Goal: Task Accomplishment & Management: Manage account settings

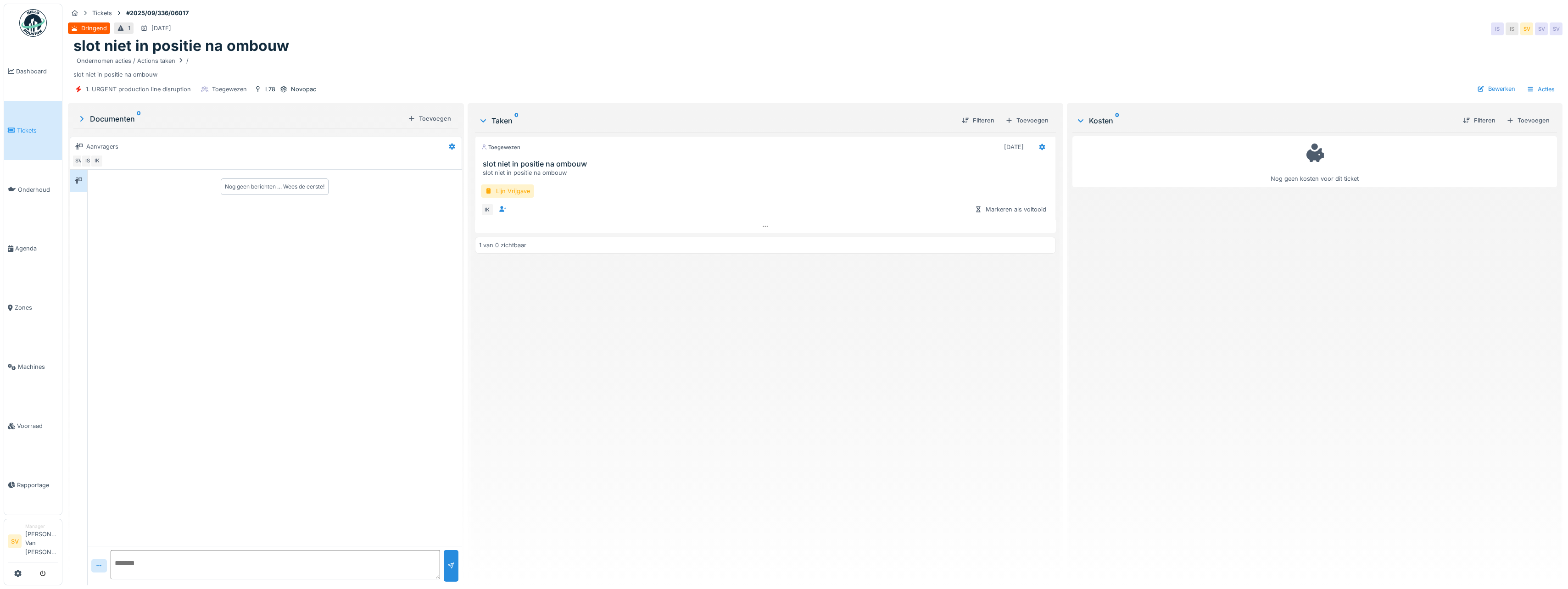
scroll to position [7, 0]
click at [34, 70] on span "Dashboard" at bounding box center [37, 71] width 42 height 9
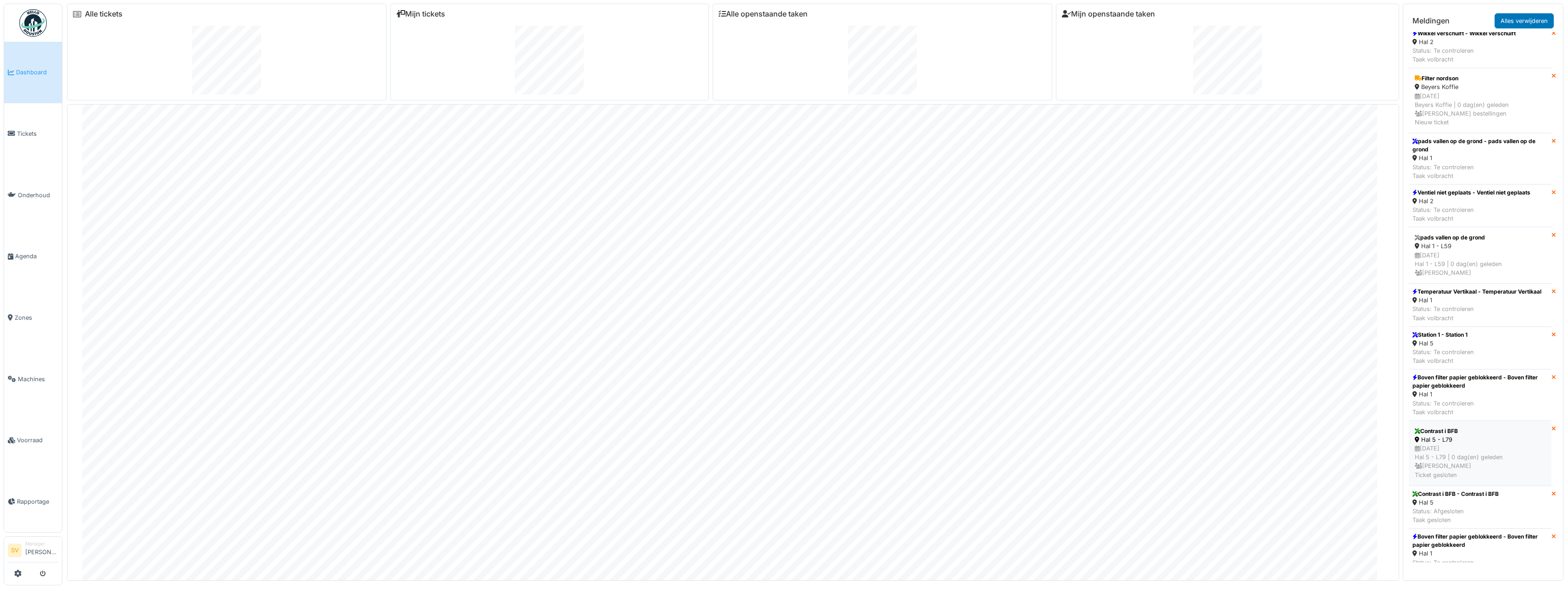
scroll to position [229, 0]
click at [1465, 263] on div "07/09/2025 Hal 1 - L59 | 0 dag(en) geleden Sonja Van de wyngaert" at bounding box center [1479, 260] width 131 height 27
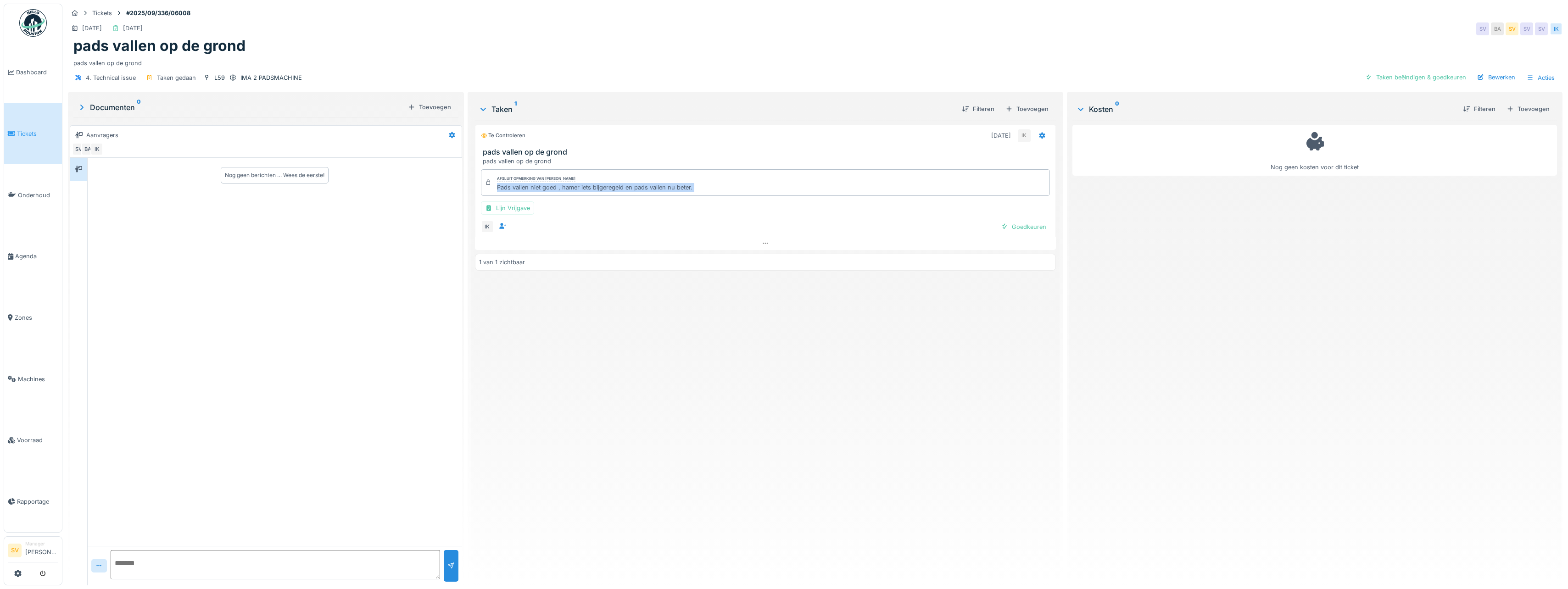
drag, startPoint x: 494, startPoint y: 186, endPoint x: 681, endPoint y: 196, distance: 187.3
click at [681, 196] on div "Afsluit opmerking van Ismail Kosar Pads vallen niet goed , hamer iets bijgerege…" at bounding box center [765, 201] width 581 height 72
copy div "Pads vallen niet goed , hamer iets bijgeregeld en pads vallen nu beter. Lijn Vr…"
click at [1406, 77] on div "Taken beëindigen & goedkeuren" at bounding box center [1415, 77] width 109 height 12
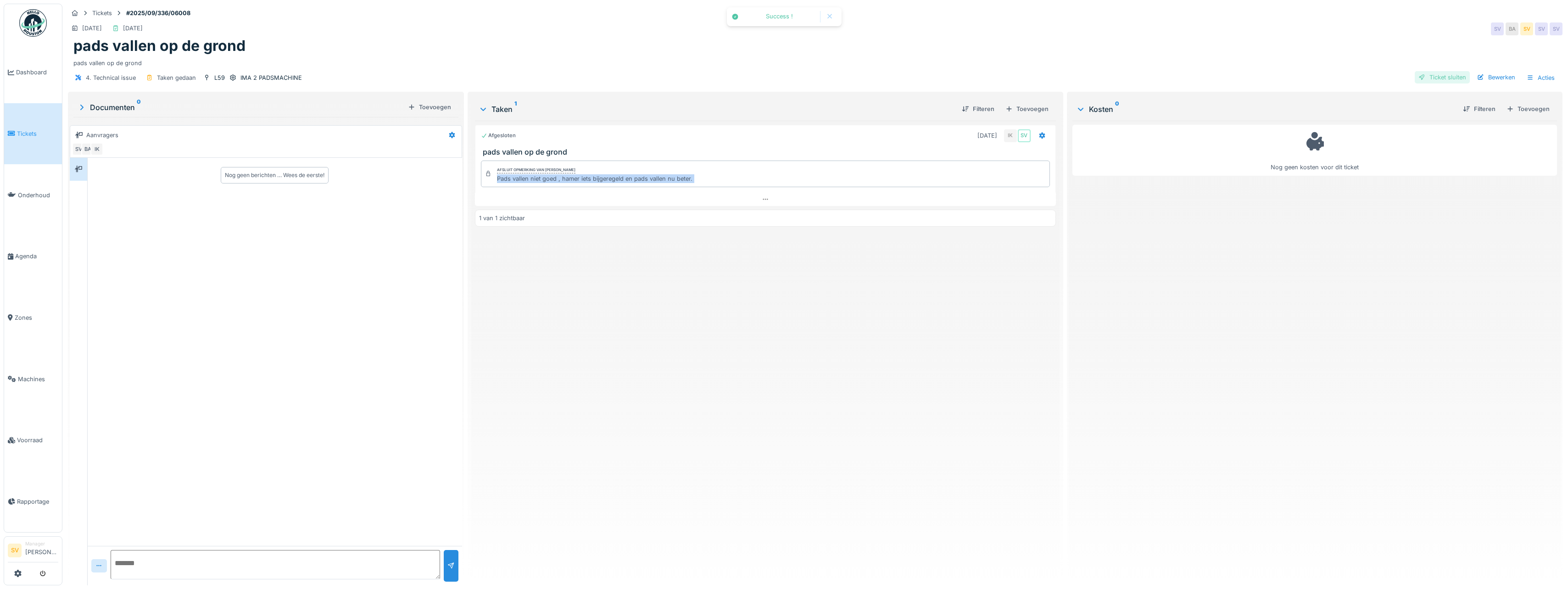
click at [1426, 77] on div "Ticket sluiten" at bounding box center [1441, 77] width 55 height 12
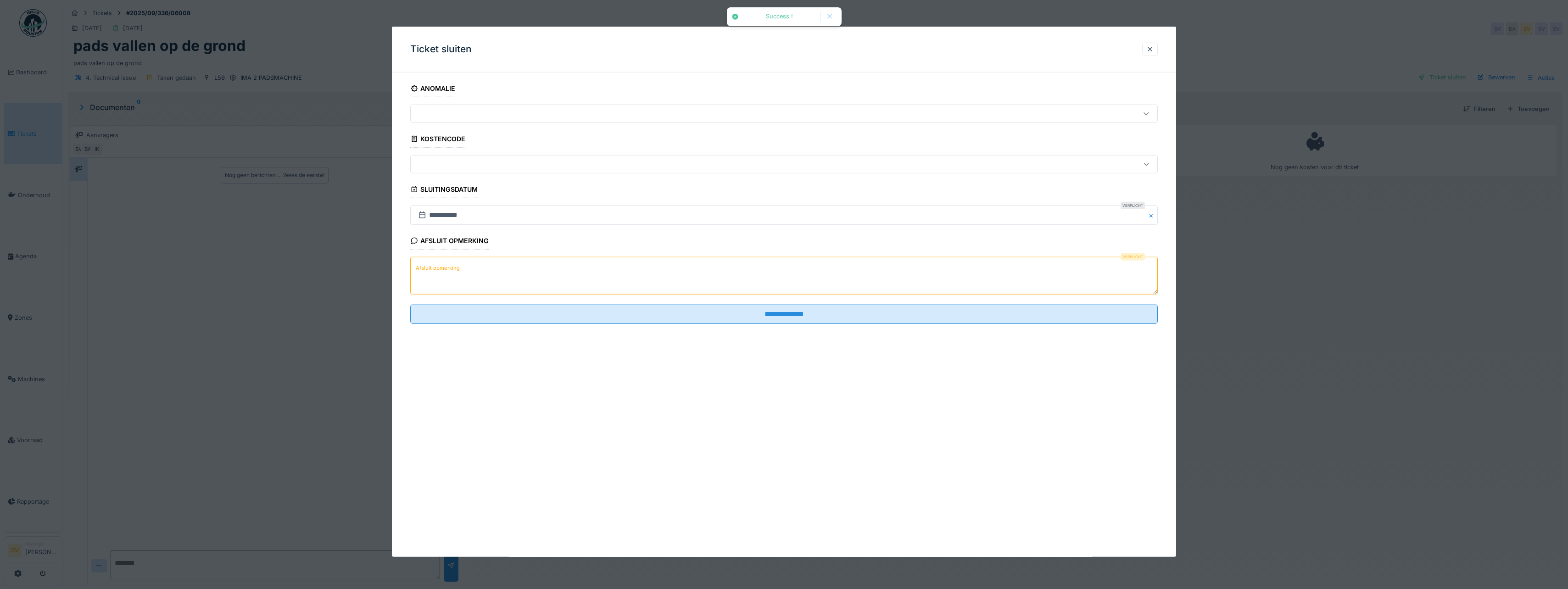
click at [817, 274] on textarea "Afsluit opmerking" at bounding box center [784, 276] width 748 height 38
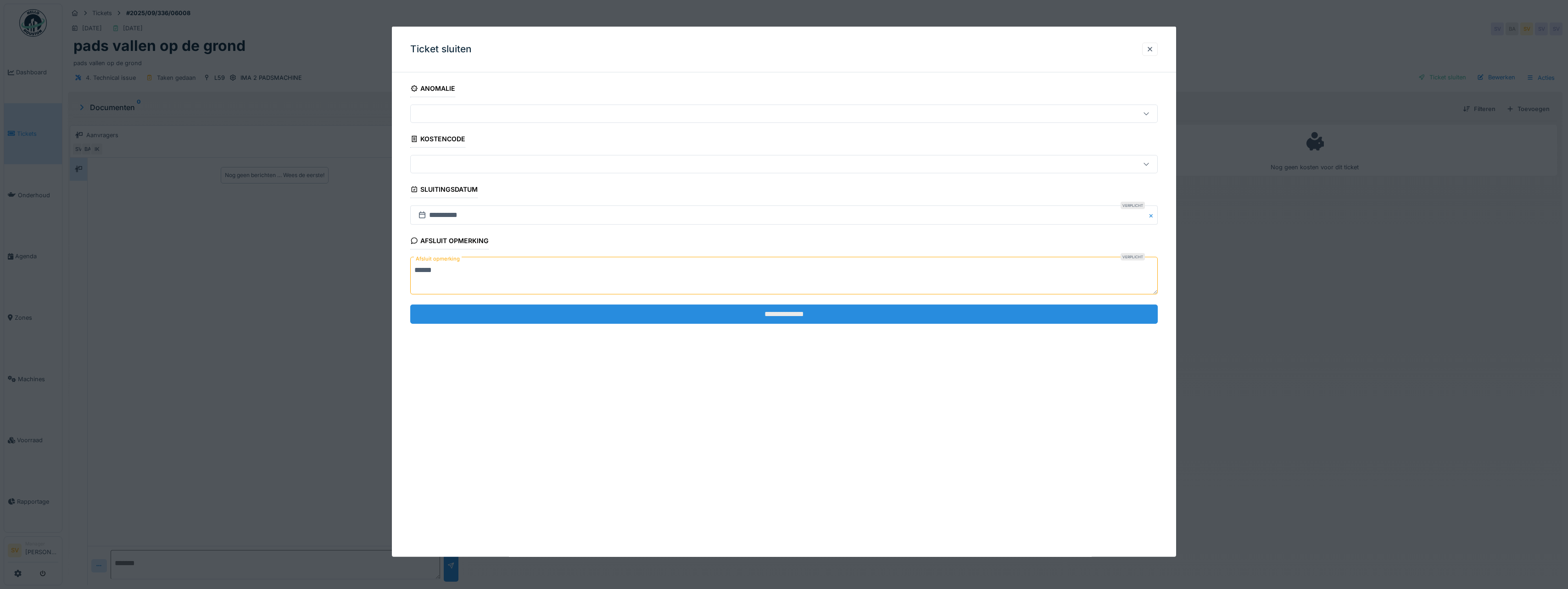
type textarea "******"
click at [784, 315] on input "**********" at bounding box center [784, 313] width 748 height 19
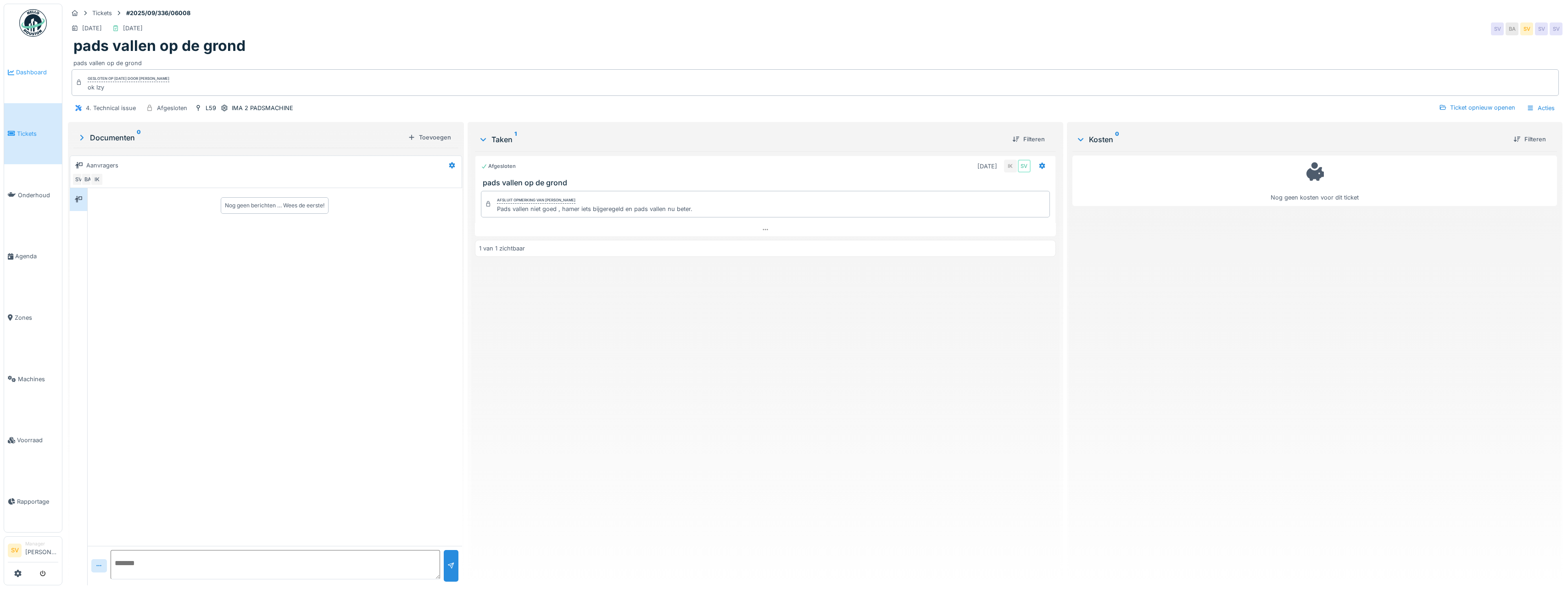
click at [40, 70] on span "Dashboard" at bounding box center [37, 72] width 42 height 9
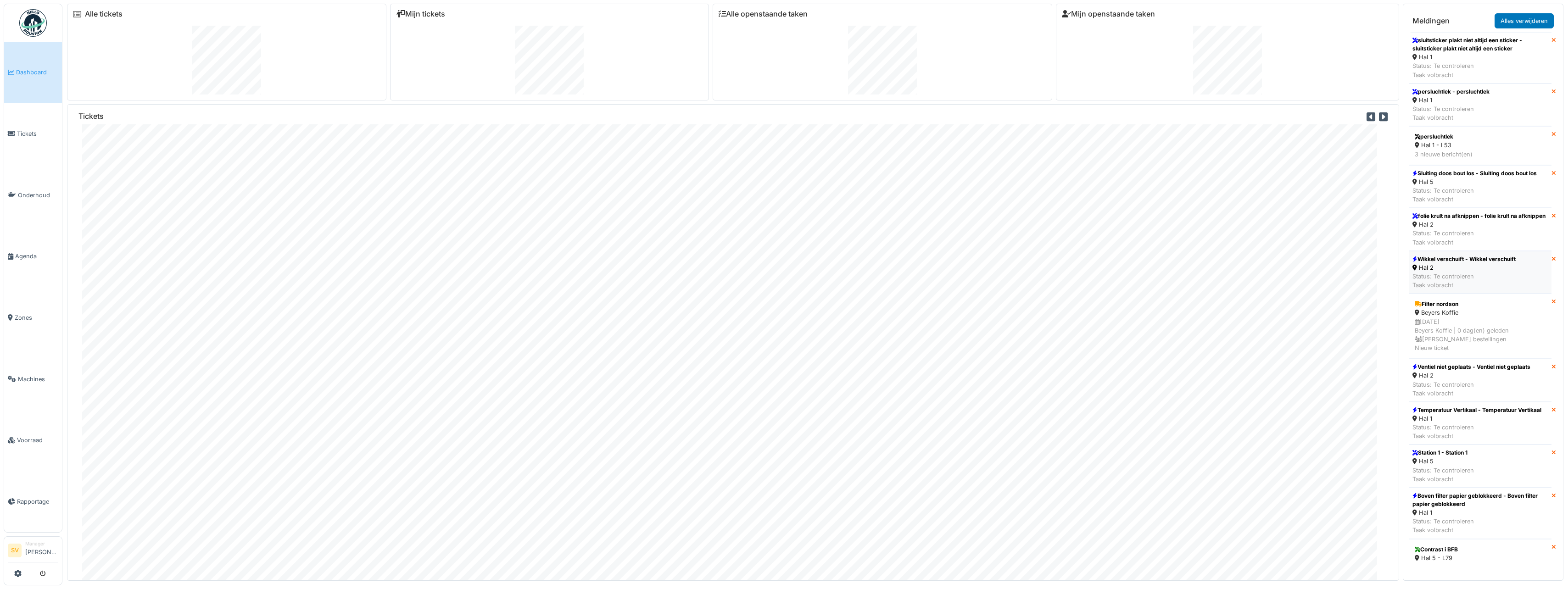
click at [1466, 289] on div "Status: Te controleren Taak volbracht" at bounding box center [1464, 280] width 104 height 17
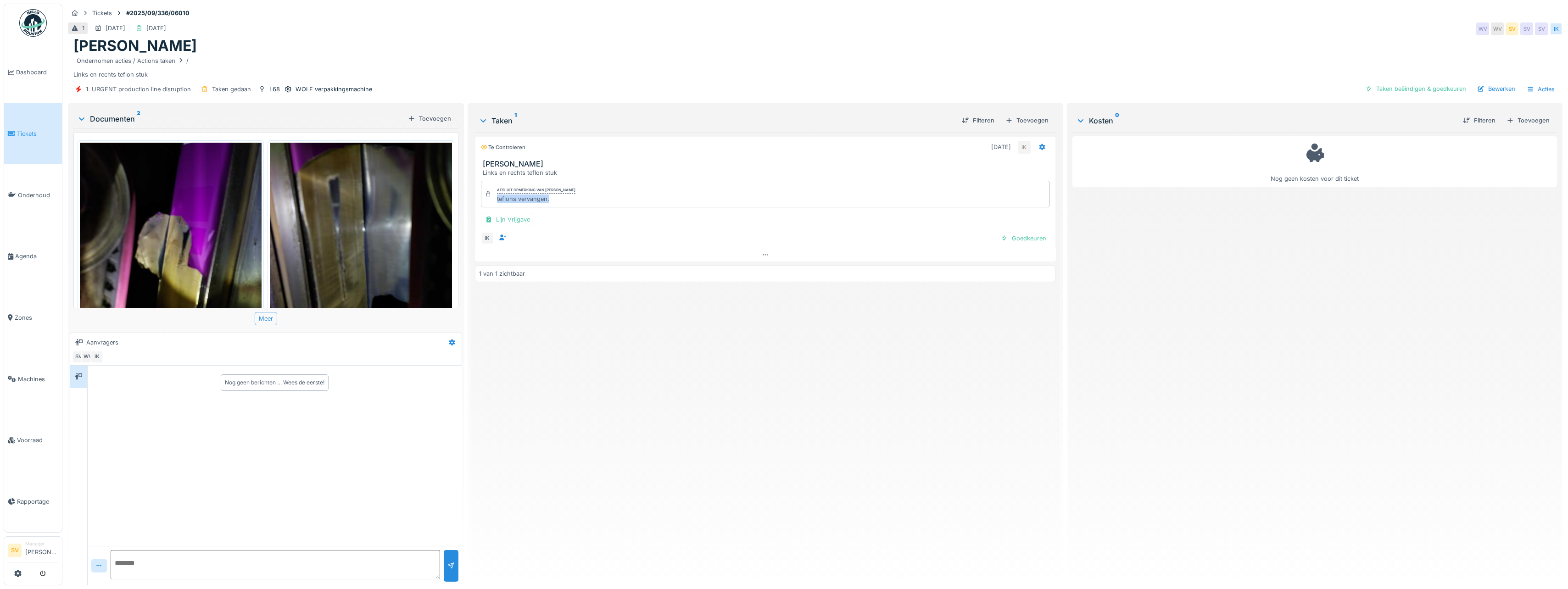
drag, startPoint x: 495, startPoint y: 196, endPoint x: 551, endPoint y: 203, distance: 56.4
click at [551, 203] on div "Afsluit opmerking van [PERSON_NAME] teflons vervangen." at bounding box center [765, 193] width 569 height 27
copy div "teflons vervangen."
click at [1379, 87] on div "Taken beëindigen & goedkeuren" at bounding box center [1415, 89] width 109 height 12
click at [1438, 94] on div "Ticket sluiten" at bounding box center [1441, 89] width 55 height 12
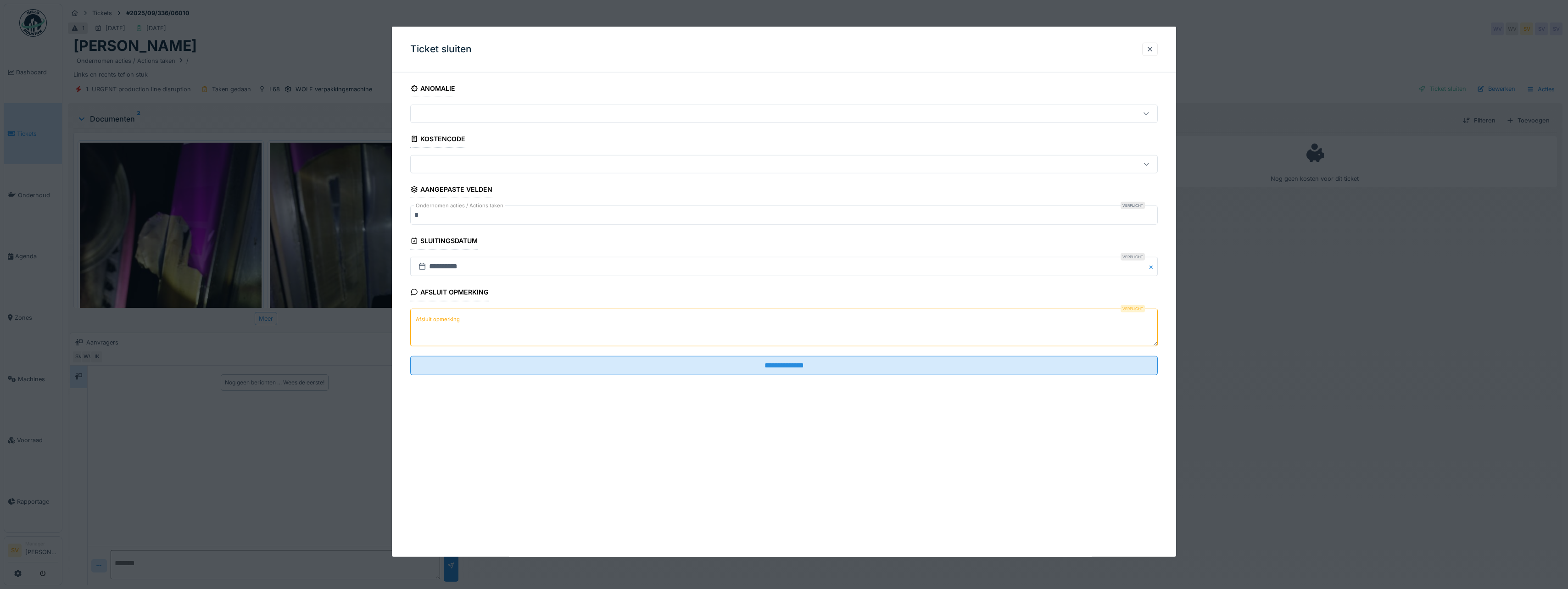
click at [636, 324] on textarea "Afsluit opmerking" at bounding box center [784, 327] width 748 height 38
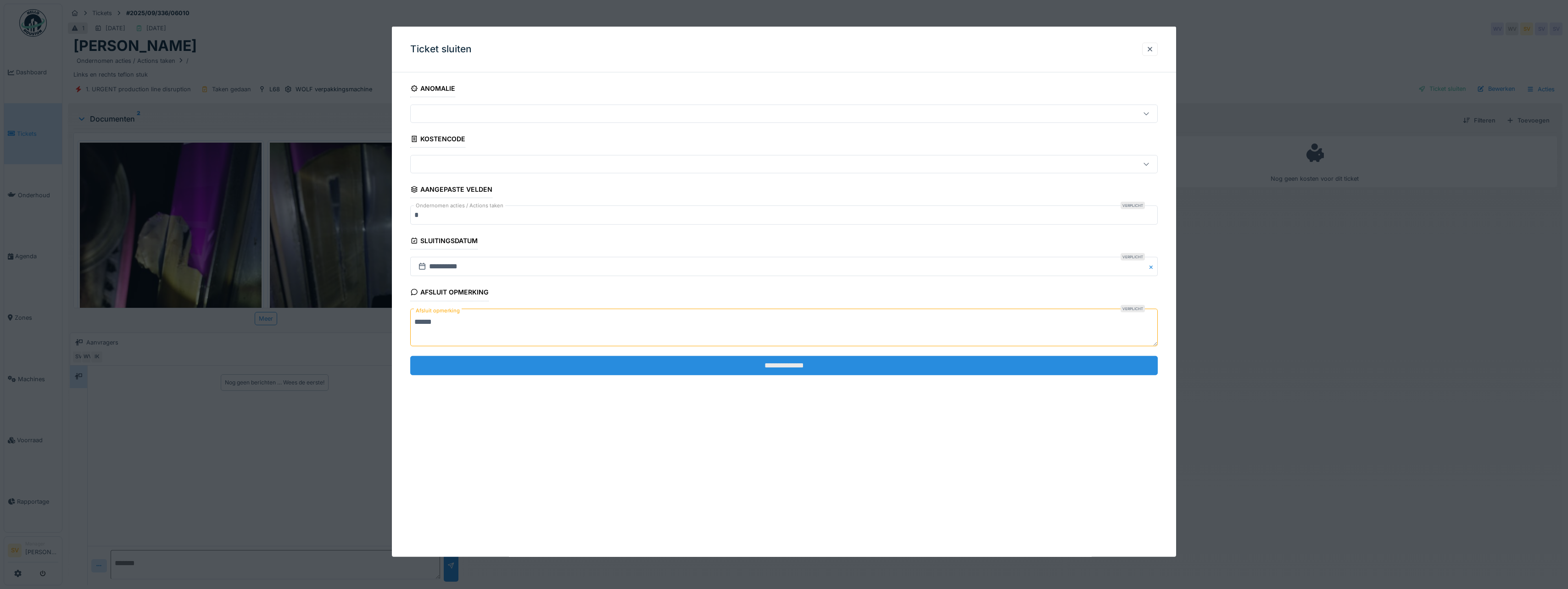
type textarea "******"
click at [666, 369] on input "**********" at bounding box center [784, 365] width 748 height 19
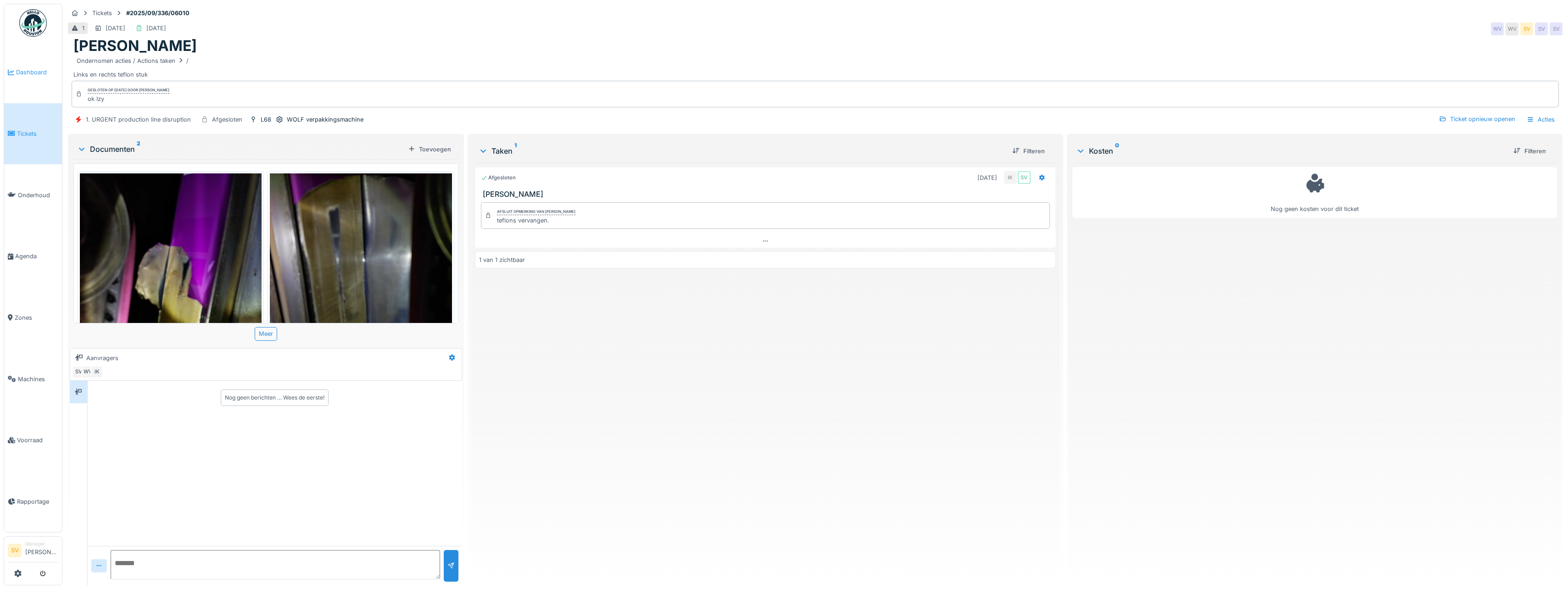
click at [29, 70] on span "Dashboard" at bounding box center [37, 72] width 42 height 9
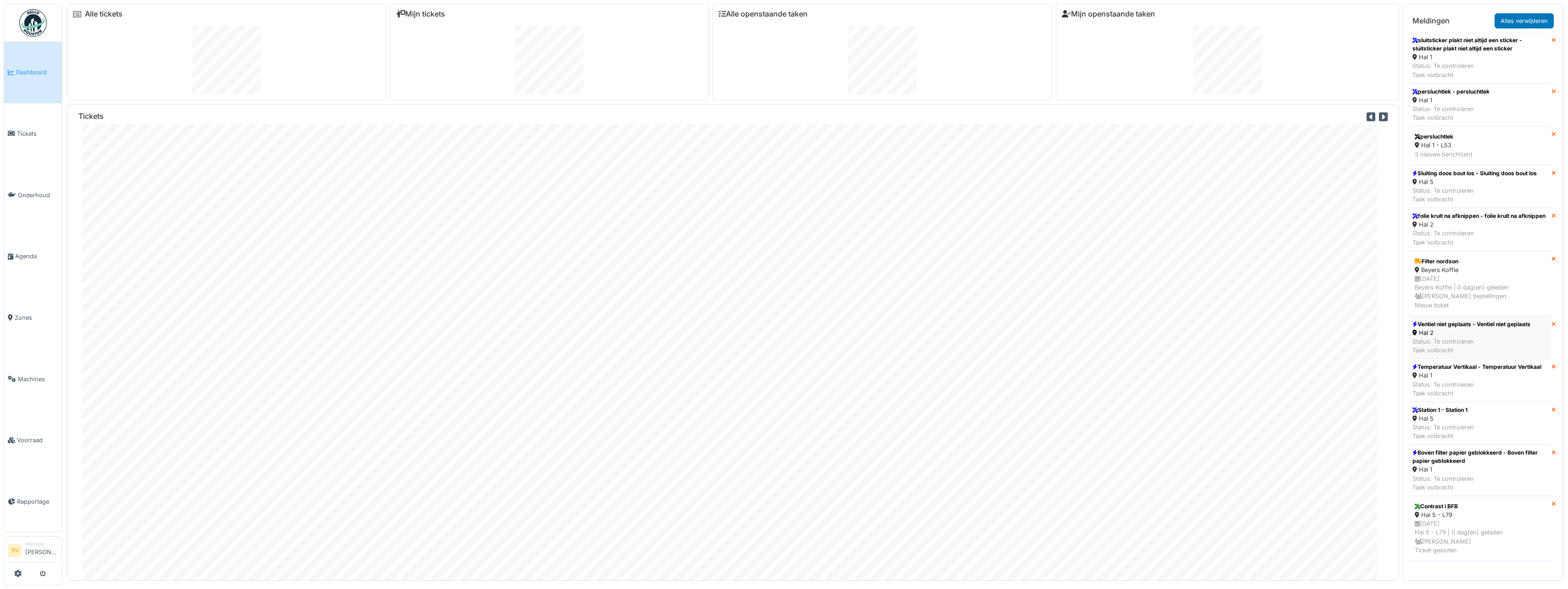
click at [1463, 351] on div "Status: Te controleren Taak volbracht" at bounding box center [1471, 345] width 118 height 17
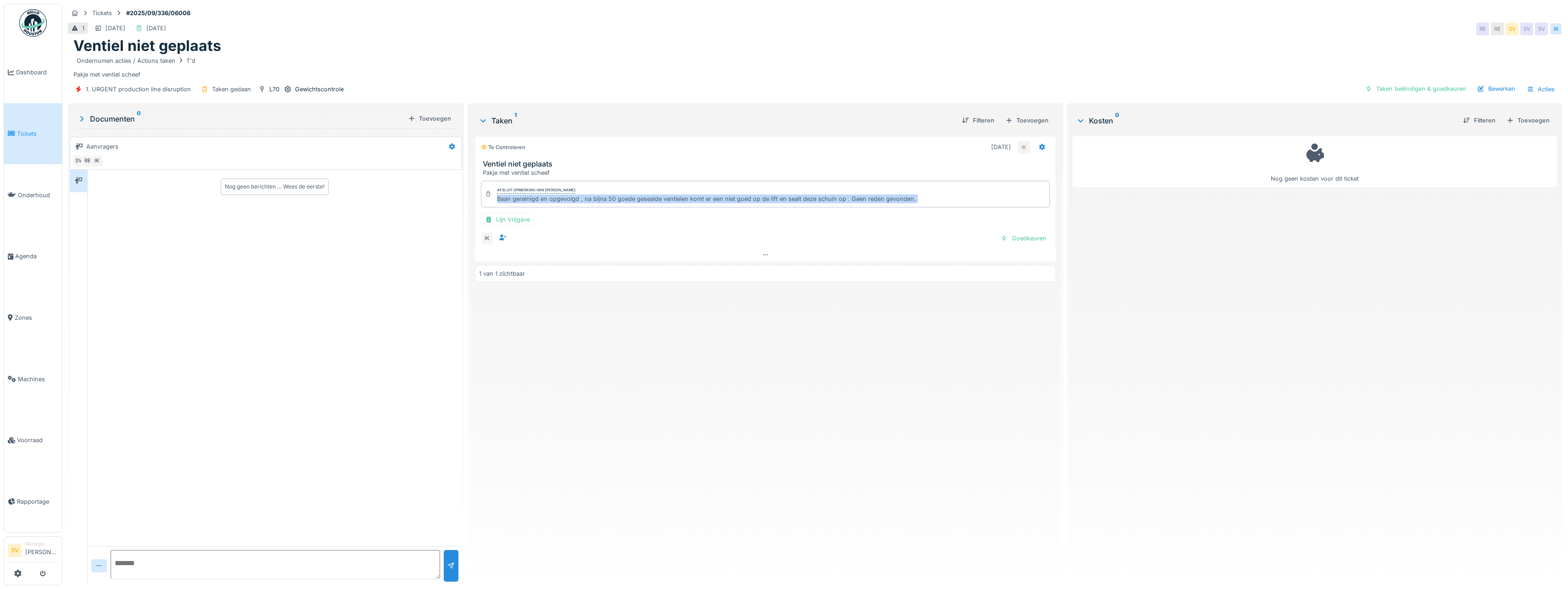
drag, startPoint x: 494, startPoint y: 200, endPoint x: 649, endPoint y: 209, distance: 155.3
click at [649, 209] on div "Afsluit opmerking van Ismail Kosar Baan gereinigd en opgevolgd , na bijna 50 go…" at bounding box center [765, 213] width 581 height 72
click at [1424, 89] on div "Taken beëindigen & goedkeuren" at bounding box center [1415, 89] width 109 height 12
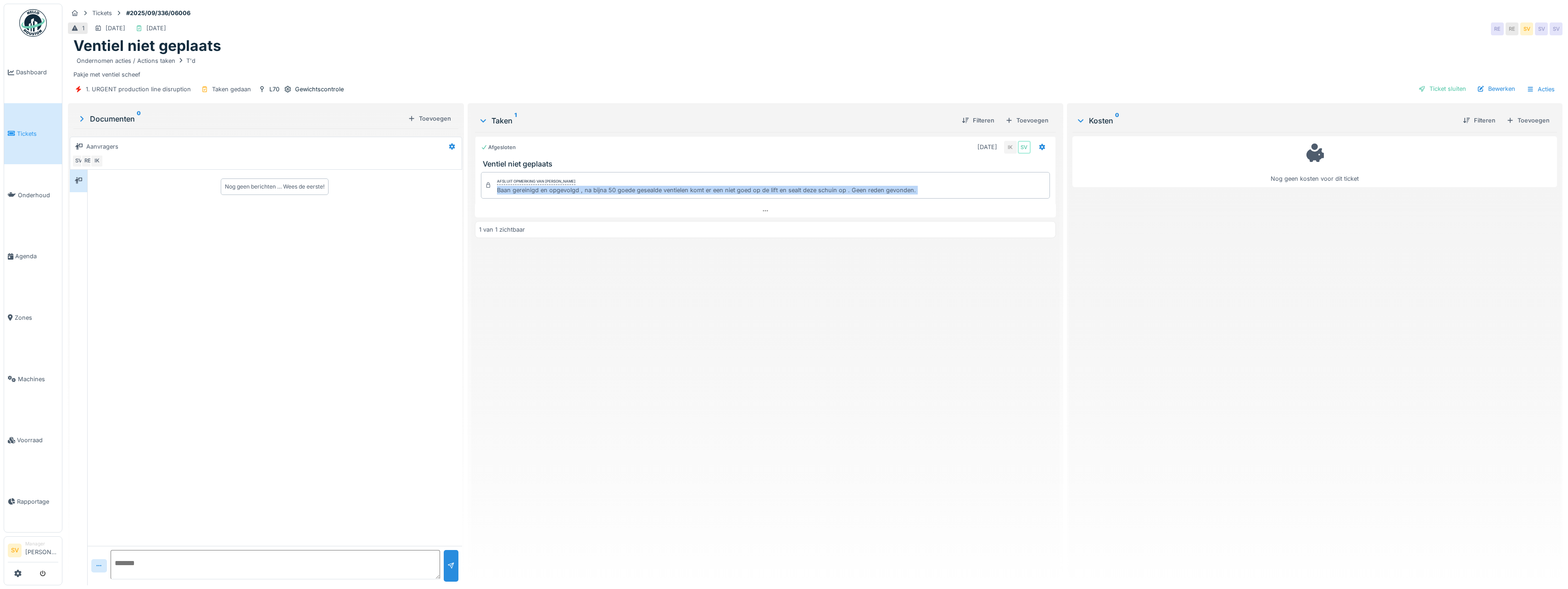
copy div "Baan gereinigd en opgevolgd , na bijna 50 goede gesealde ventielen komt er een …"
click at [1442, 87] on div "Ticket sluiten" at bounding box center [1441, 89] width 55 height 12
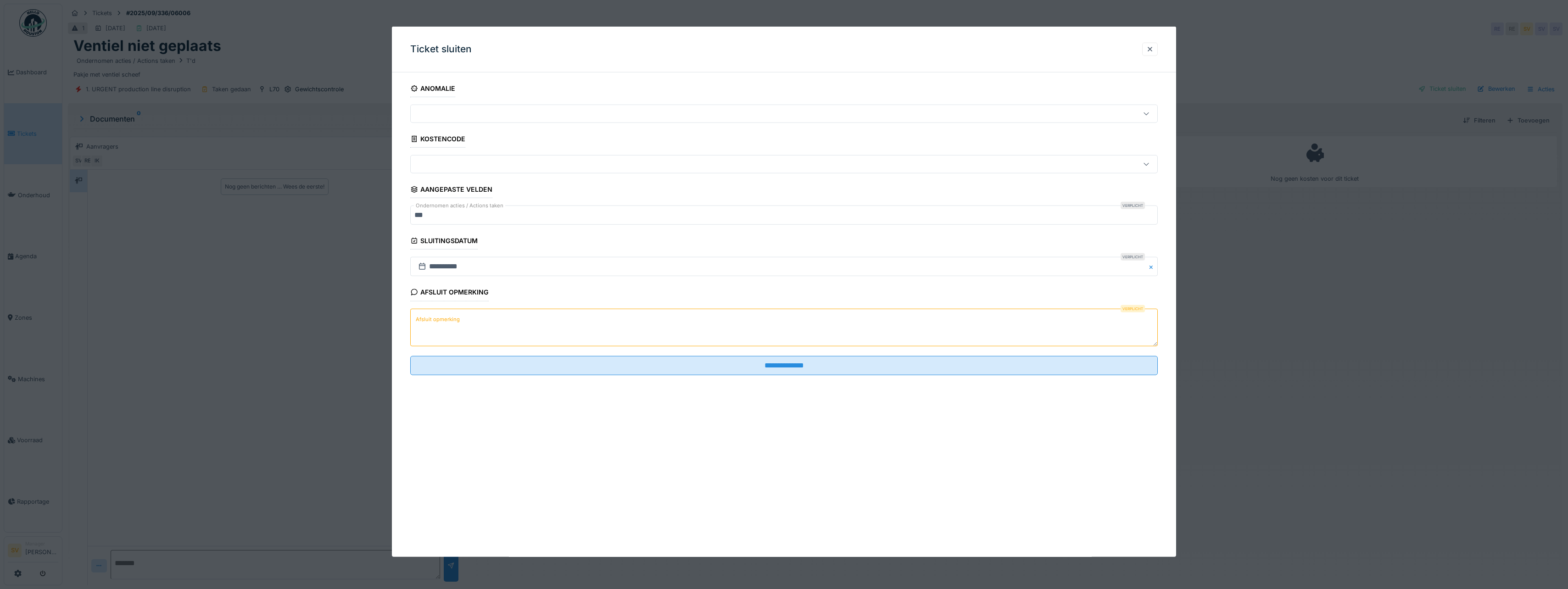
click at [820, 322] on textarea "Afsluit opmerking" at bounding box center [784, 327] width 748 height 38
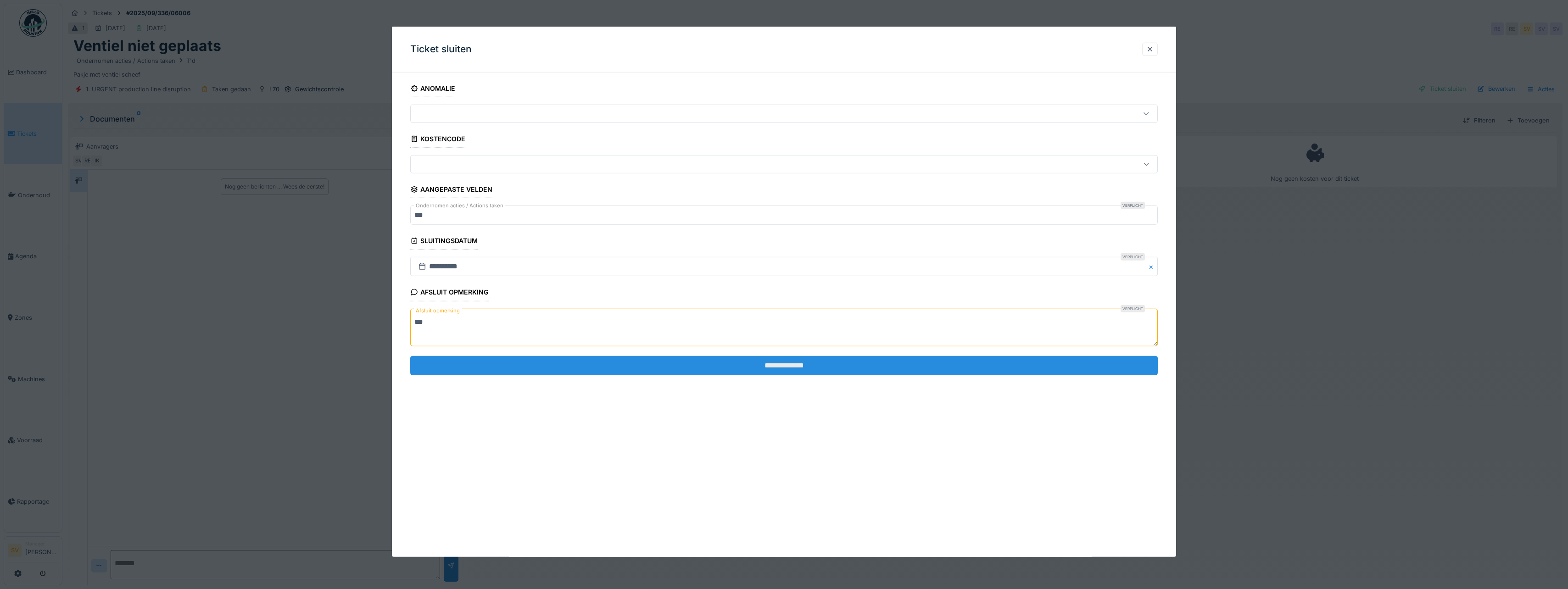
type textarea "***"
click at [785, 366] on input "**********" at bounding box center [784, 365] width 748 height 19
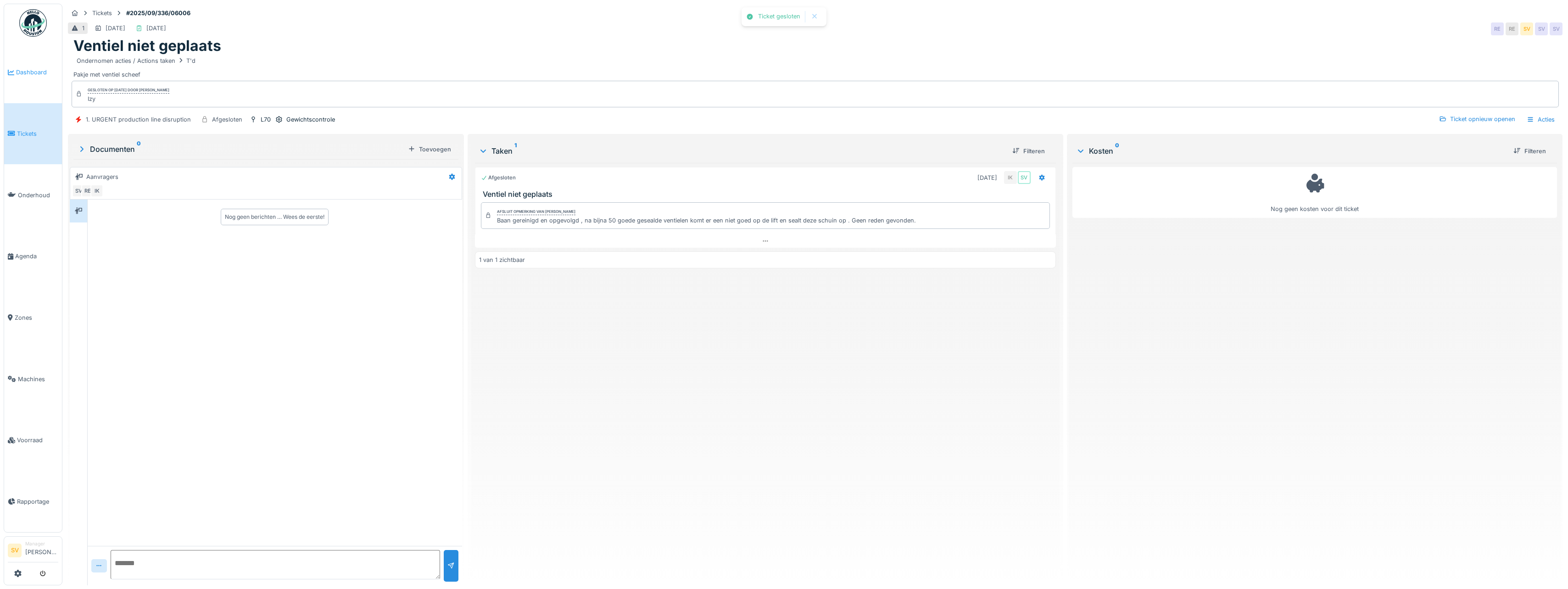
click at [29, 71] on span "Dashboard" at bounding box center [37, 72] width 42 height 9
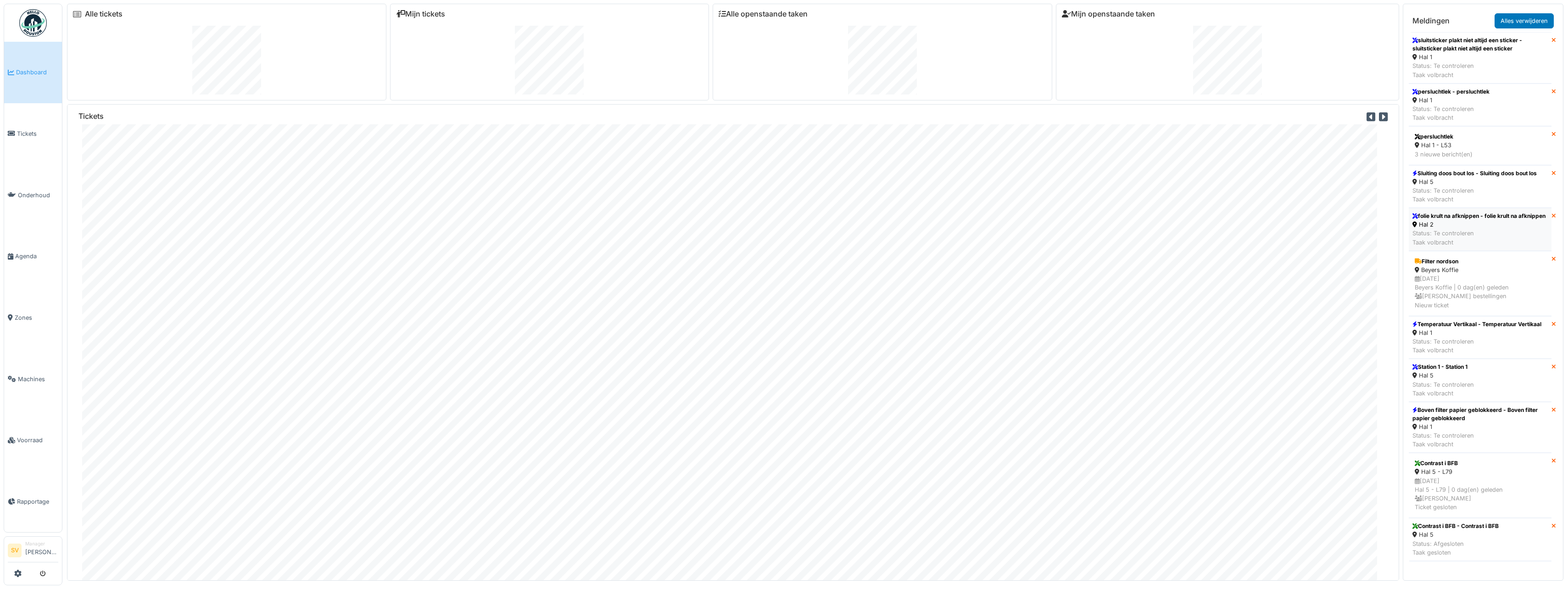
click at [1480, 243] on div "Status: Te controleren Taak volbracht" at bounding box center [1479, 237] width 134 height 17
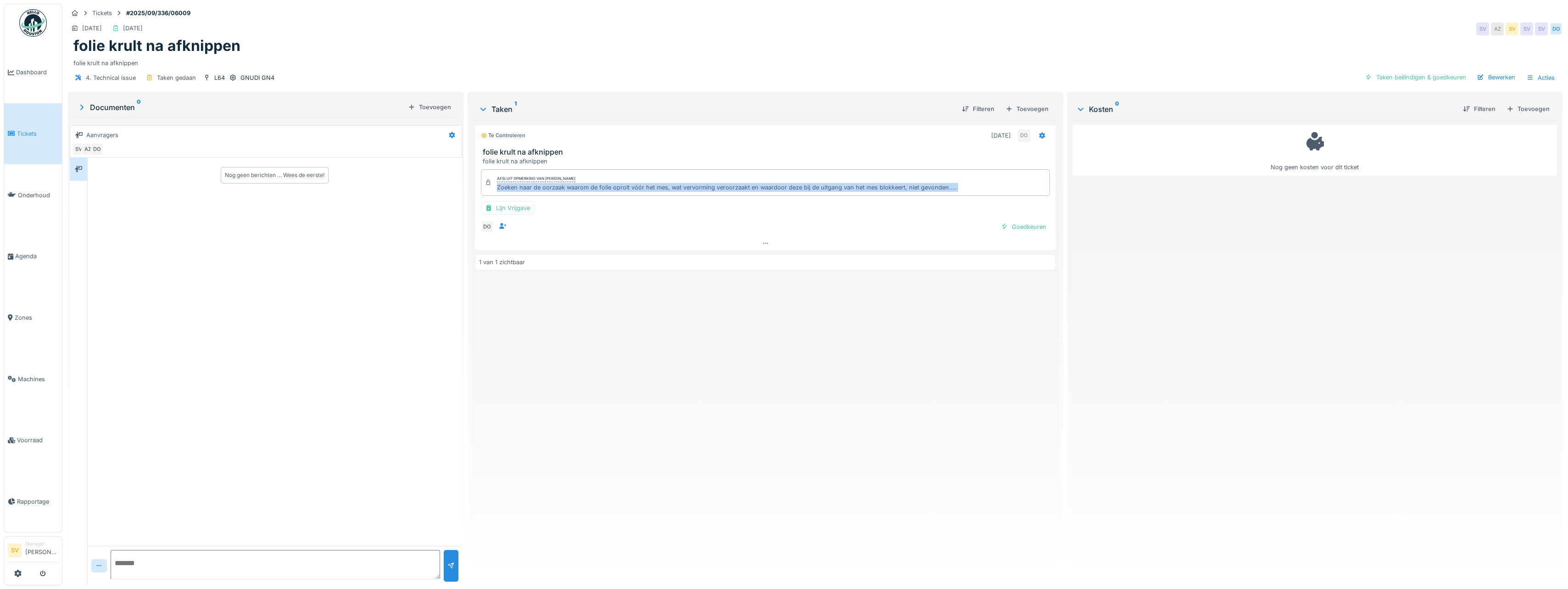
drag, startPoint x: 495, startPoint y: 188, endPoint x: 788, endPoint y: 196, distance: 293.1
click at [788, 196] on div "Afsluit opmerking van Damian Olejnik Zoeken naar de oorzaak waarom de folie opr…" at bounding box center [765, 201] width 581 height 72
copy div "Zoeken naar de oorzaak waarom de folie oprolt vóór het mes, wat vervorming vero…"
click at [1489, 77] on div "Bewerken" at bounding box center [1496, 77] width 46 height 12
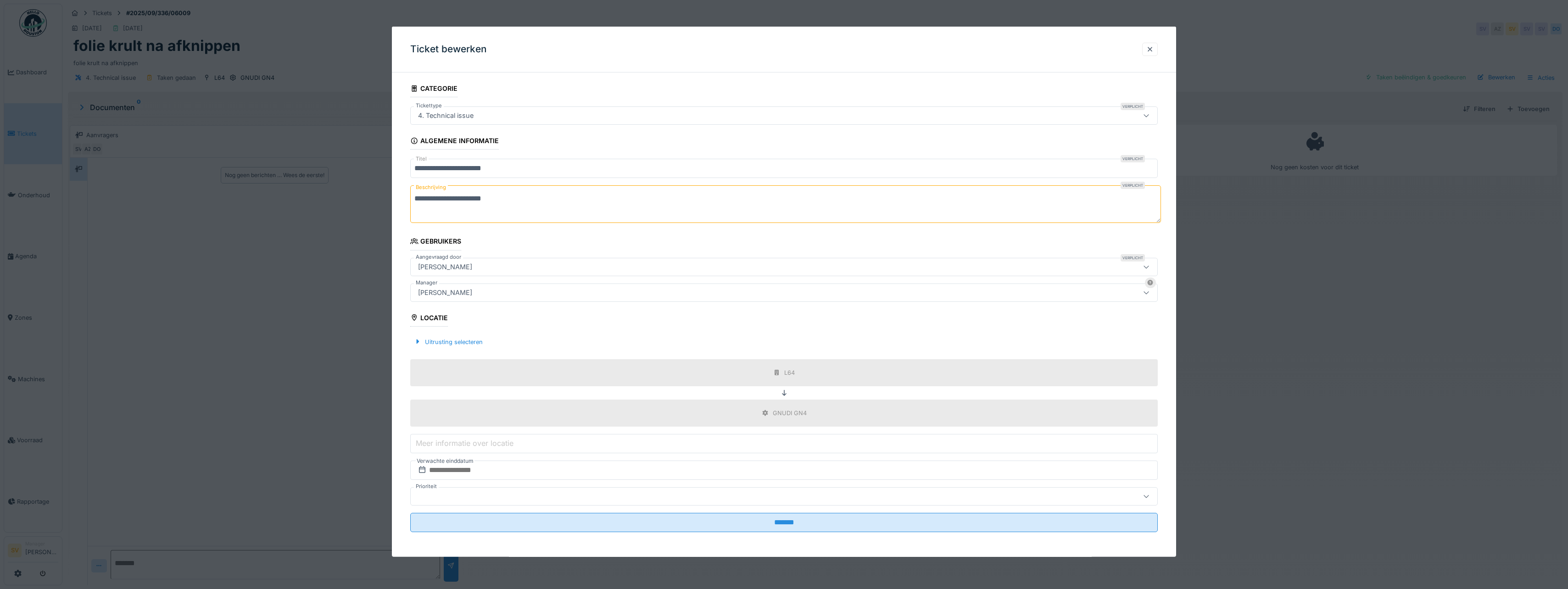
click at [510, 293] on div "[PERSON_NAME]" at bounding box center [744, 292] width 658 height 10
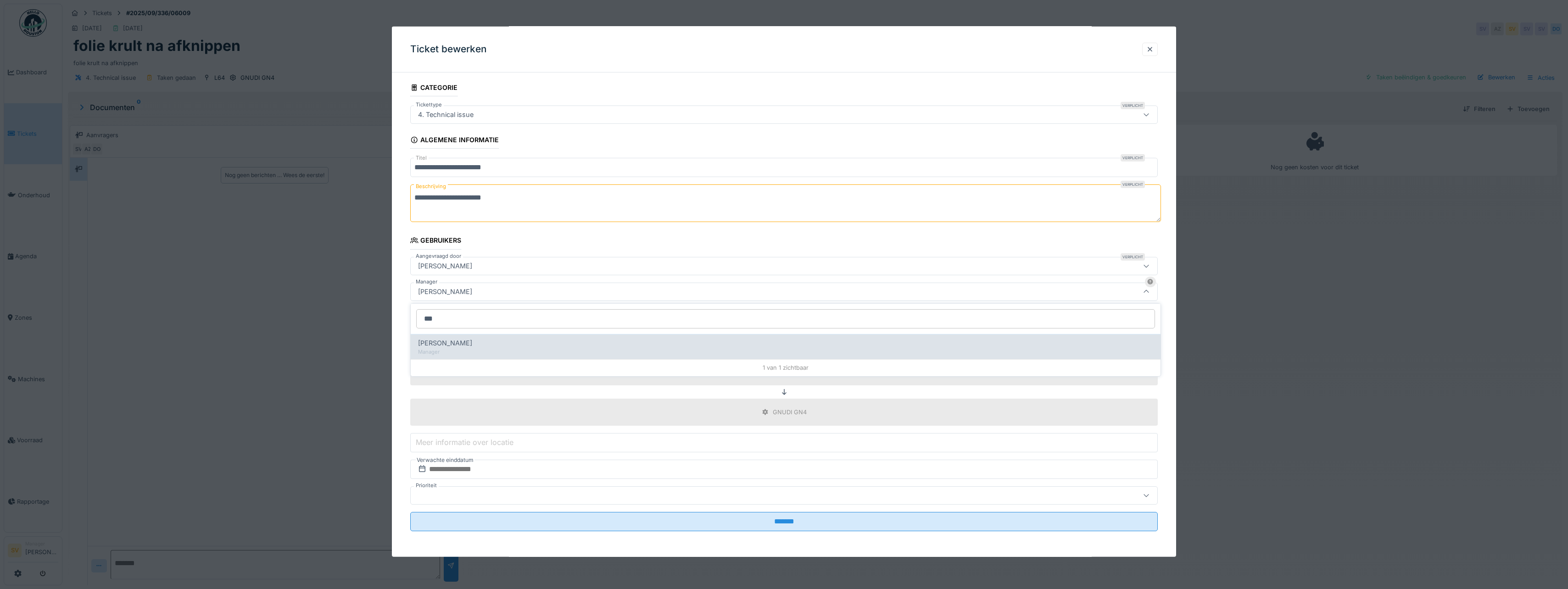
type input "***"
click at [469, 343] on span "Patrick Schroijen" at bounding box center [445, 343] width 54 height 10
type input "****"
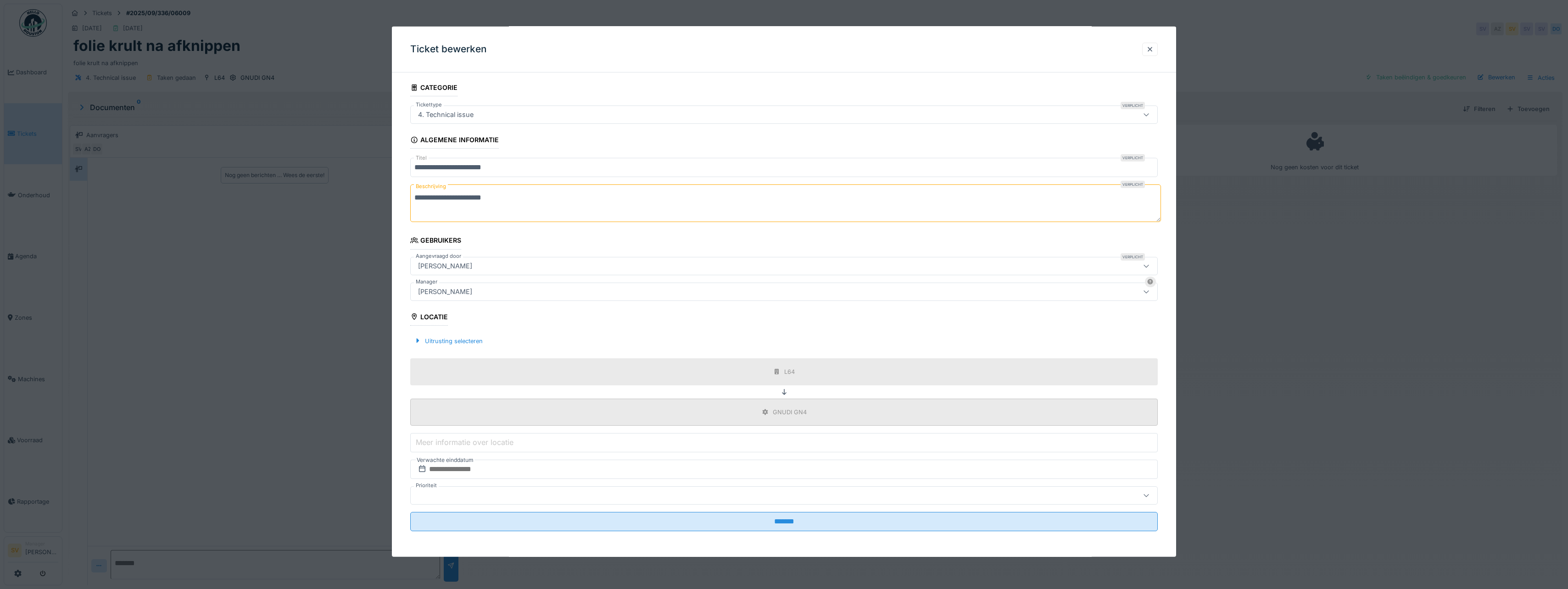
scroll to position [7, 0]
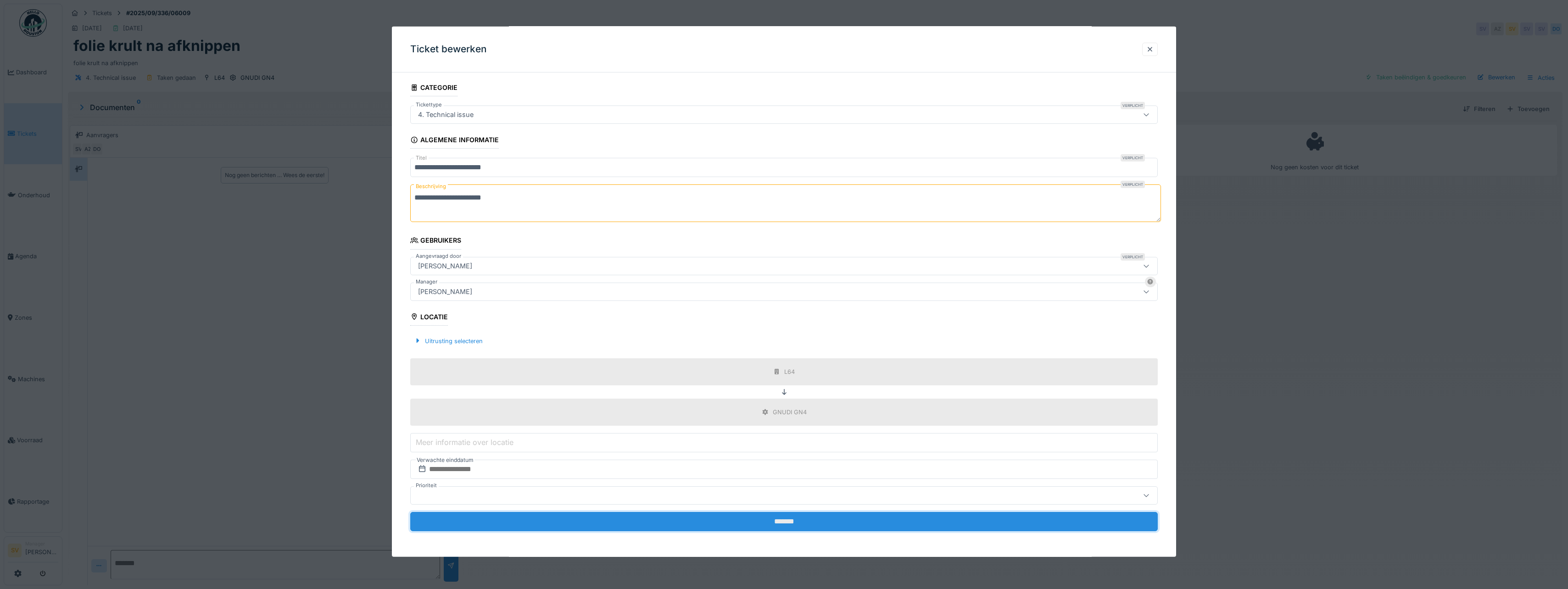
click at [789, 523] on input "*******" at bounding box center [784, 521] width 748 height 19
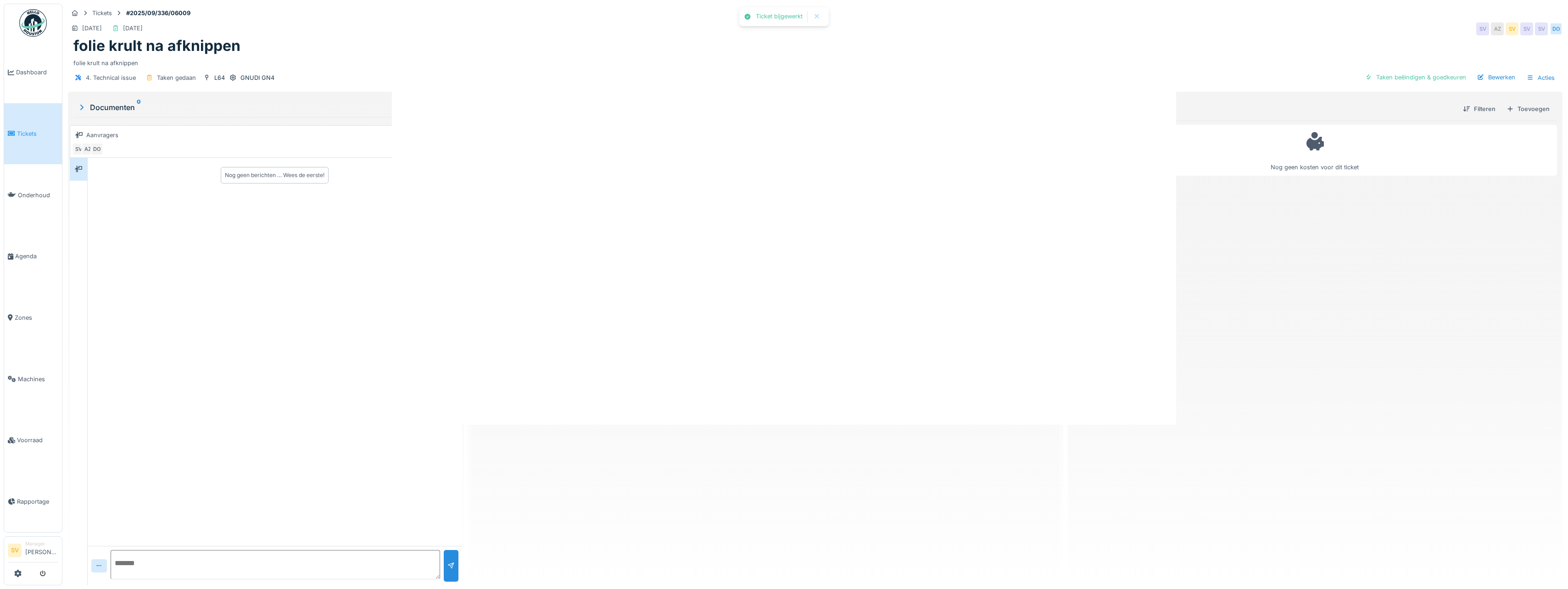
scroll to position [0, 0]
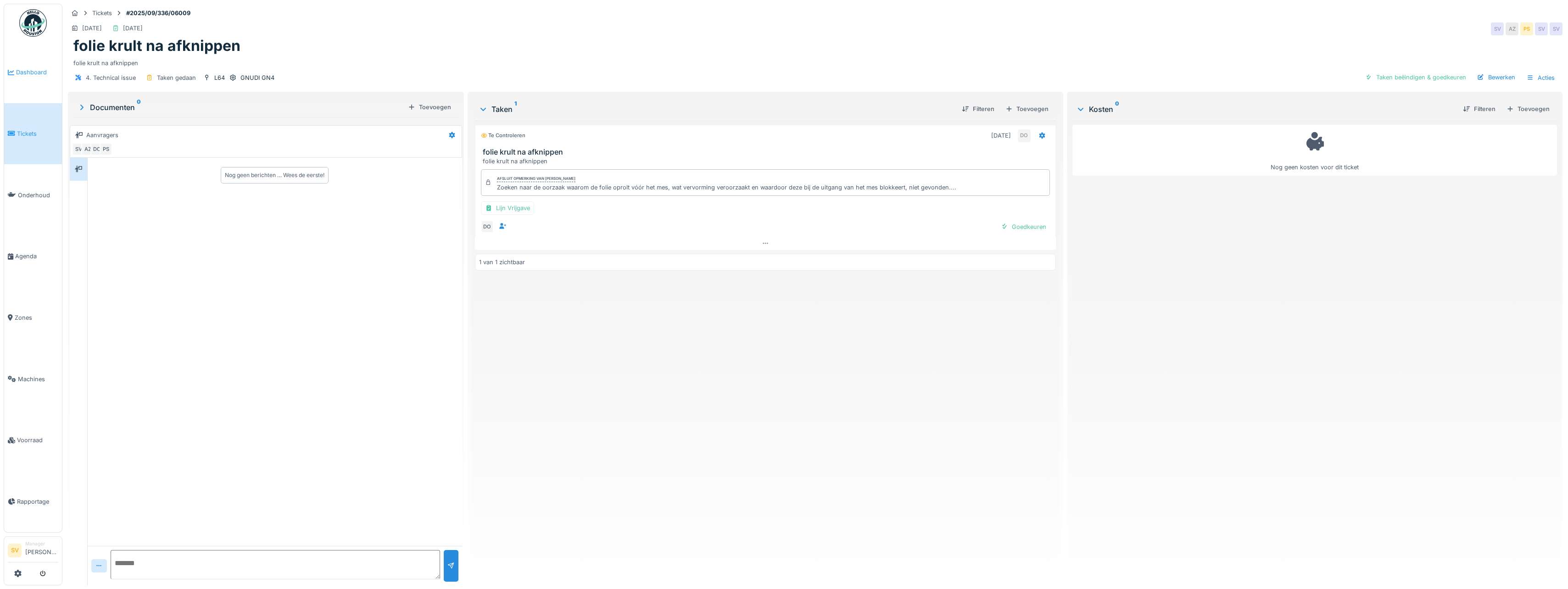
click at [26, 69] on span "Dashboard" at bounding box center [37, 72] width 42 height 9
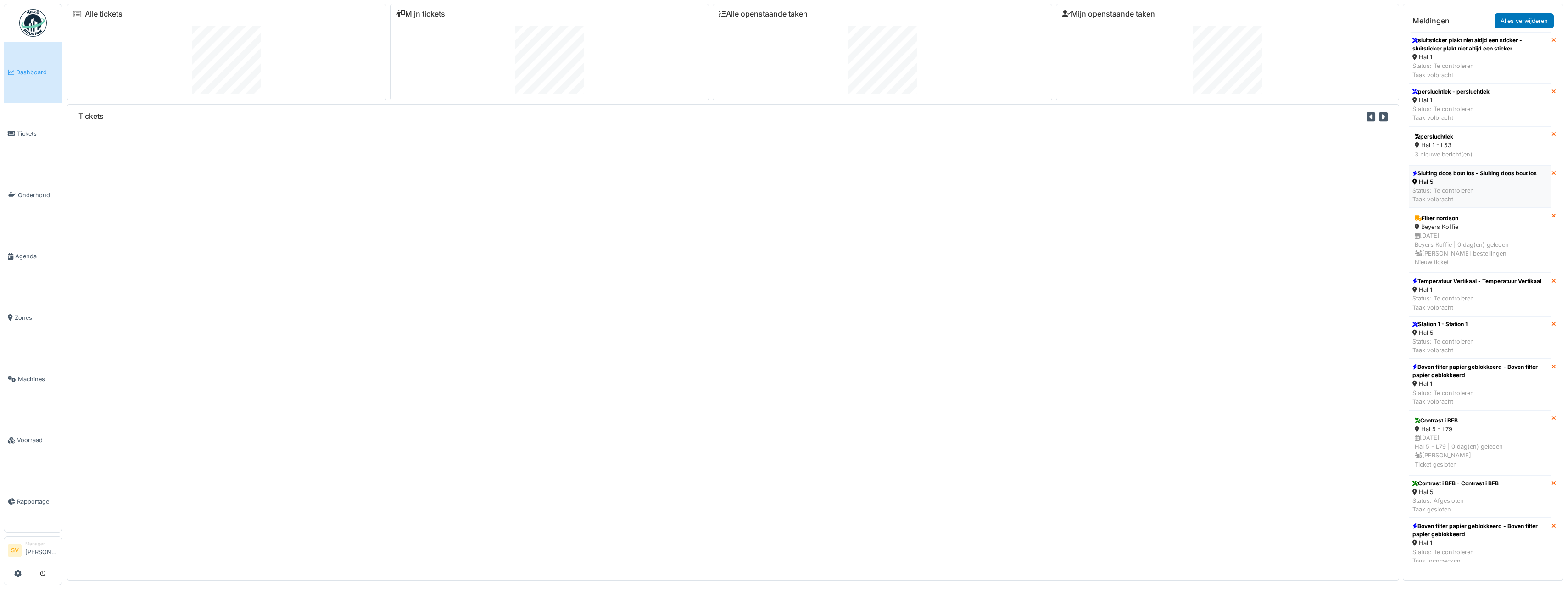
click at [1470, 182] on div "Hal 5" at bounding box center [1474, 181] width 125 height 9
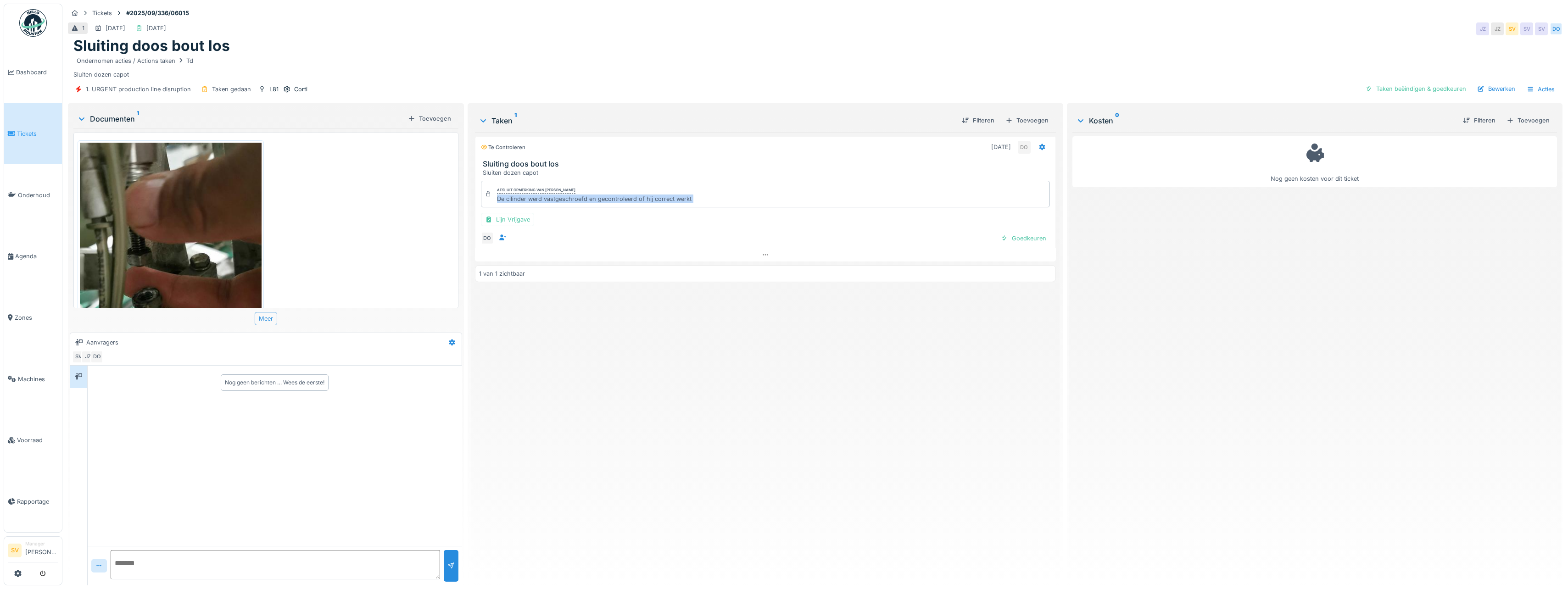
drag, startPoint x: 493, startPoint y: 196, endPoint x: 680, endPoint y: 212, distance: 187.7
click at [680, 212] on div "Afsluit opmerking van Damian Olejnik De cilinder werd vastgeschroefd en gecontr…" at bounding box center [765, 213] width 581 height 72
copy div "De cilinder werd vastgeschroefd en gecontroleerd of hij correct werkt Lijn Vrij…"
click at [1412, 84] on div "Taken beëindigen & goedkeuren" at bounding box center [1415, 89] width 109 height 12
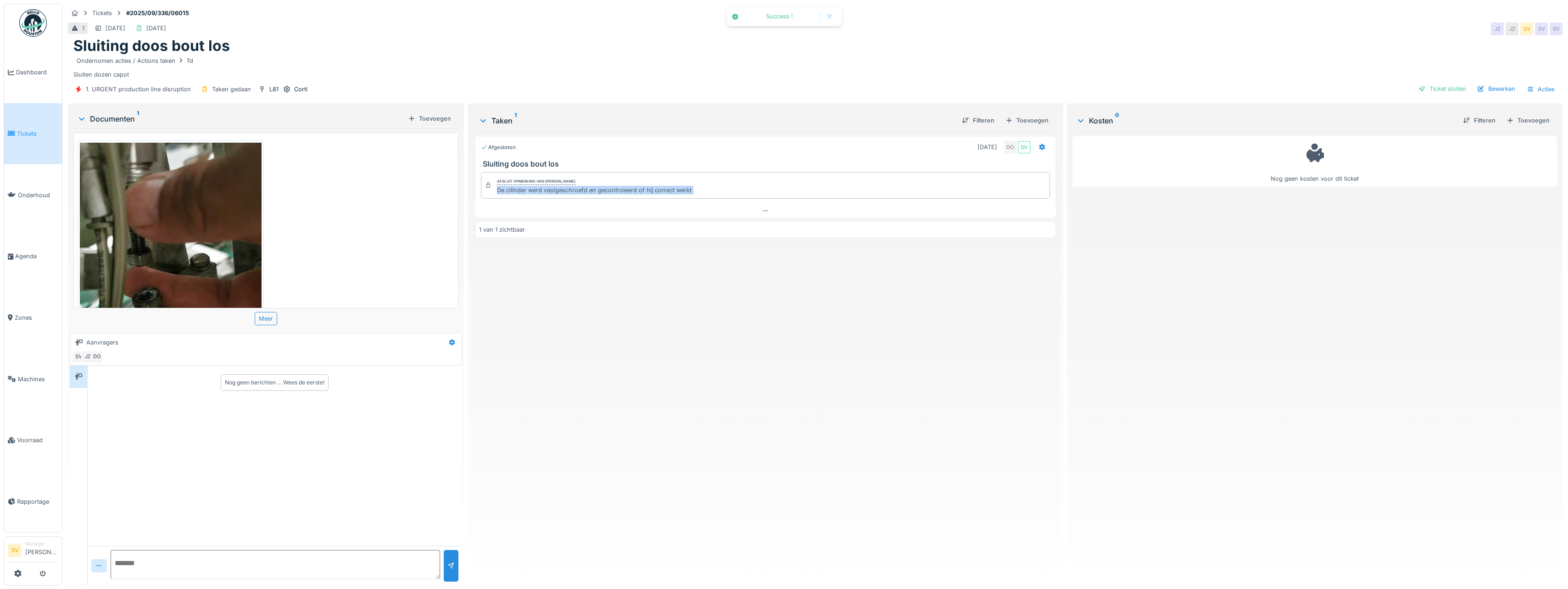
click at [1428, 89] on div "Ticket sluiten" at bounding box center [1441, 89] width 55 height 12
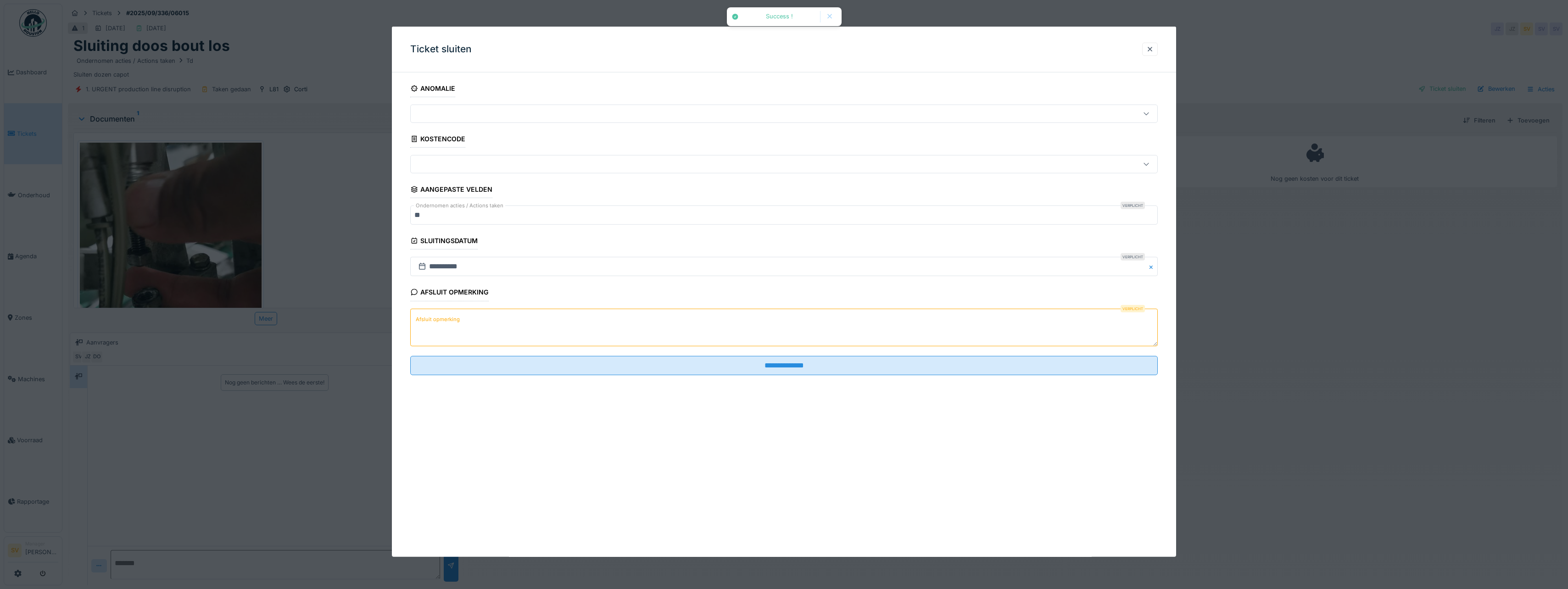
click at [640, 328] on textarea "Afsluit opmerking" at bounding box center [784, 327] width 748 height 38
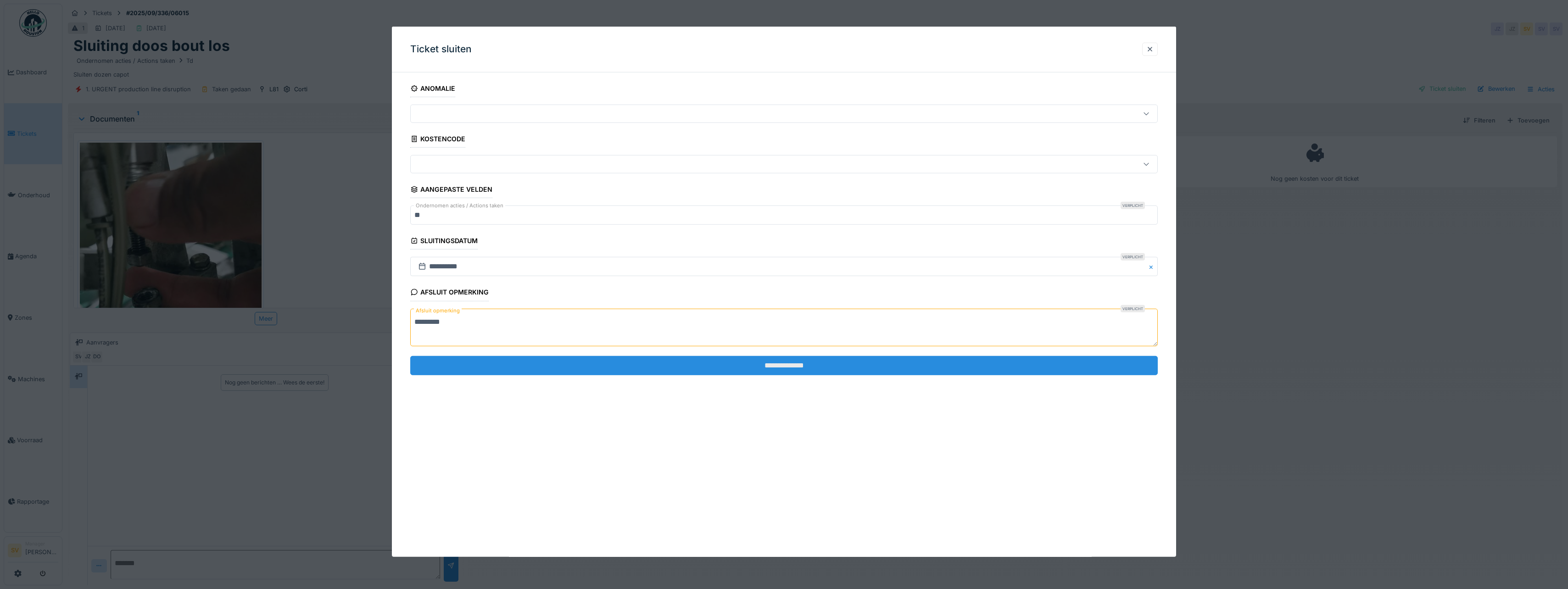
type textarea "*********"
click at [725, 365] on input "**********" at bounding box center [784, 365] width 748 height 19
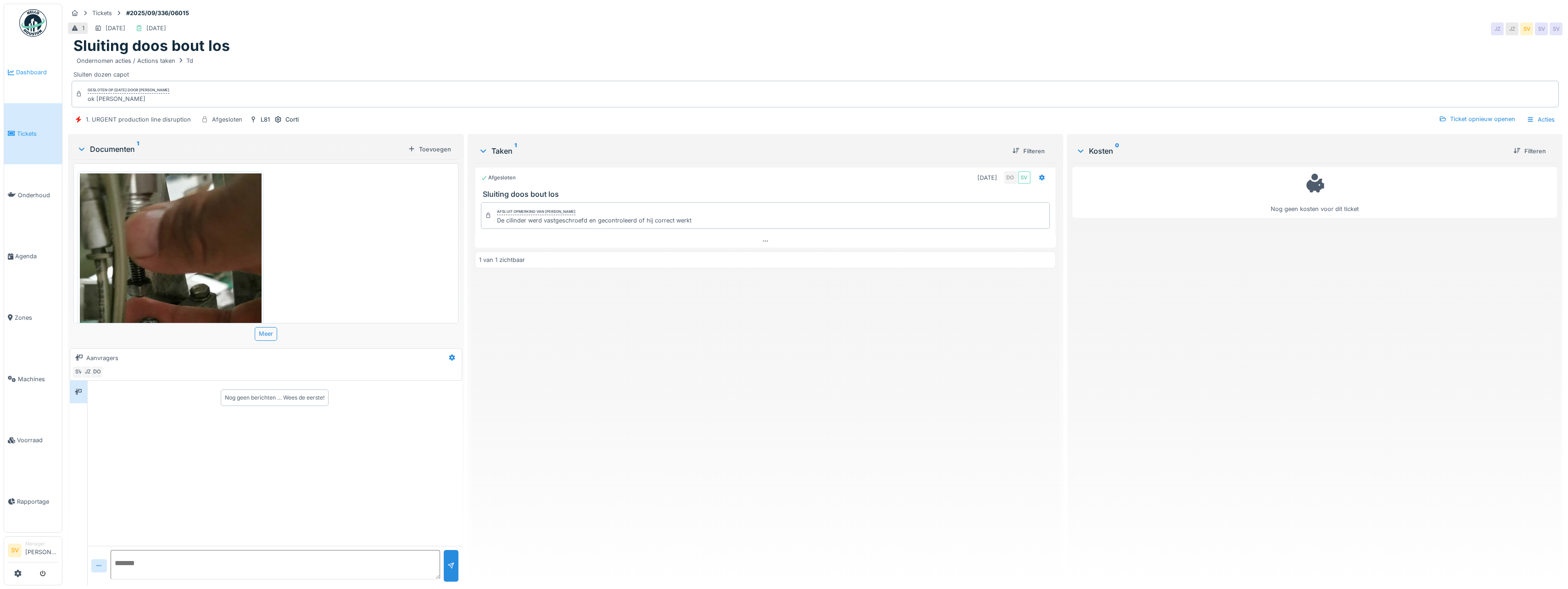
click at [39, 76] on span "Dashboard" at bounding box center [37, 72] width 42 height 9
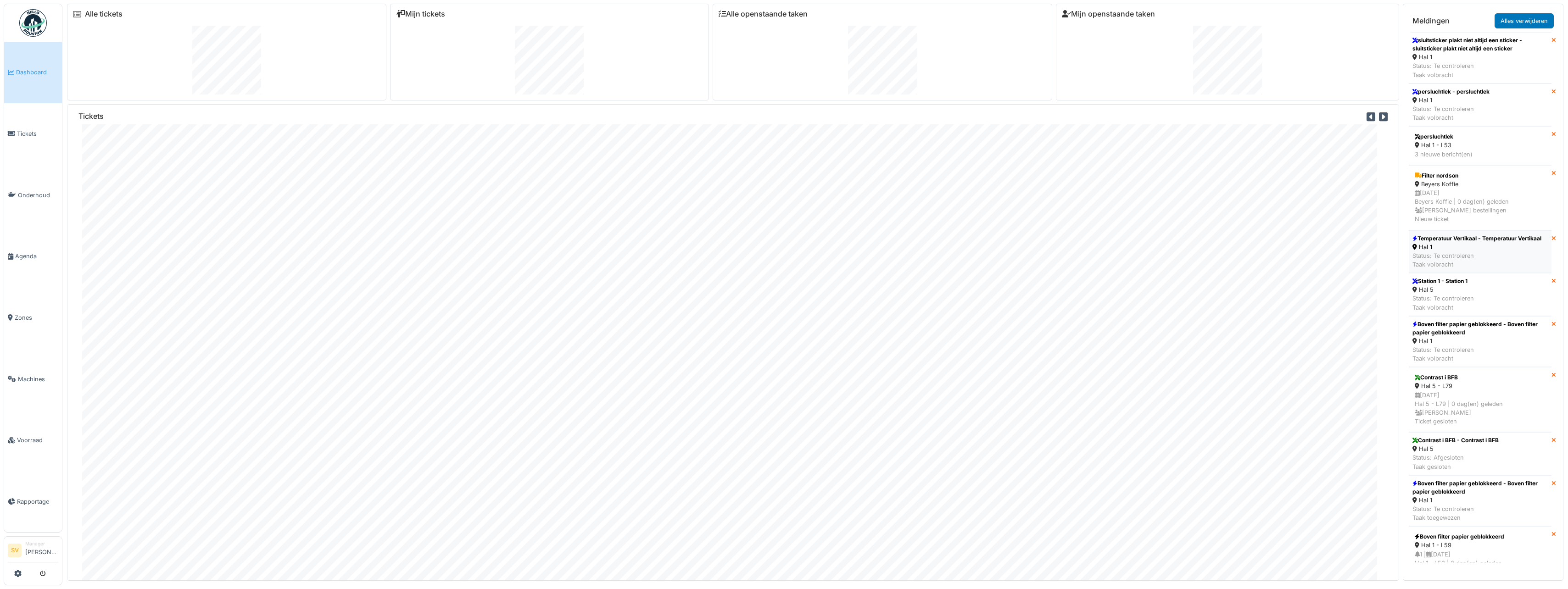
click at [1457, 262] on div "Status: Te controleren Taak volbracht" at bounding box center [1476, 259] width 129 height 17
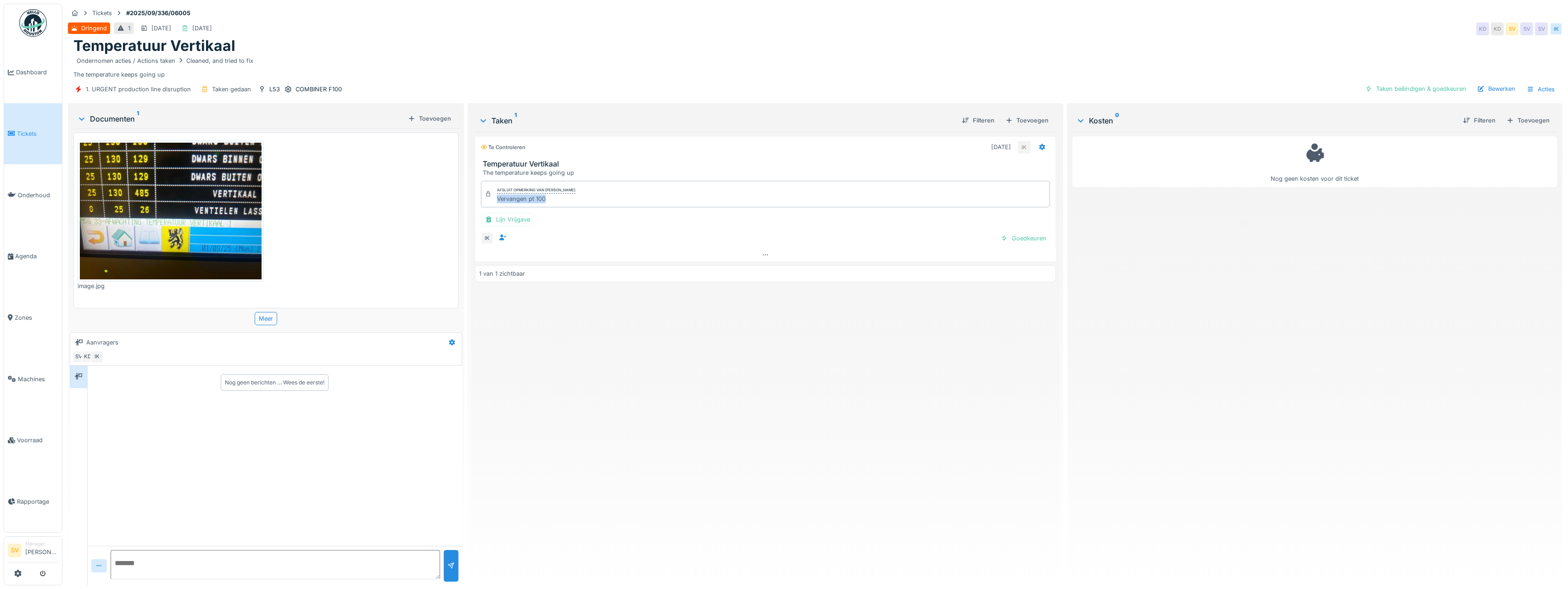
drag, startPoint x: 494, startPoint y: 198, endPoint x: 544, endPoint y: 203, distance: 50.2
click at [544, 203] on div "Afsluit opmerking van Ismail Kosar Vervangen pt 100" at bounding box center [765, 193] width 569 height 27
copy div "Vervangen pt 100"
click at [1408, 92] on div "Taken beëindigen & goedkeuren" at bounding box center [1415, 89] width 109 height 12
click at [1425, 88] on div "Ticket sluiten" at bounding box center [1441, 89] width 55 height 12
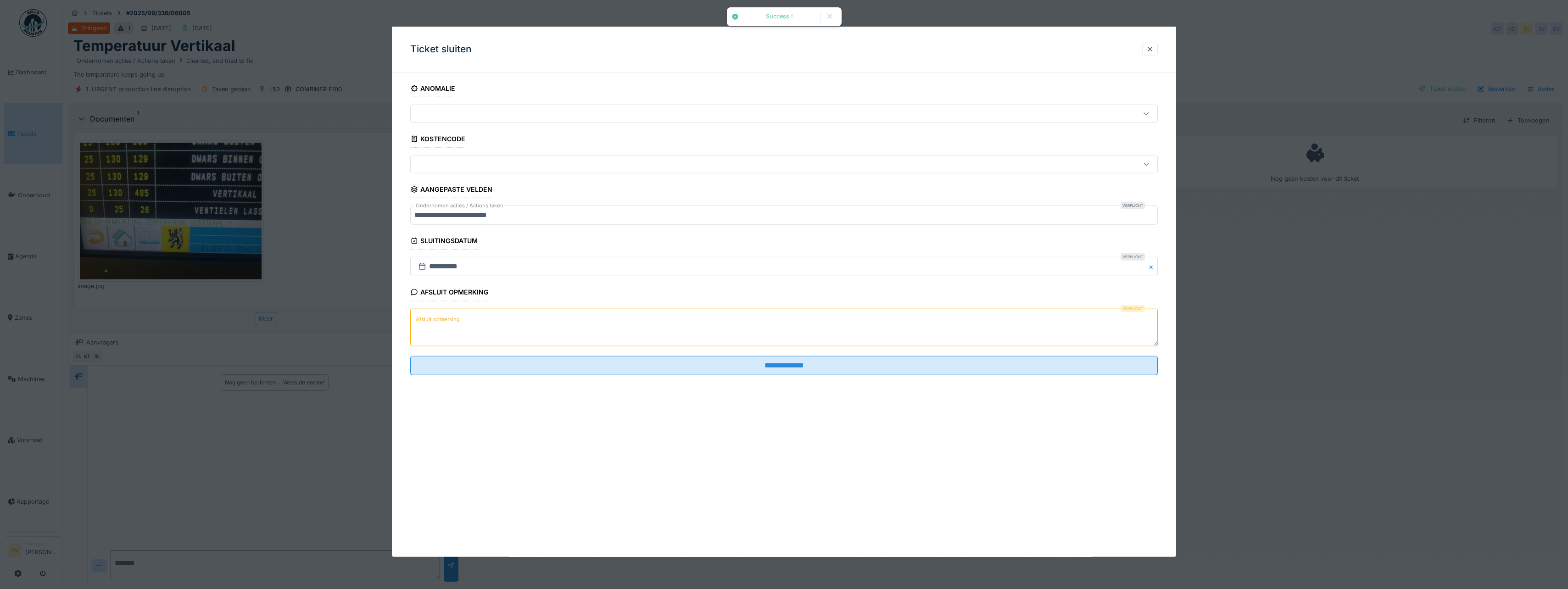
click at [477, 319] on textarea "Afsluit opmerking" at bounding box center [784, 327] width 748 height 38
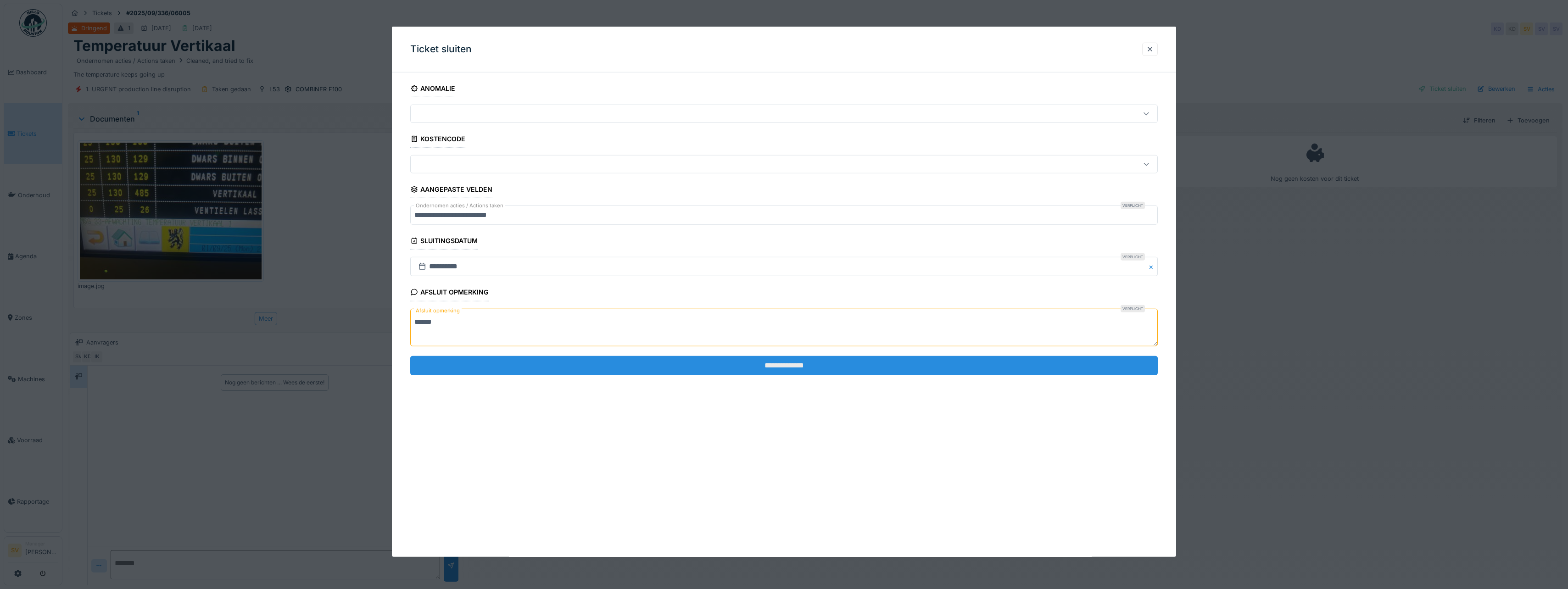
type textarea "******"
click at [708, 374] on input "**********" at bounding box center [784, 365] width 748 height 19
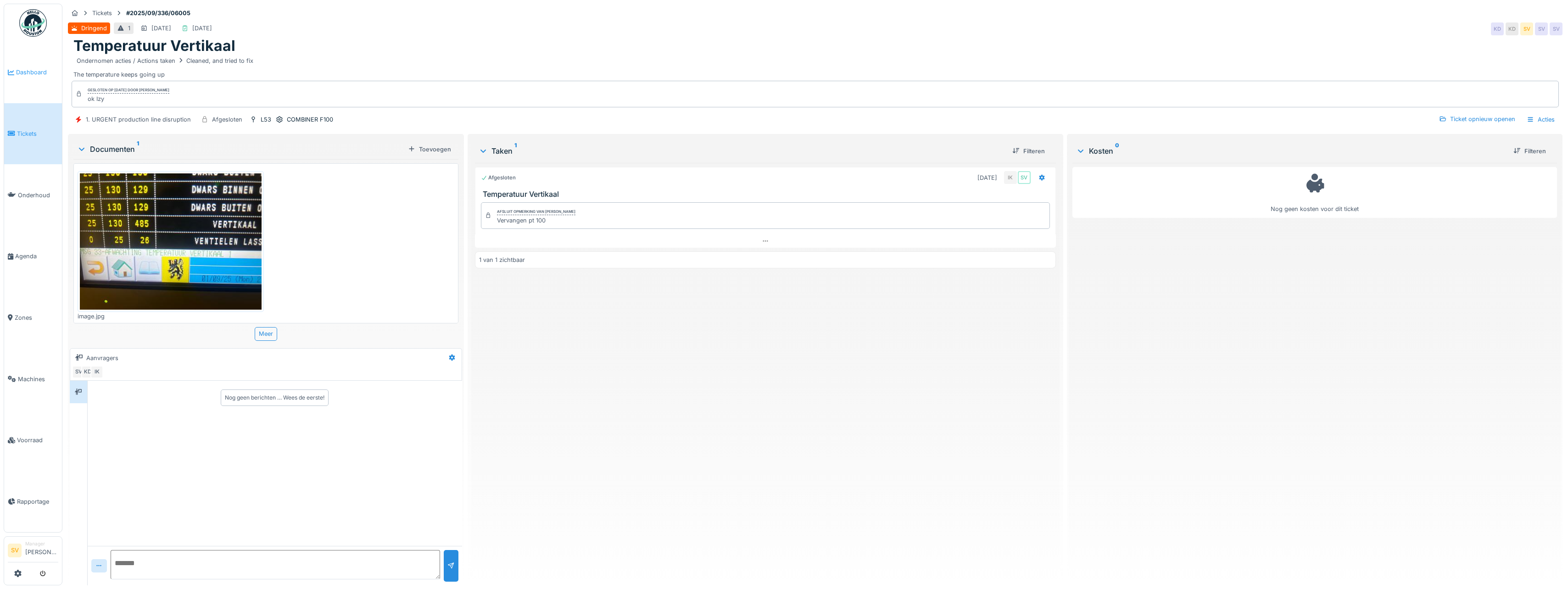
click at [23, 70] on span "Dashboard" at bounding box center [37, 72] width 42 height 9
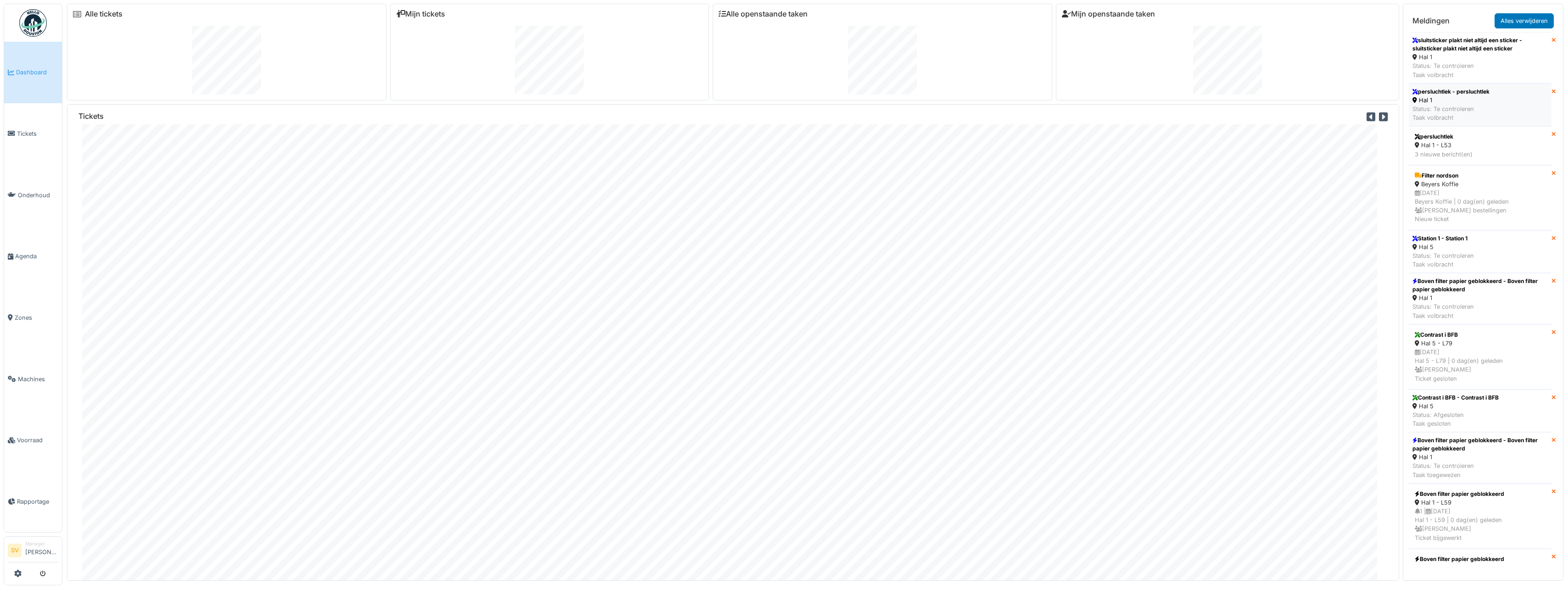
click at [1481, 106] on div "Status: Te controleren Taak volbracht" at bounding box center [1450, 113] width 77 height 17
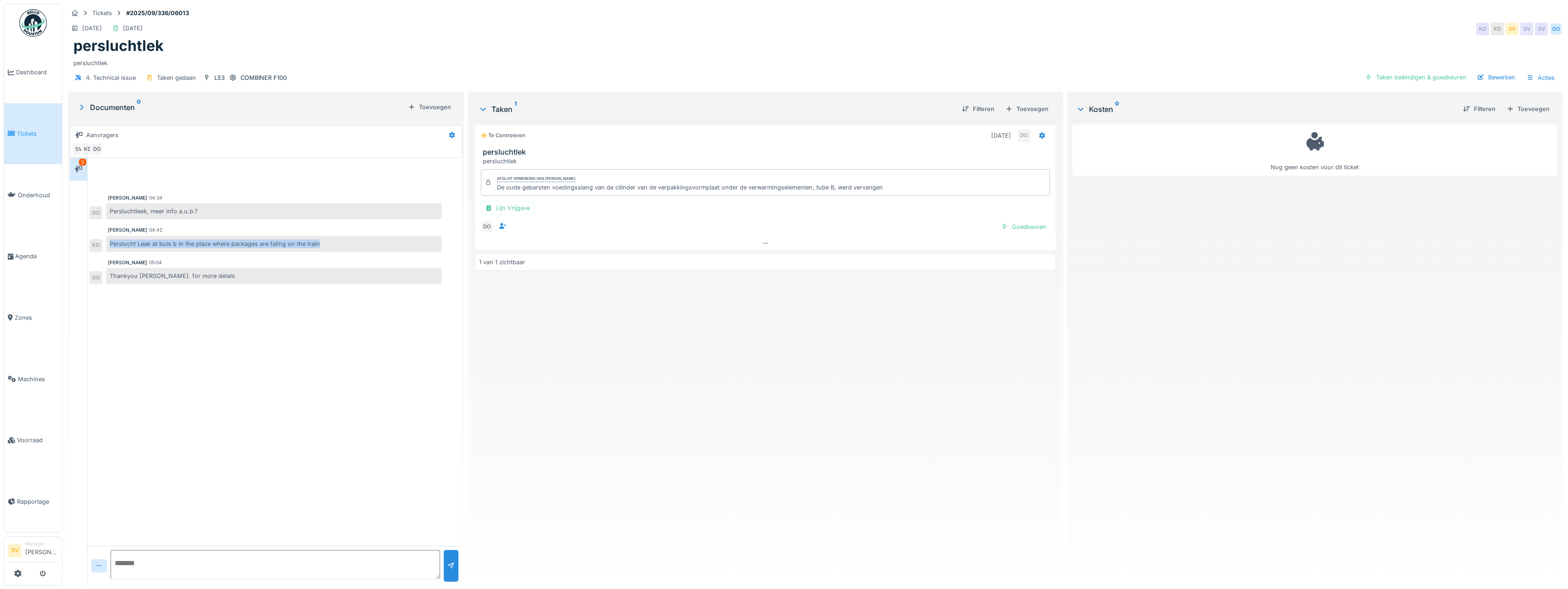
drag, startPoint x: 110, startPoint y: 244, endPoint x: 318, endPoint y: 249, distance: 208.1
click at [318, 249] on div "Perslucht Leak at buis b in the place where packages are faling on the train" at bounding box center [273, 244] width 336 height 16
copy div "Perslucht Leak at buis b in the place where packages are faling on the train"
drag, startPoint x: 491, startPoint y: 188, endPoint x: 677, endPoint y: 190, distance: 186.0
click at [677, 190] on div "Afsluit opmerking van Damian Olejnik De oude gebarsten voedingsslang van de cil…" at bounding box center [765, 182] width 569 height 27
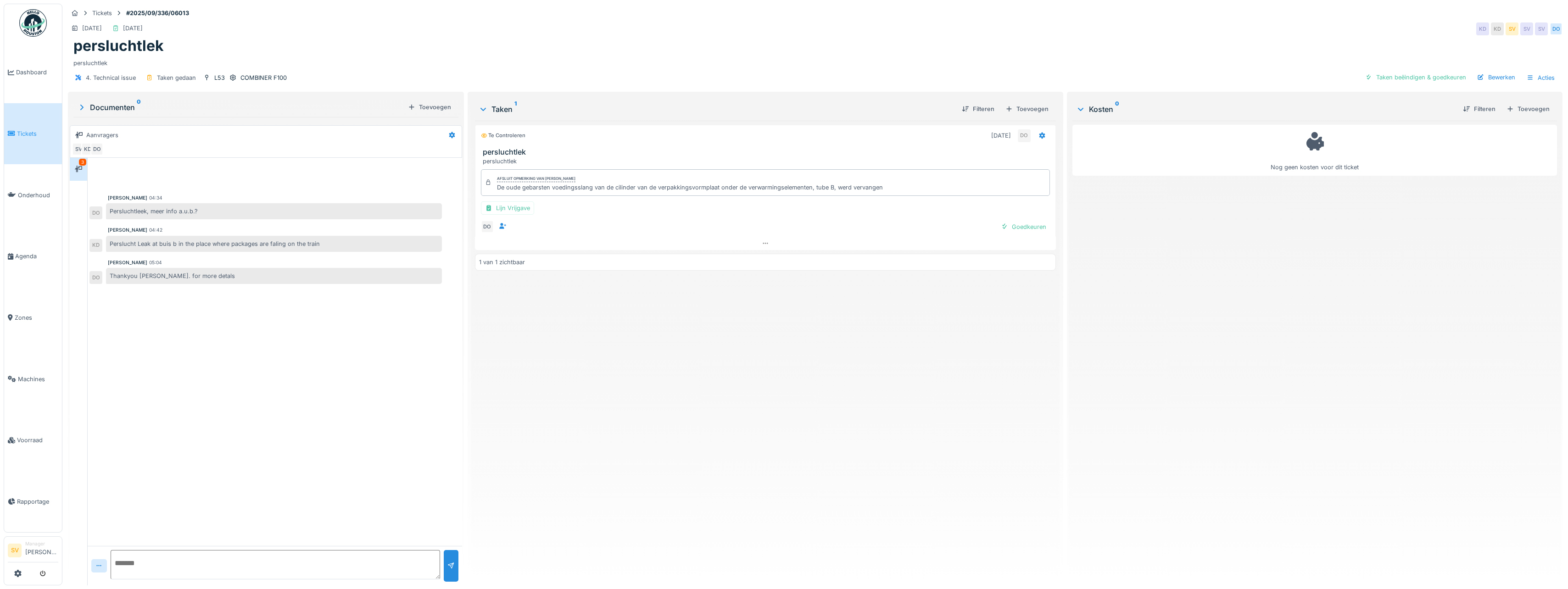
drag, startPoint x: 677, startPoint y: 190, endPoint x: 687, endPoint y: 212, distance: 24.2
click at [687, 212] on div "Lijn Vrijgave" at bounding box center [765, 207] width 569 height 13
drag, startPoint x: 495, startPoint y: 189, endPoint x: 887, endPoint y: 196, distance: 392.1
click at [887, 196] on div "Afsluit opmerking van Damian Olejnik De oude gebarsten voedingsslang van de cil…" at bounding box center [765, 182] width 569 height 27
copy div "De oude gebarsten voedingsslang van de cilinder van de verpakkingsvormplaat ond…"
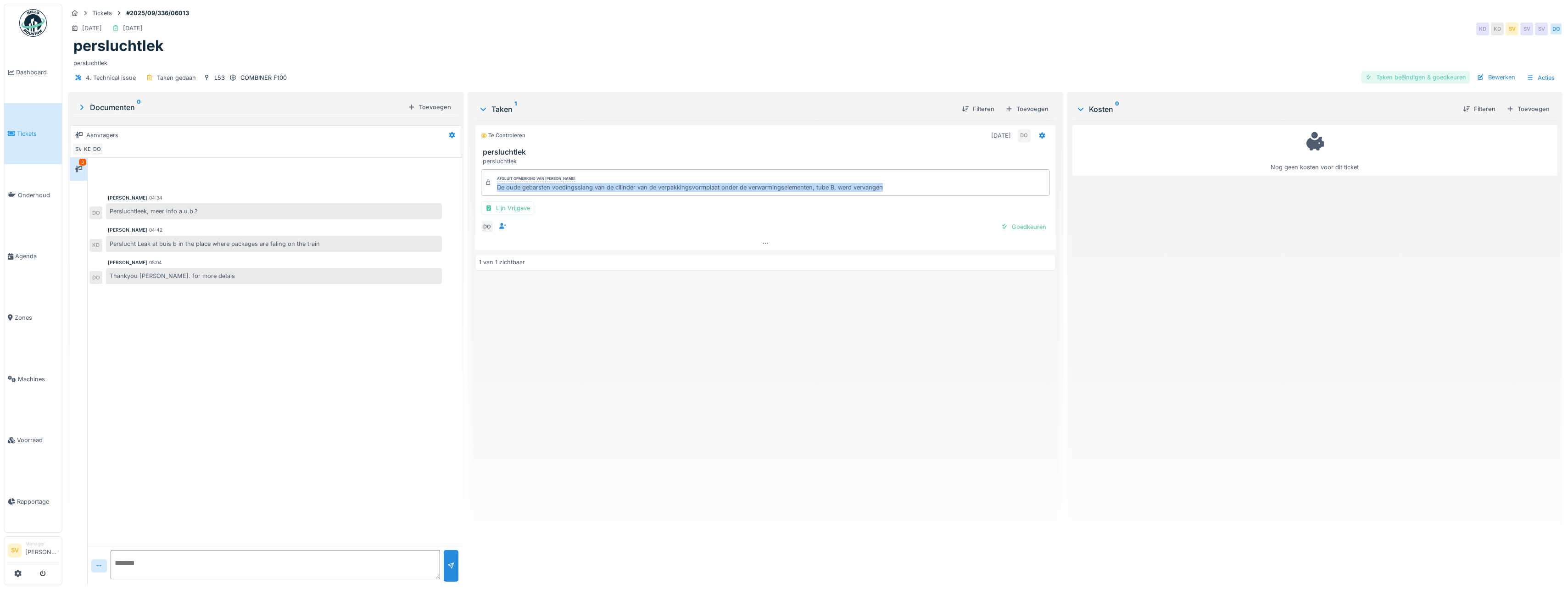
click at [1416, 78] on div "Taken beëindigen & goedkeuren" at bounding box center [1415, 77] width 109 height 12
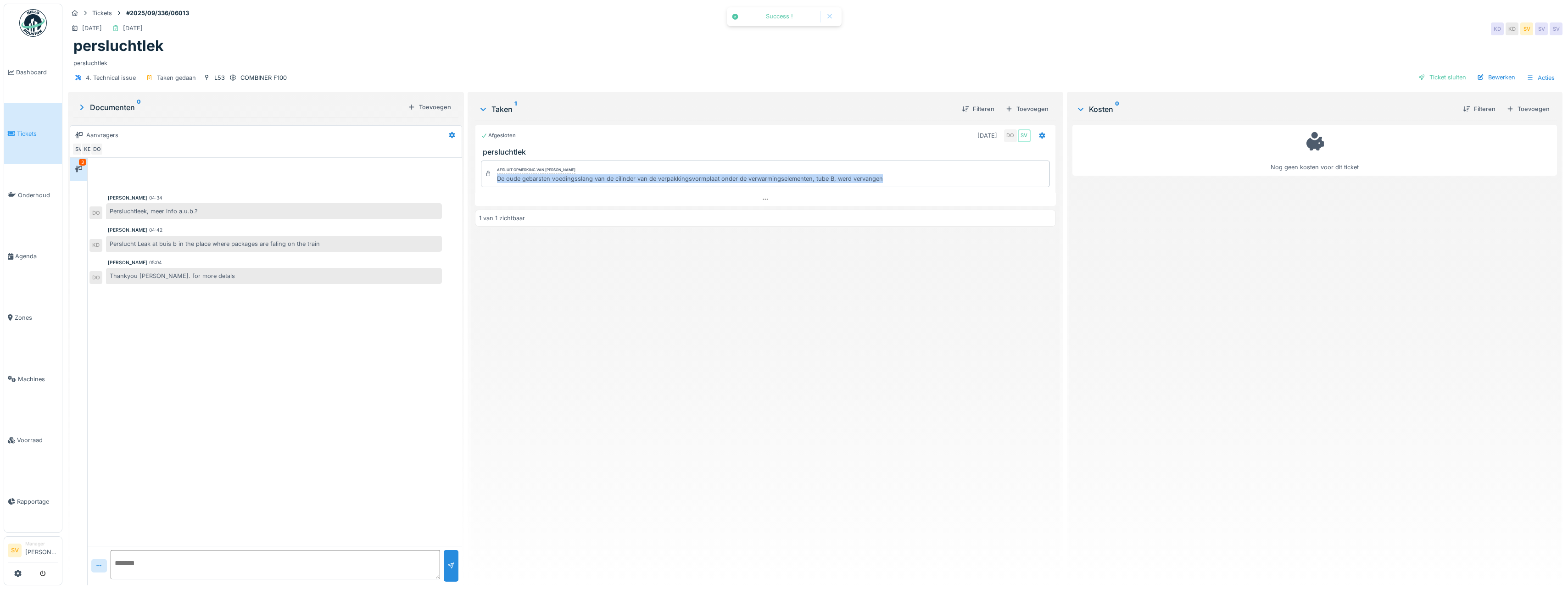
click at [1425, 78] on div "Ticket sluiten" at bounding box center [1441, 77] width 55 height 12
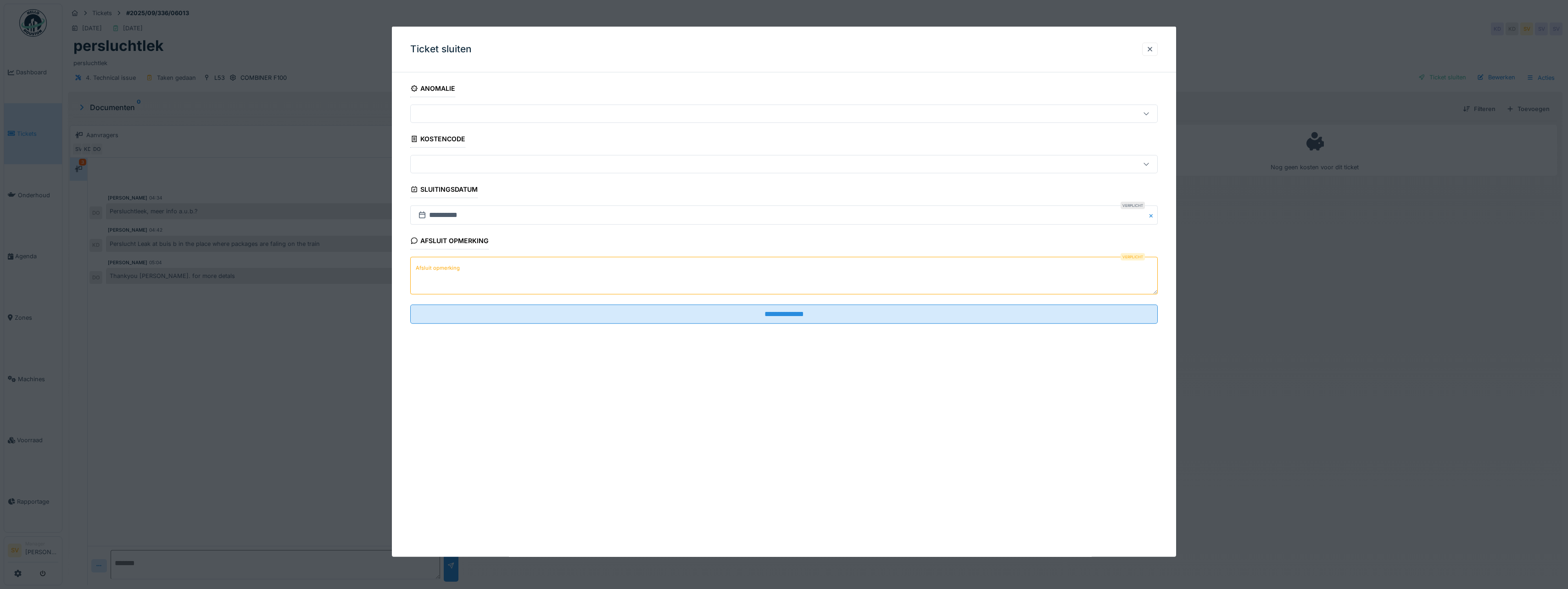
click at [659, 272] on textarea "Afsluit opmerking" at bounding box center [784, 276] width 748 height 38
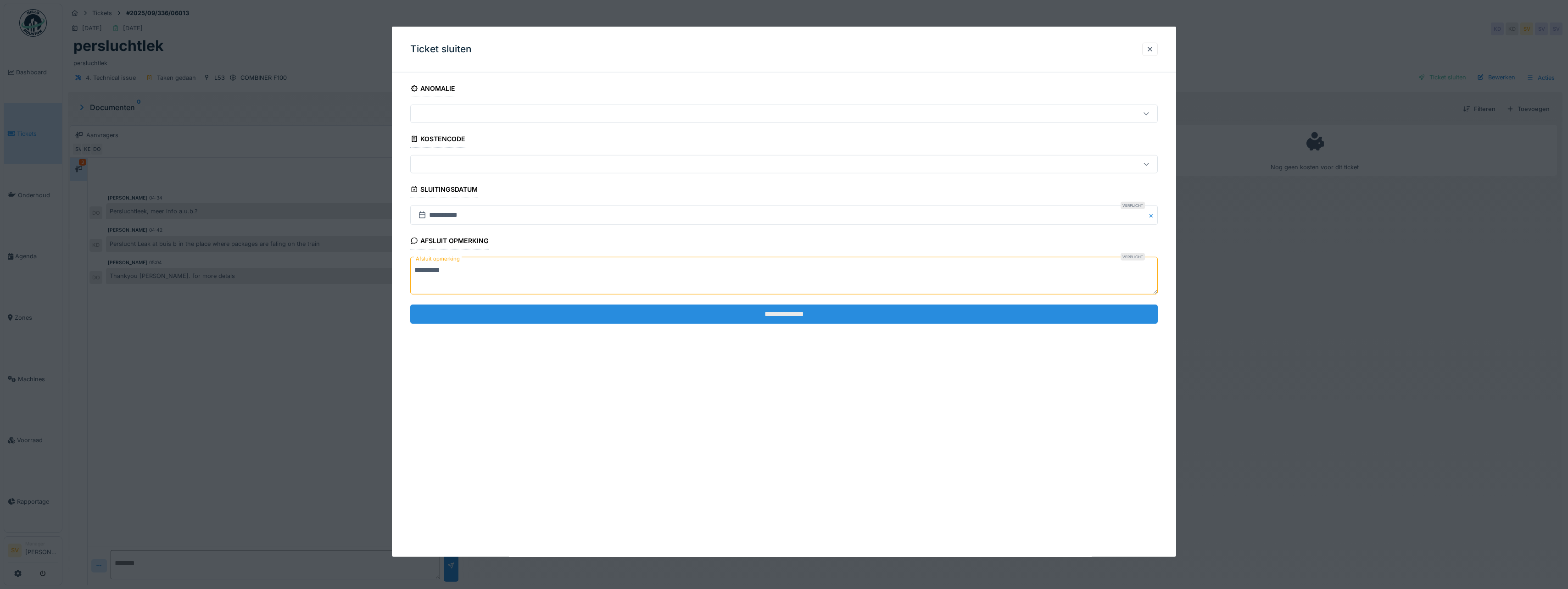
type textarea "*********"
click at [741, 312] on input "**********" at bounding box center [784, 313] width 748 height 19
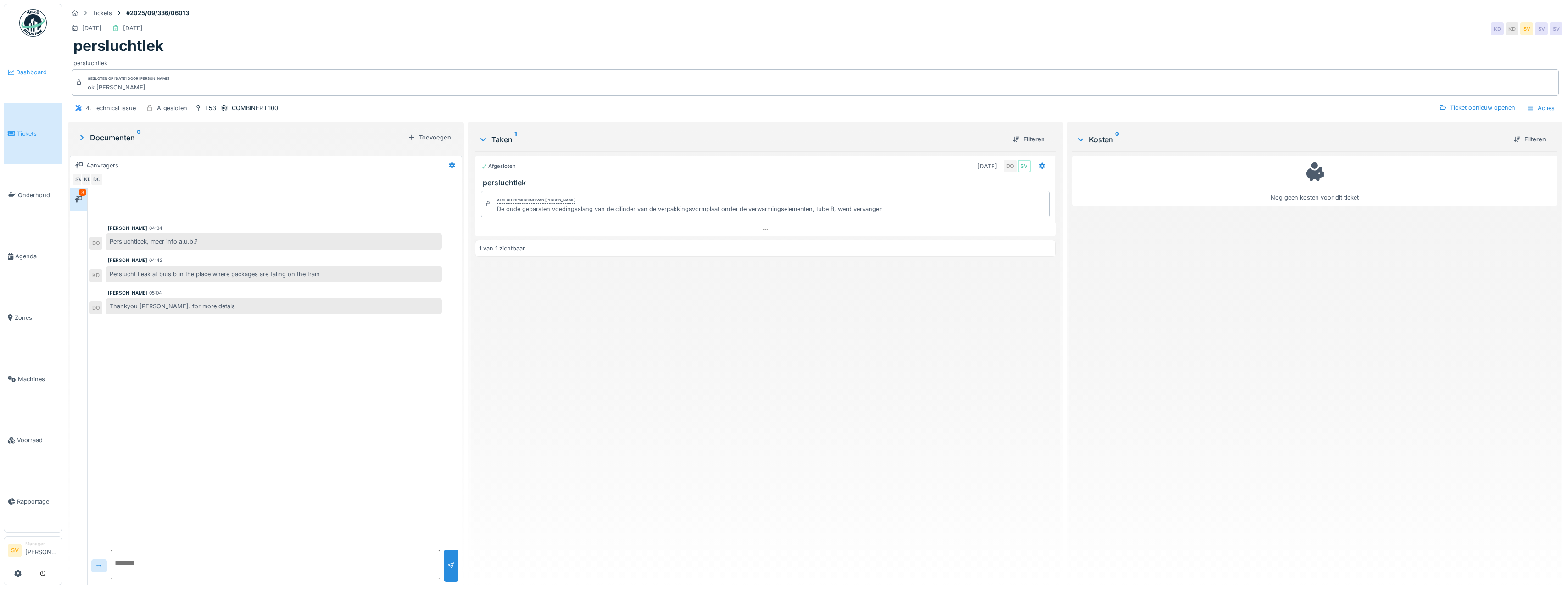
click at [33, 71] on span "Dashboard" at bounding box center [37, 72] width 42 height 9
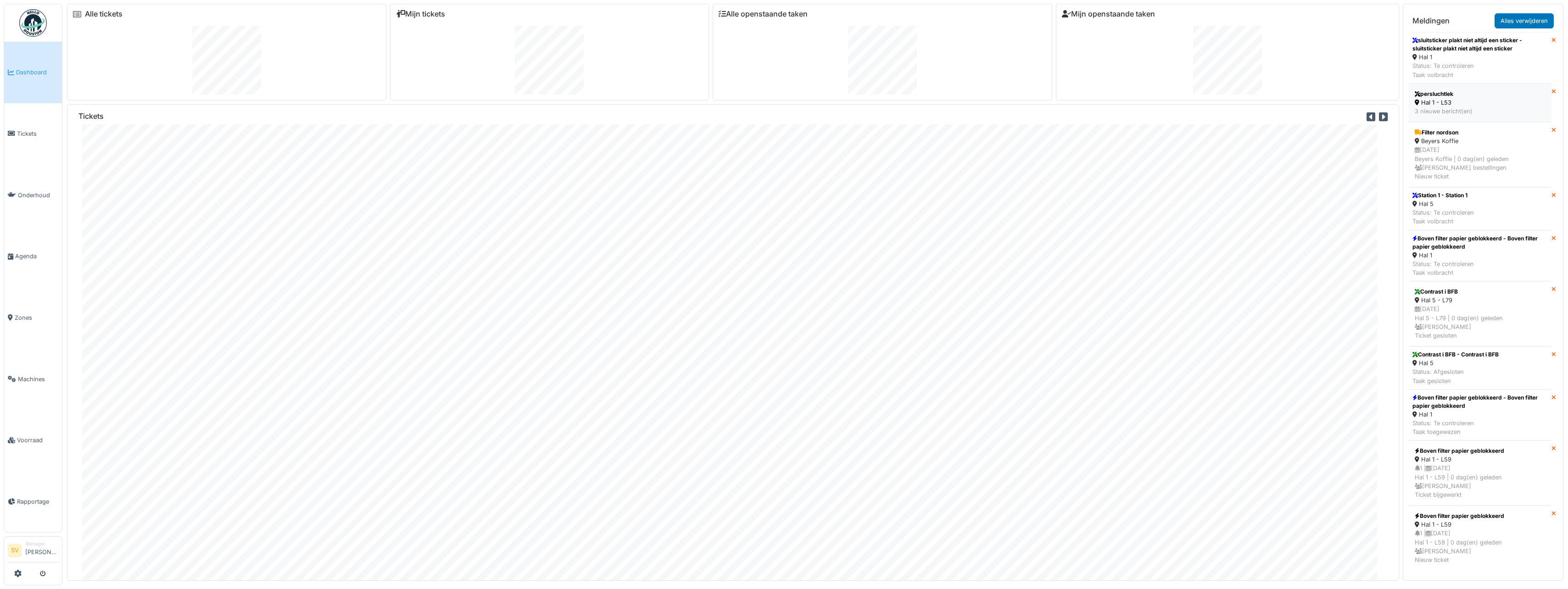
click at [1475, 99] on div "Hal 1 - L53" at bounding box center [1479, 103] width 131 height 9
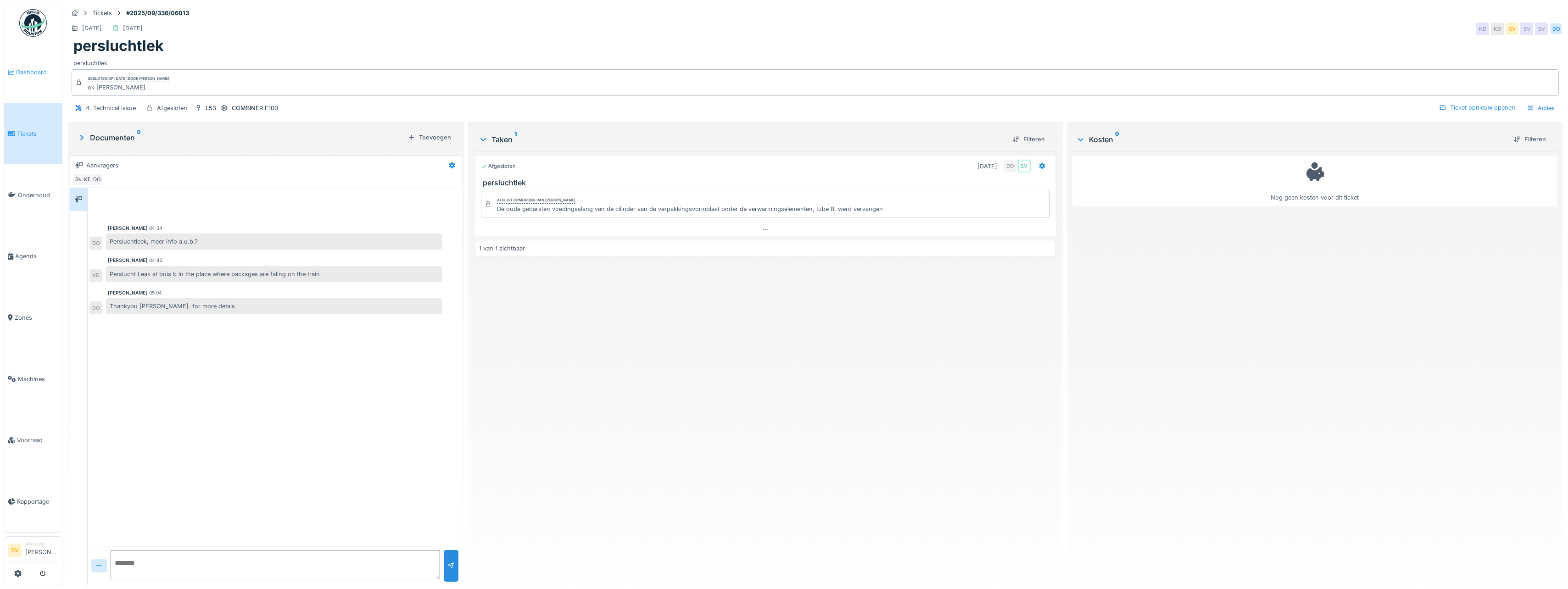
click at [25, 70] on span "Dashboard" at bounding box center [37, 72] width 42 height 9
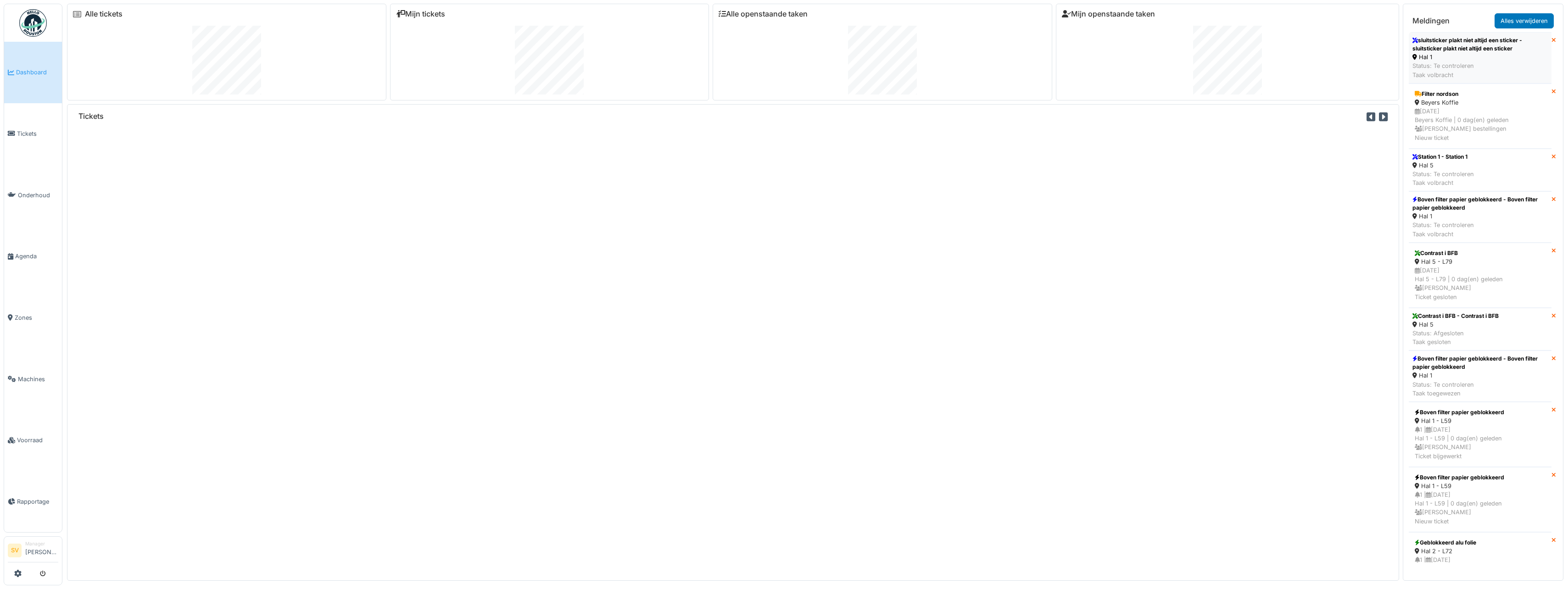
click at [1442, 55] on div "Hal 1" at bounding box center [1480, 57] width 136 height 9
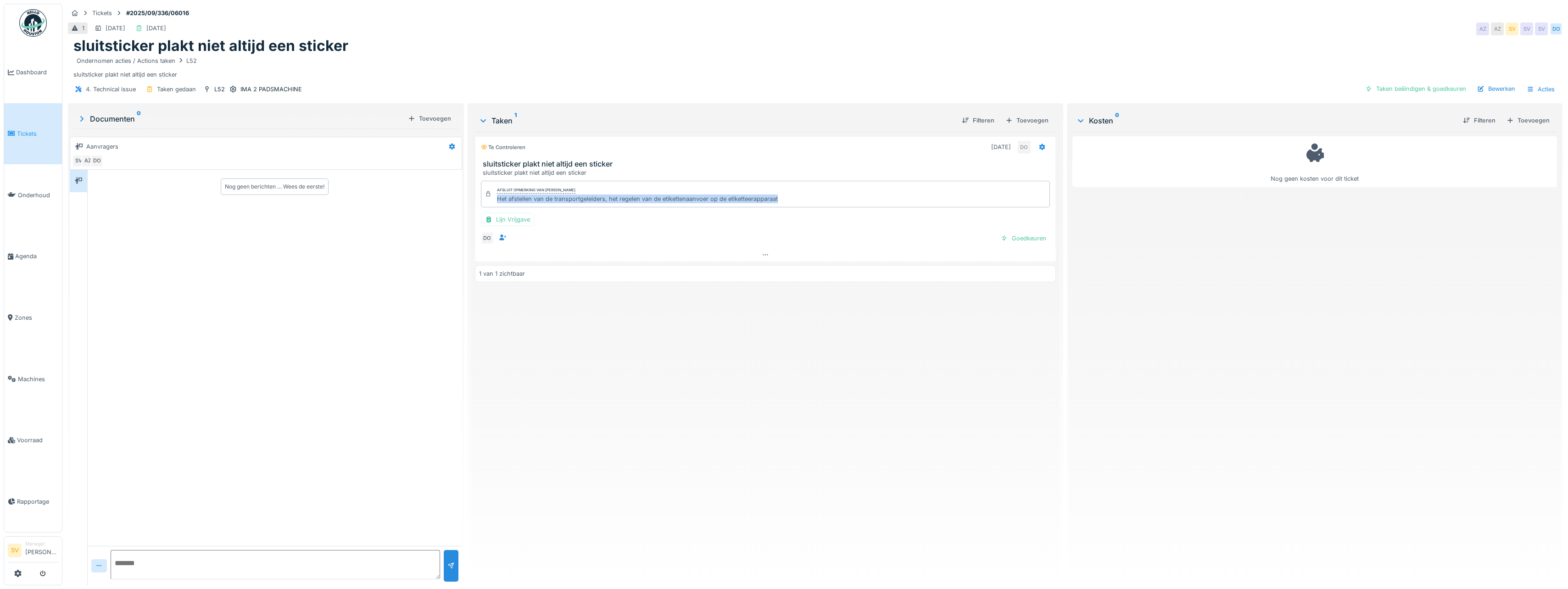
drag, startPoint x: 495, startPoint y: 198, endPoint x: 780, endPoint y: 206, distance: 285.1
click at [780, 206] on div "Afsluit opmerking van [PERSON_NAME] Het afstellen van de transportgeleiders, he…" at bounding box center [765, 193] width 569 height 27
copy div "Het afstellen van de transportgeleiders, het regelen van de etikettenaanvoer op…"
click at [1424, 90] on div "Taken beëindigen & goedkeuren" at bounding box center [1415, 89] width 109 height 12
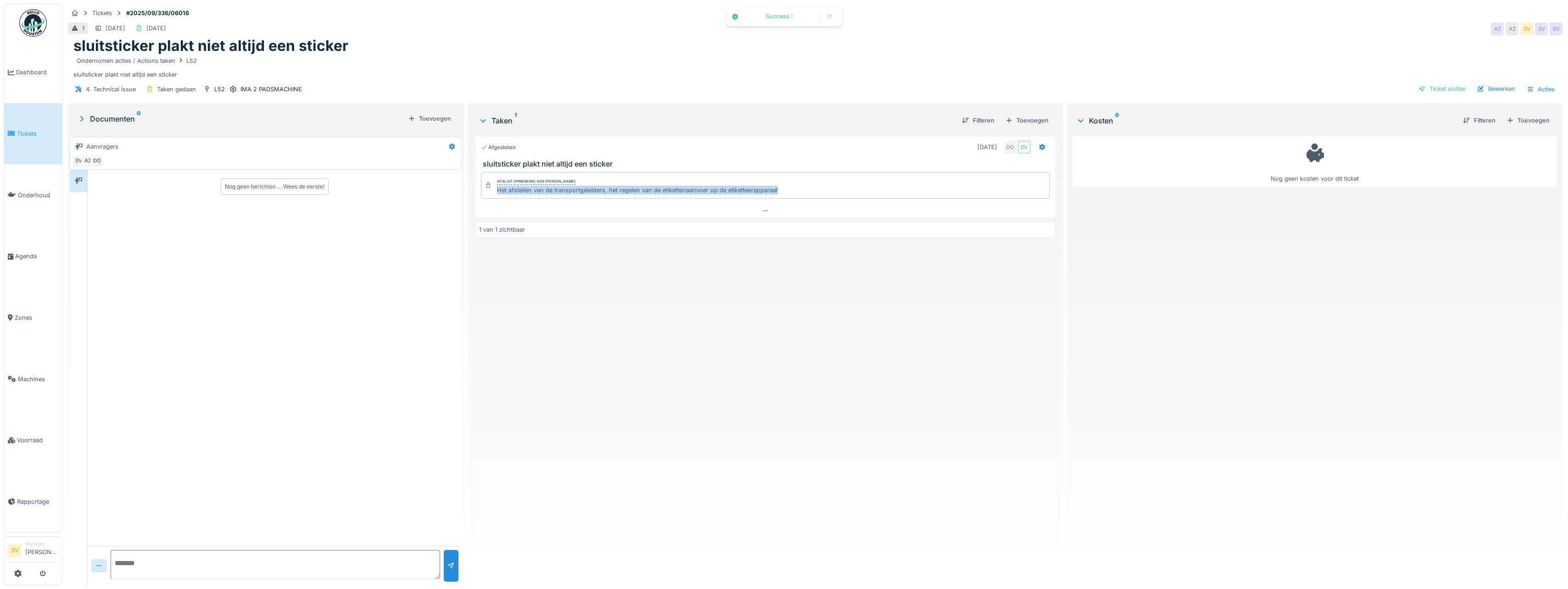
click at [1446, 92] on div "Ticket sluiten" at bounding box center [1441, 89] width 55 height 12
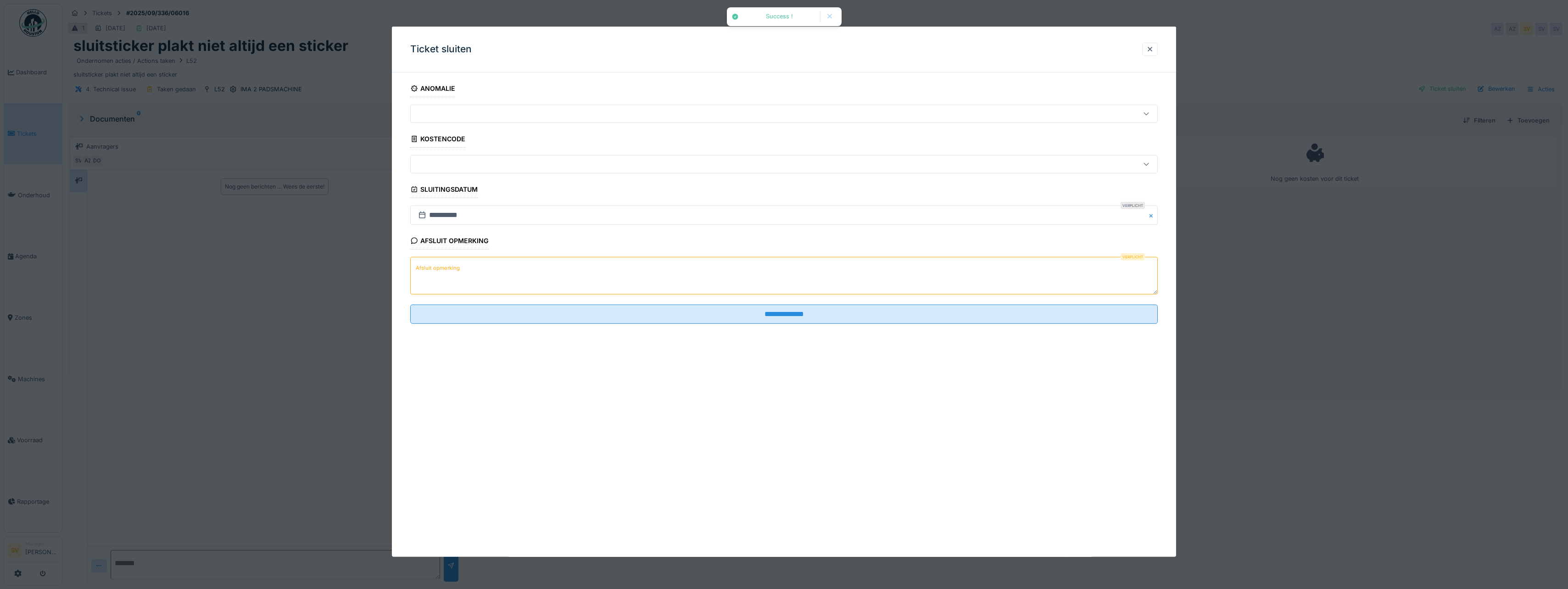
click at [682, 276] on textarea "Afsluit opmerking" at bounding box center [784, 276] width 748 height 38
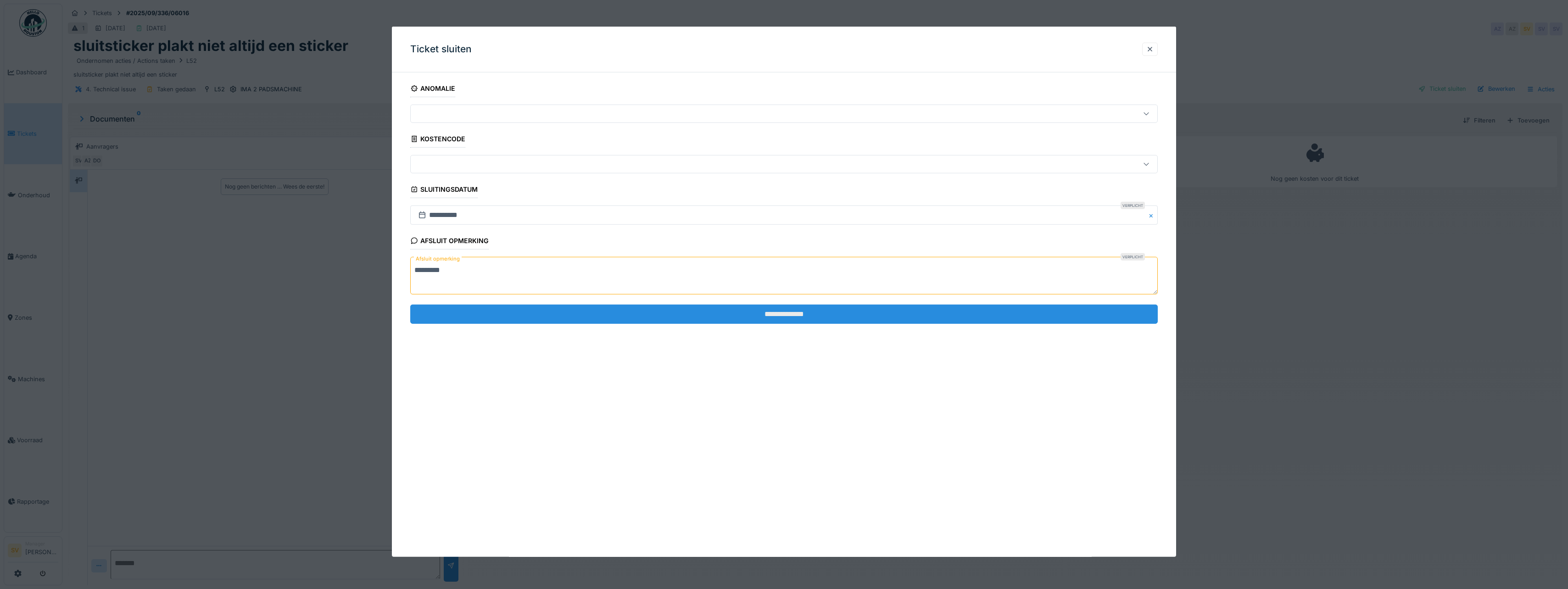
type textarea "*********"
click at [802, 314] on input "**********" at bounding box center [784, 313] width 748 height 19
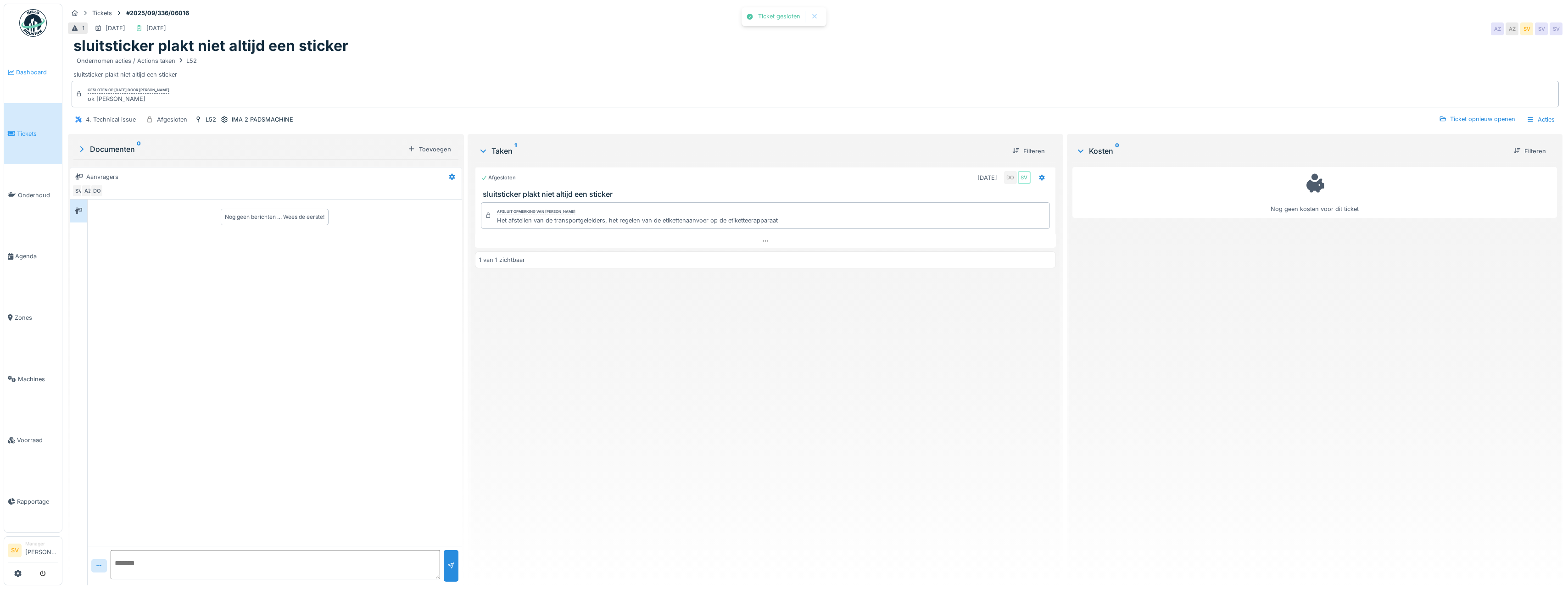
click at [30, 74] on span "Dashboard" at bounding box center [37, 72] width 42 height 9
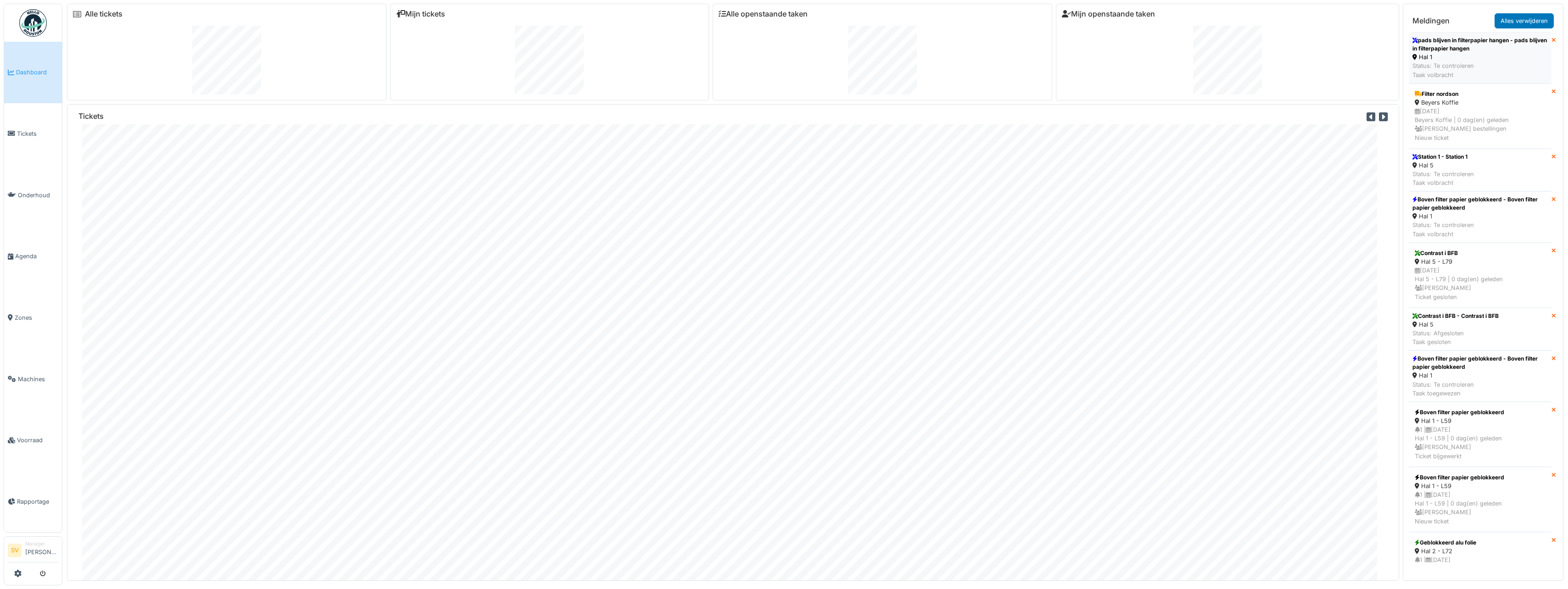
click at [1488, 52] on div "pads blijven in filterpapier hangen - pads blijven in filterpapier hangen" at bounding box center [1480, 44] width 136 height 17
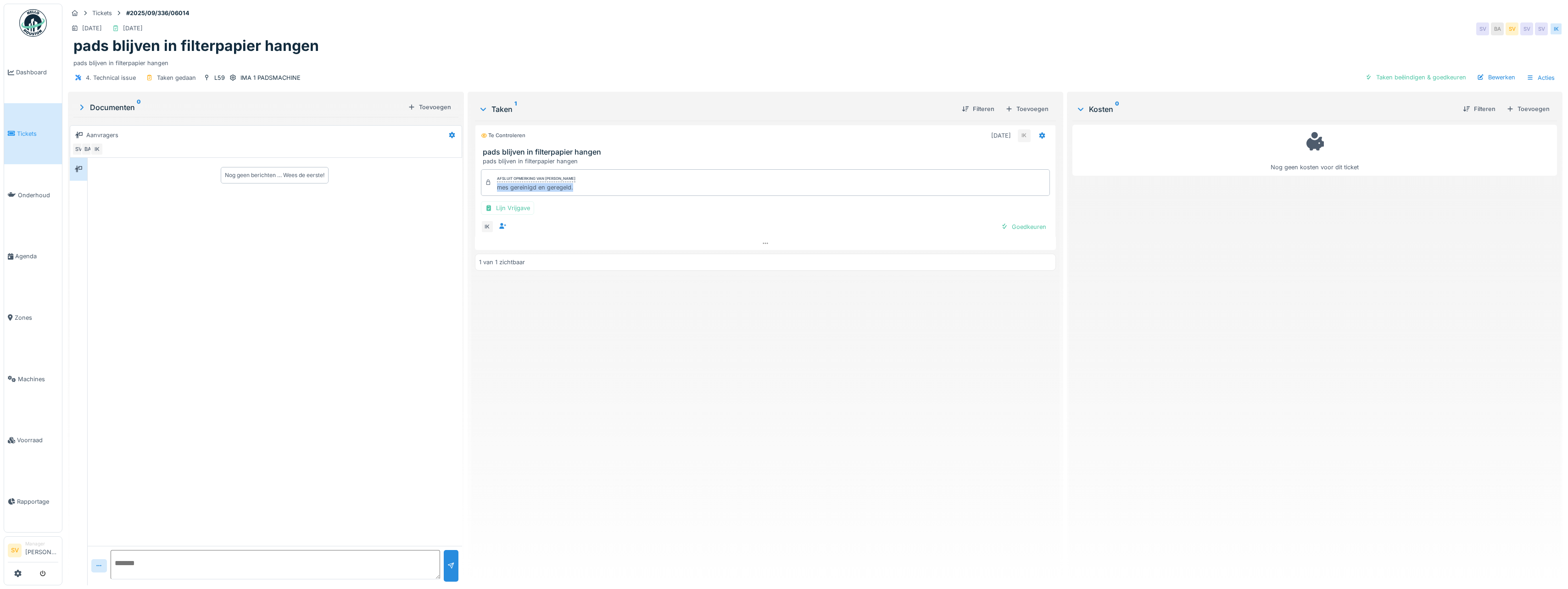
drag, startPoint x: 494, startPoint y: 187, endPoint x: 571, endPoint y: 194, distance: 77.3
click at [571, 194] on div "Afsluit opmerking van [PERSON_NAME] mes gereinigd en geregeld." at bounding box center [765, 182] width 569 height 27
copy div "mes gereinigd en geregeld."
click at [1431, 81] on div "Taken beëindigen & goedkeuren" at bounding box center [1415, 77] width 109 height 12
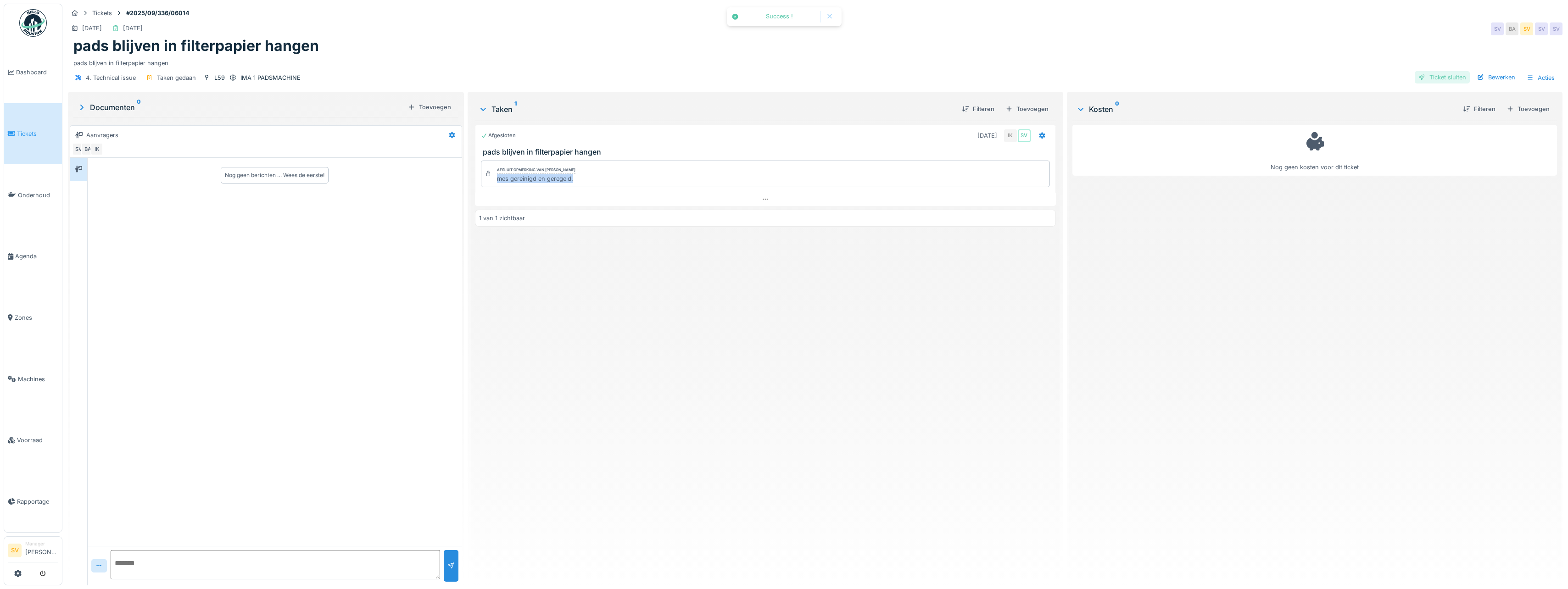
click at [1430, 75] on div "Ticket sluiten" at bounding box center [1441, 77] width 55 height 12
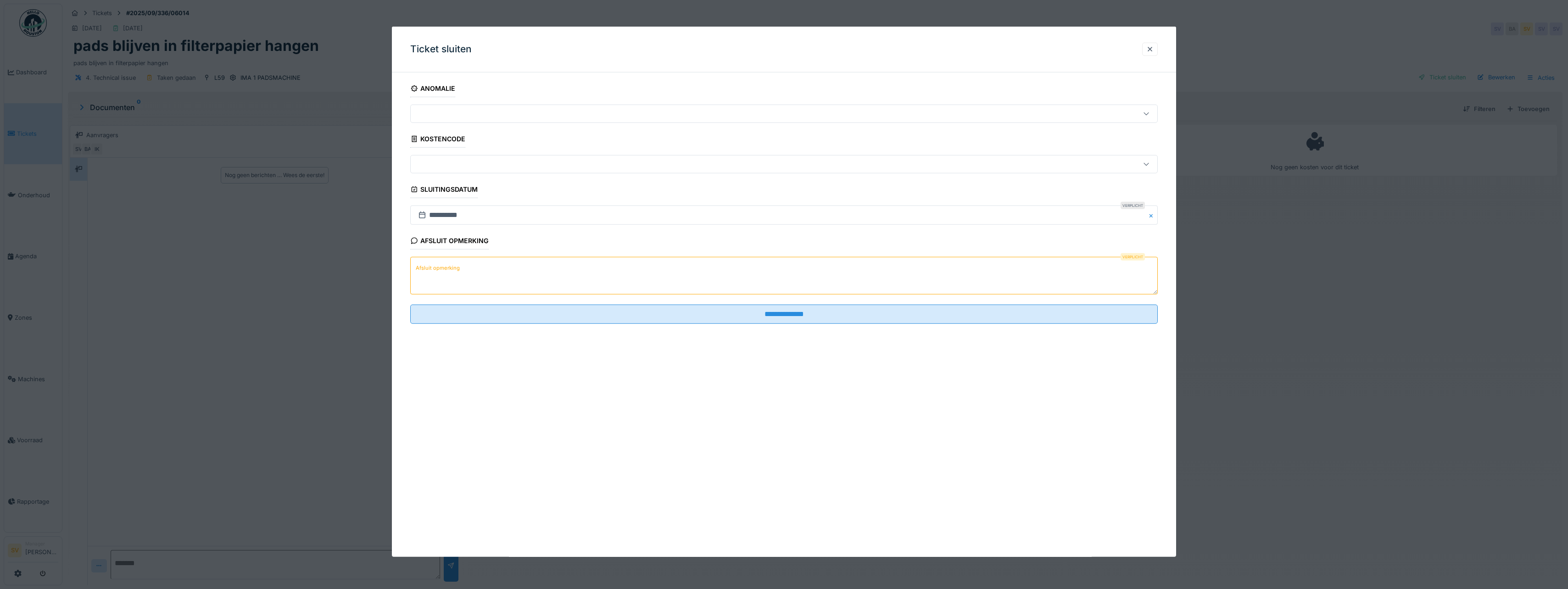
click at [550, 263] on textarea "Afsluit opmerking" at bounding box center [784, 276] width 748 height 38
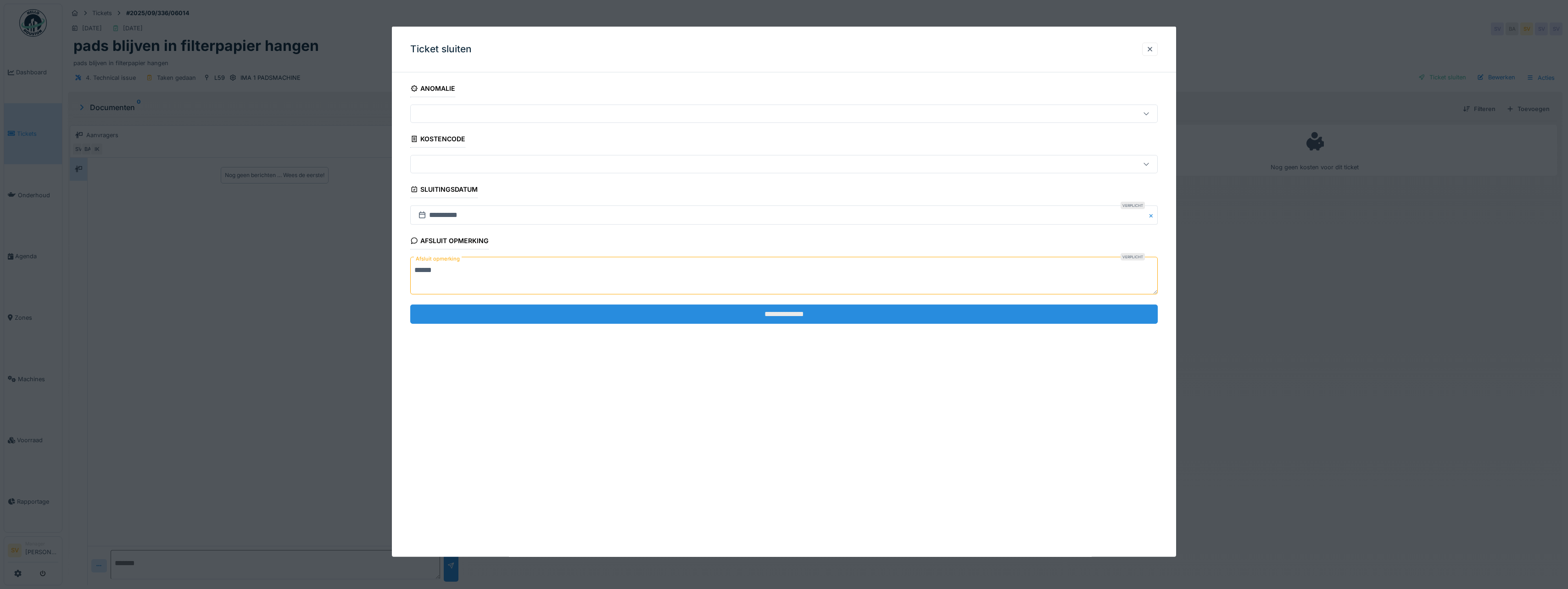
type textarea "******"
click at [591, 317] on input "**********" at bounding box center [784, 313] width 748 height 19
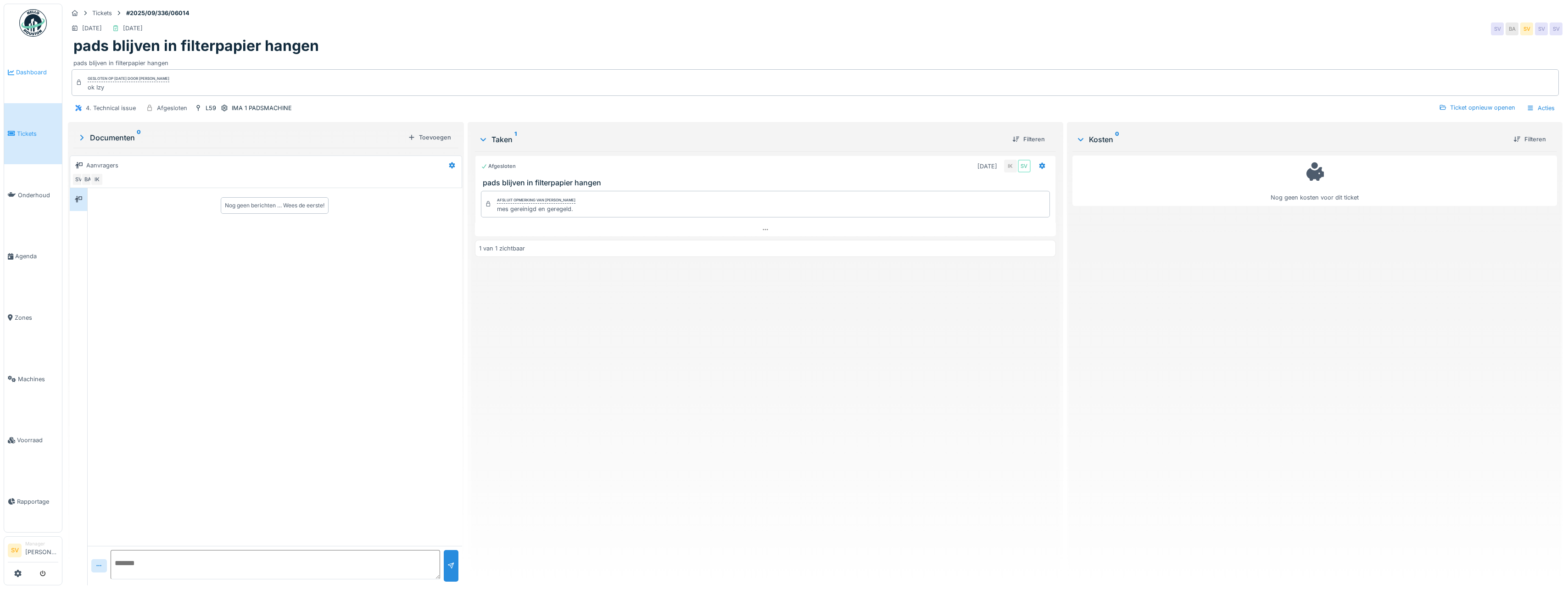
click at [35, 76] on span "Dashboard" at bounding box center [37, 72] width 42 height 9
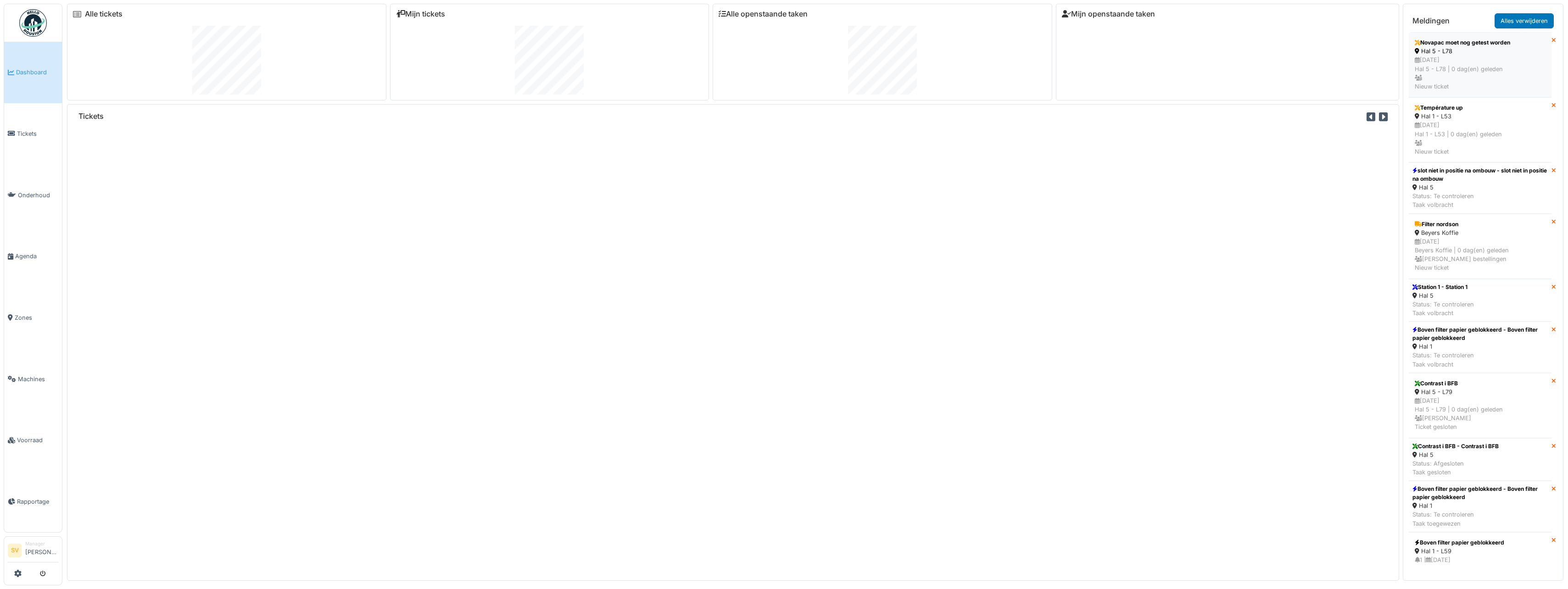
click at [1490, 64] on div "07/09/2025 Hal 5 - L78 | 0 dag(en) geleden Nieuw ticket" at bounding box center [1479, 73] width 131 height 35
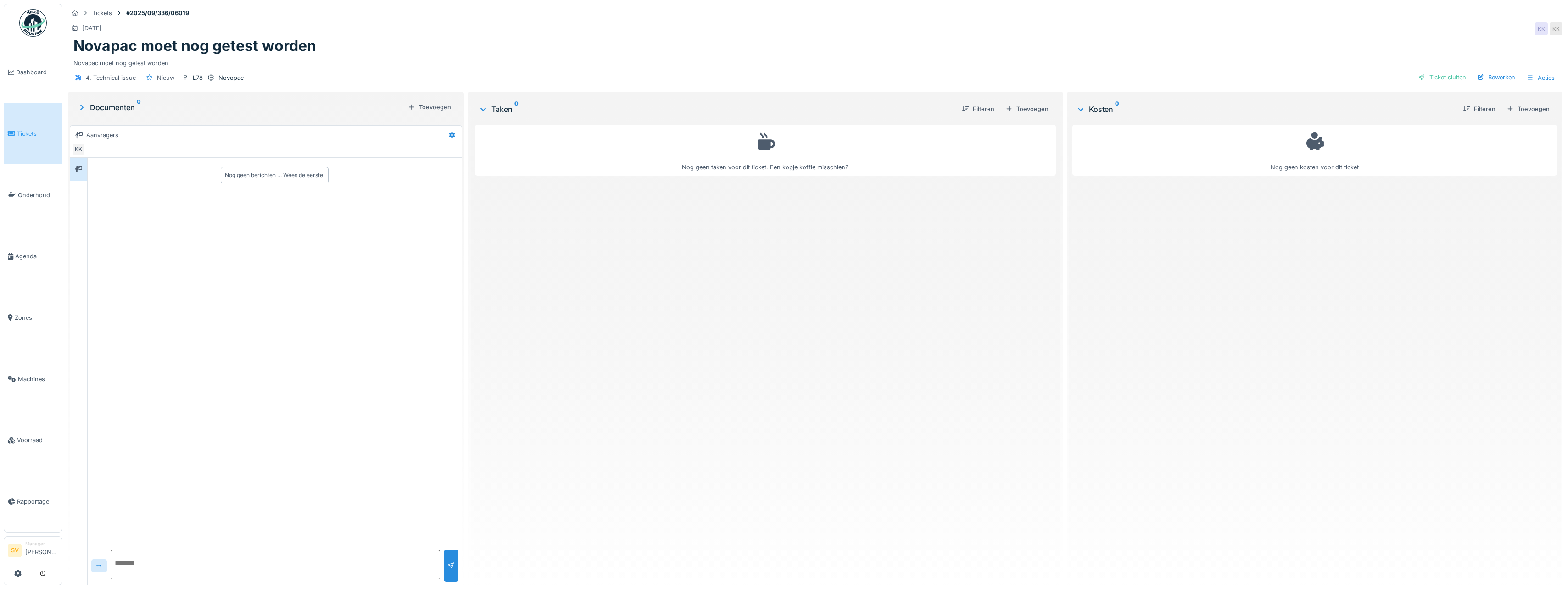
drag, startPoint x: 1497, startPoint y: 80, endPoint x: 1064, endPoint y: 136, distance: 436.6
click at [1497, 79] on div "Bewerken" at bounding box center [1496, 77] width 46 height 12
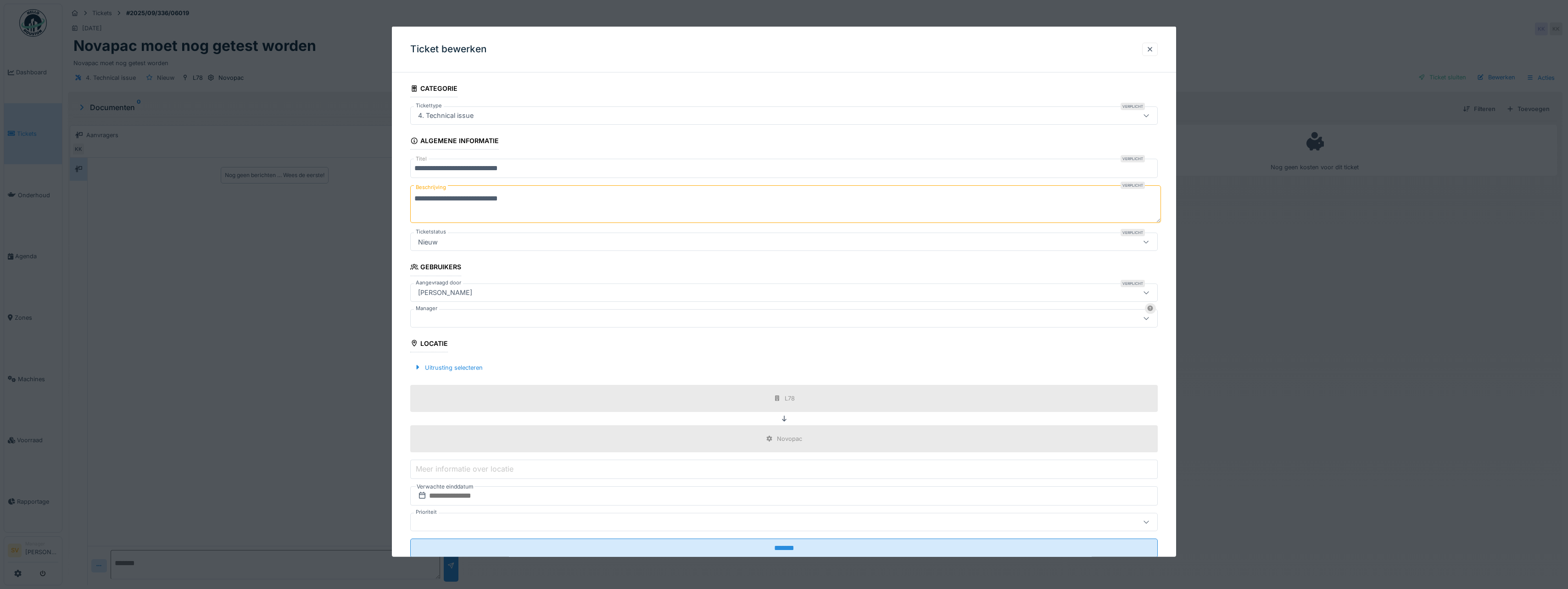
click at [432, 319] on div at bounding box center [744, 318] width 658 height 10
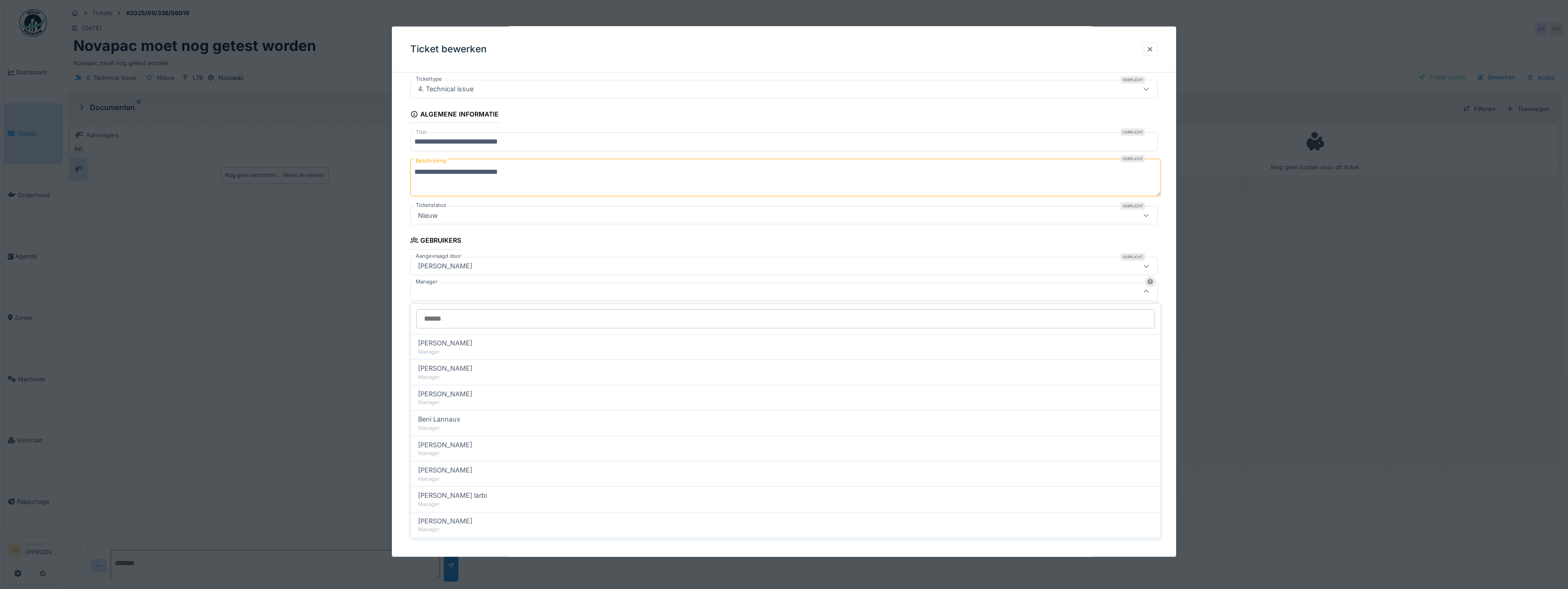
click at [432, 319] on input "Manager" at bounding box center [785, 318] width 739 height 19
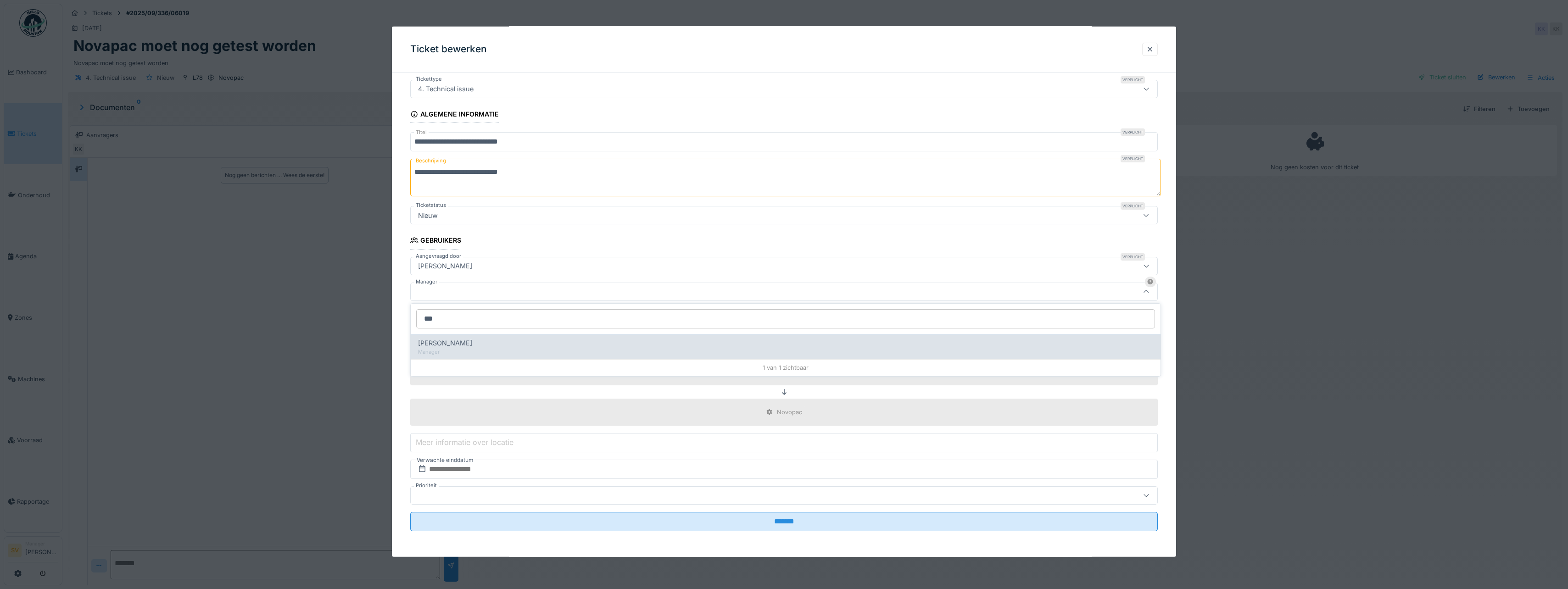
type input "***"
click at [456, 343] on span "Patrick Schroijen" at bounding box center [445, 343] width 54 height 10
type input "****"
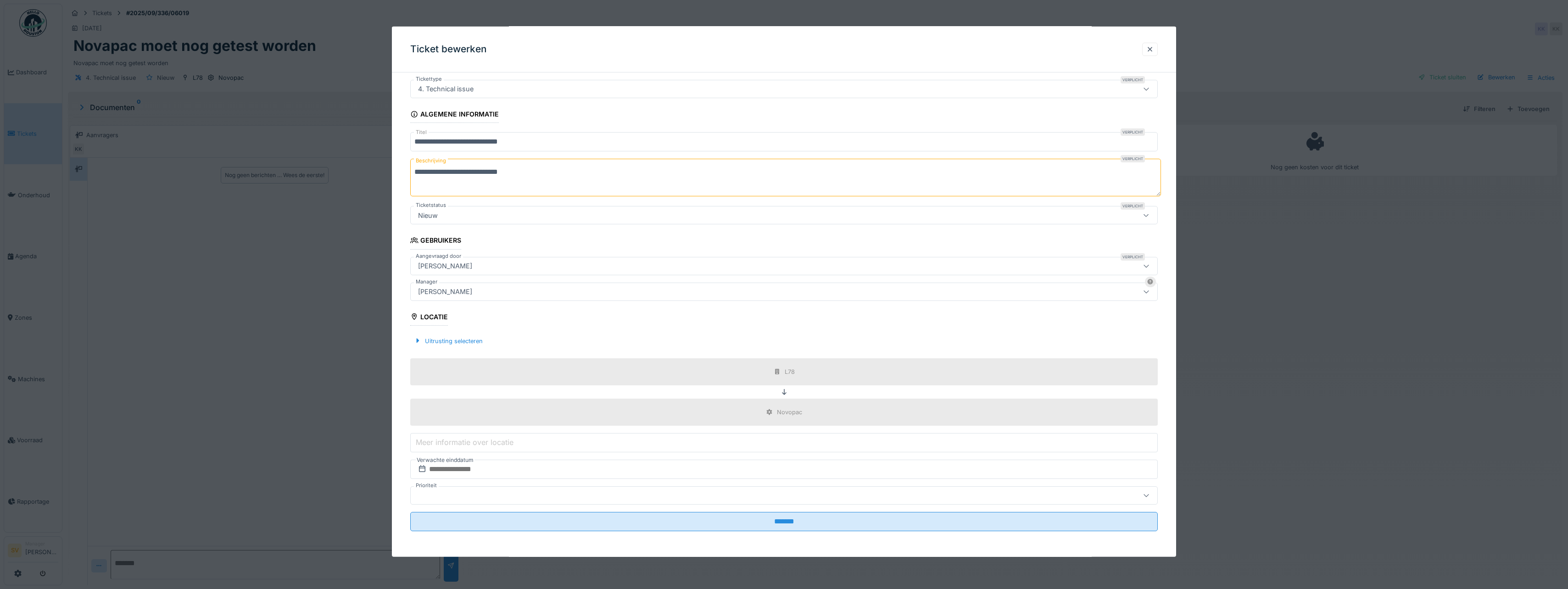
scroll to position [7, 0]
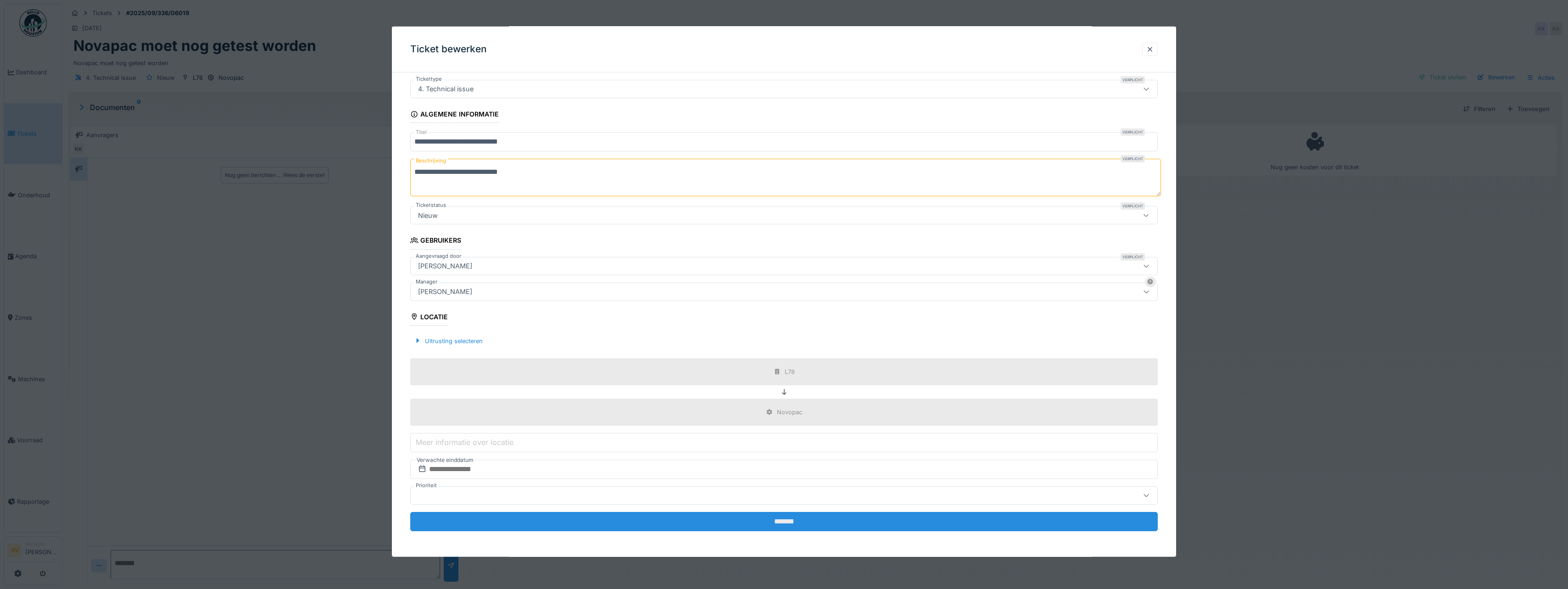
click at [782, 522] on input "*******" at bounding box center [784, 521] width 748 height 19
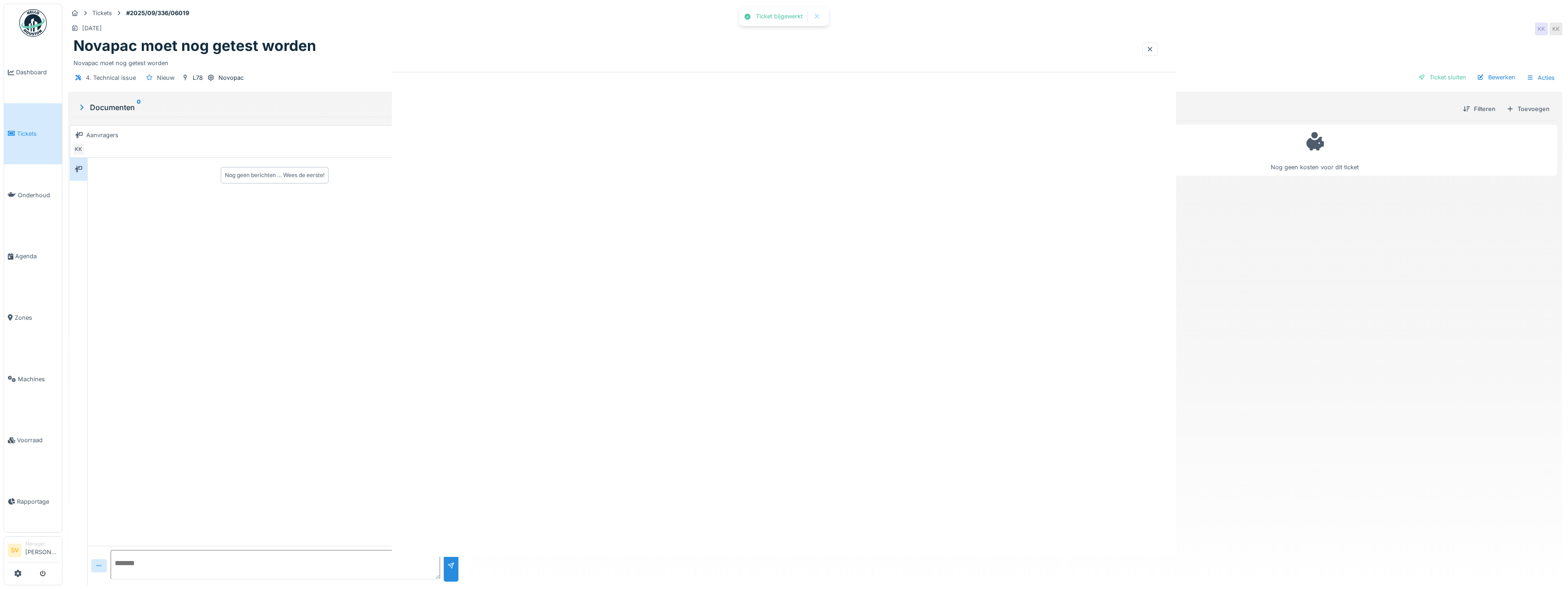
scroll to position [0, 0]
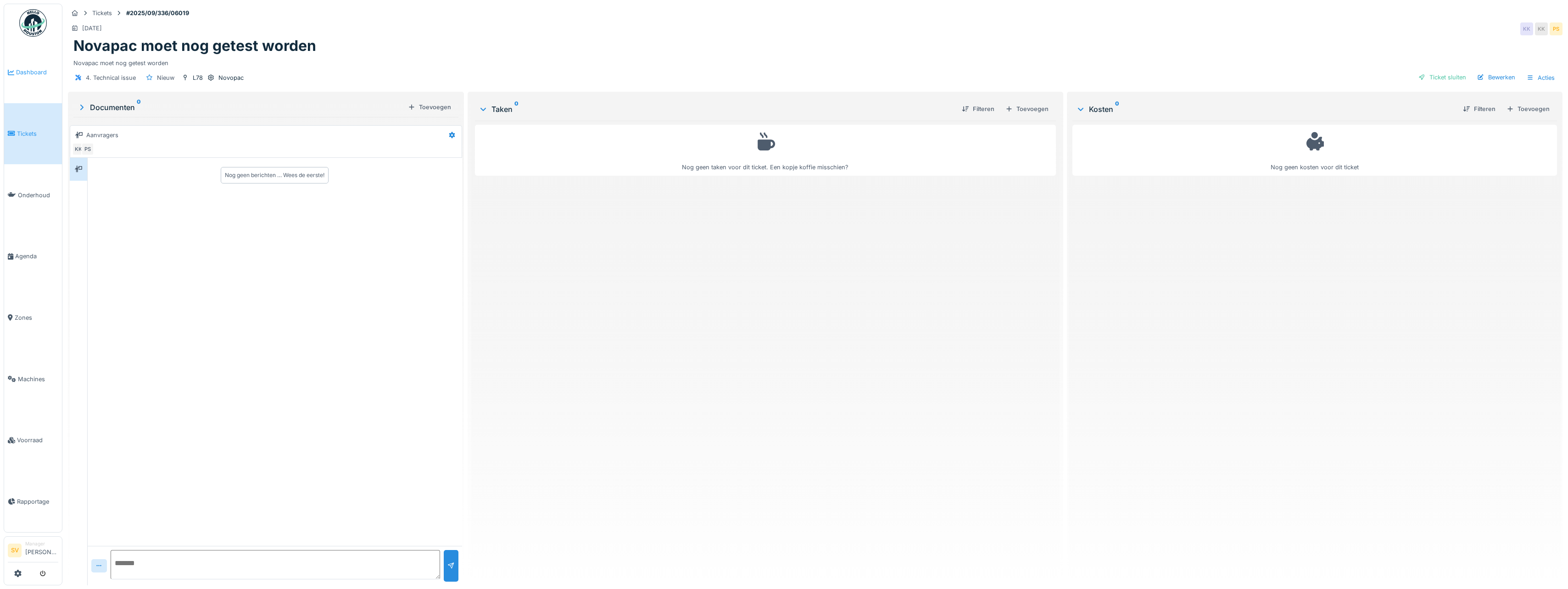
click at [34, 69] on span "Dashboard" at bounding box center [37, 72] width 42 height 9
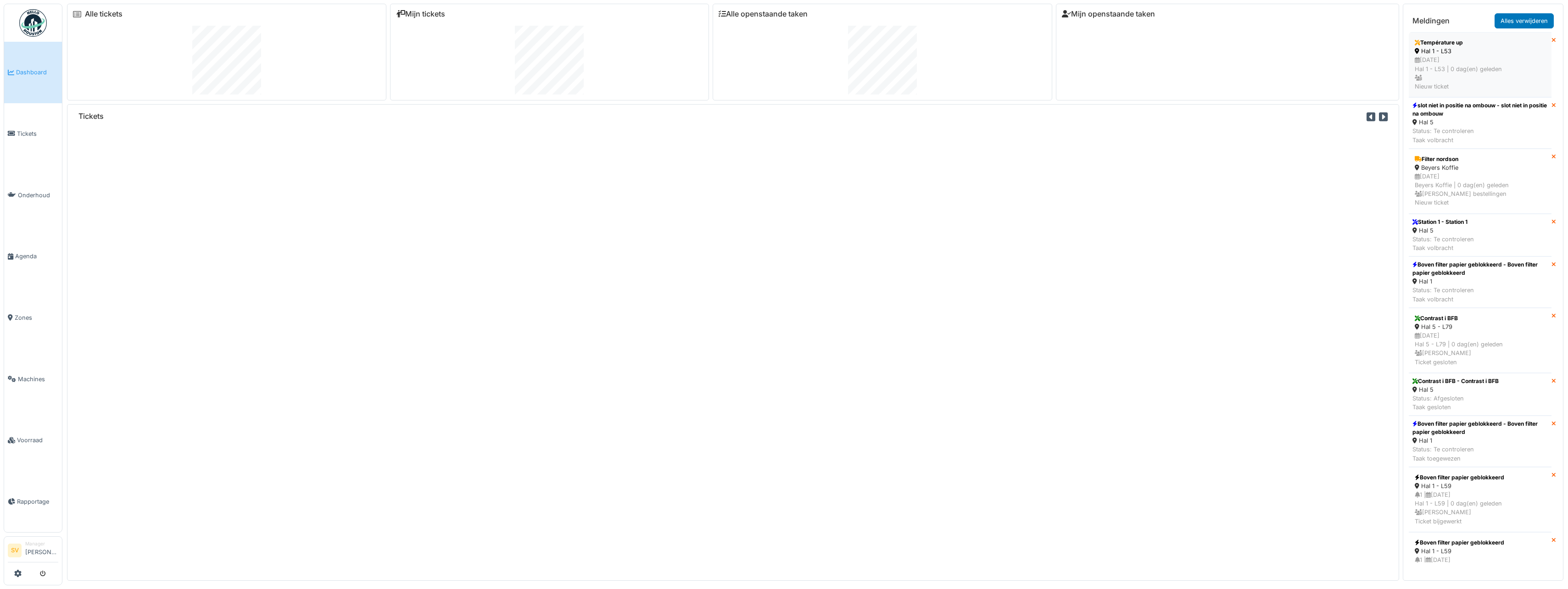
click at [1475, 69] on div "[DATE] Hal 1 - L53 | 0 dag(en) geleden Nieuw ticket" at bounding box center [1479, 73] width 131 height 35
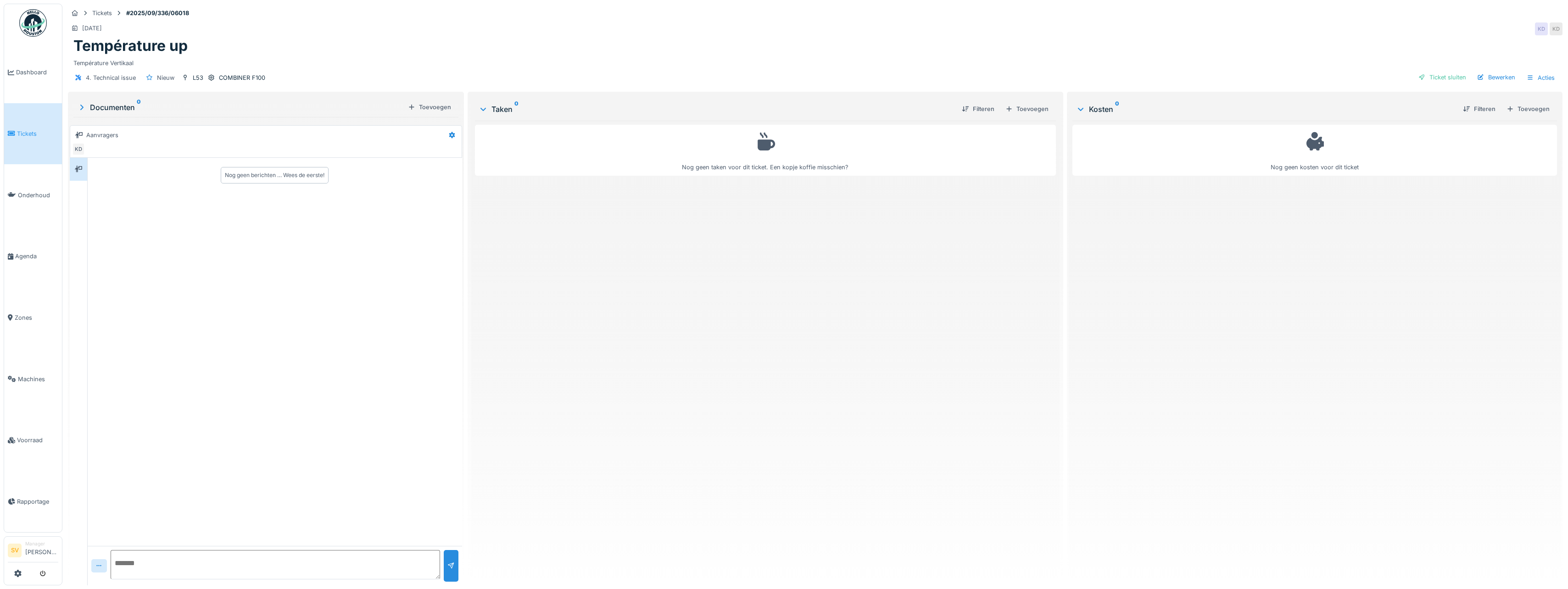
drag, startPoint x: 1492, startPoint y: 78, endPoint x: 1102, endPoint y: 110, distance: 391.3
click at [1492, 78] on div "Bewerken" at bounding box center [1496, 77] width 46 height 12
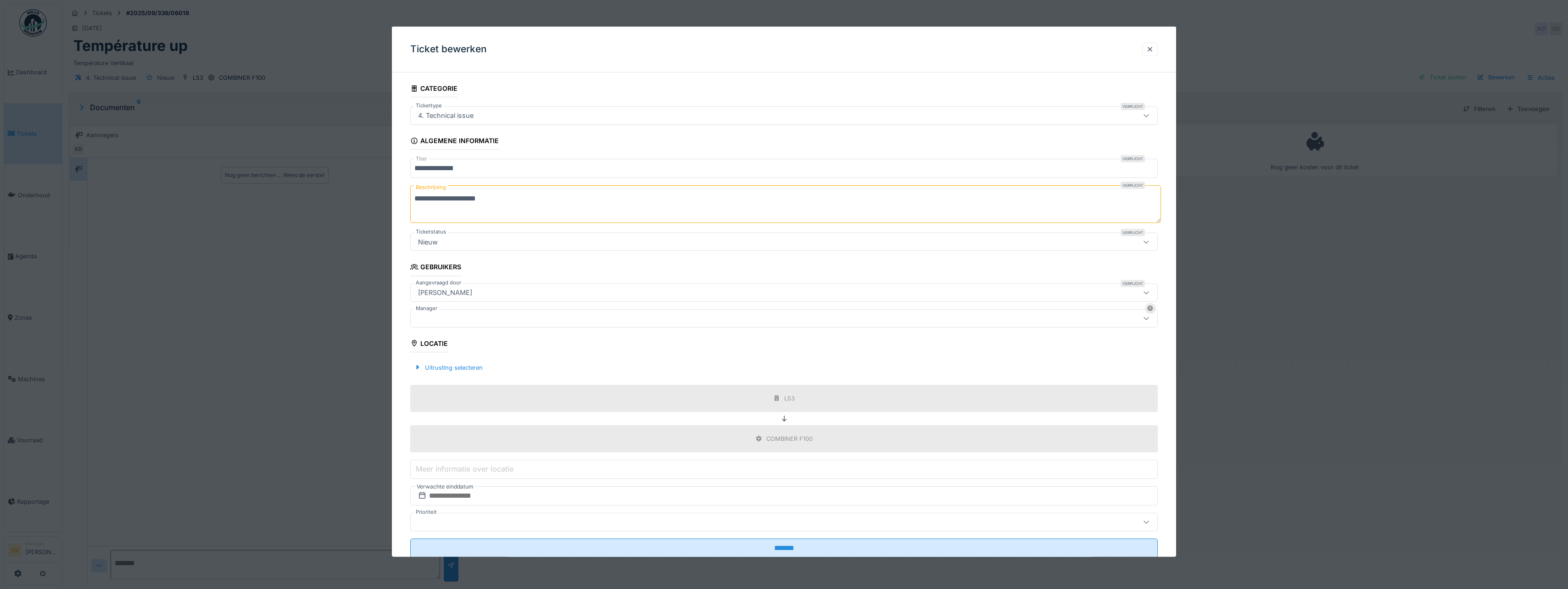
click at [461, 315] on div at bounding box center [744, 318] width 658 height 10
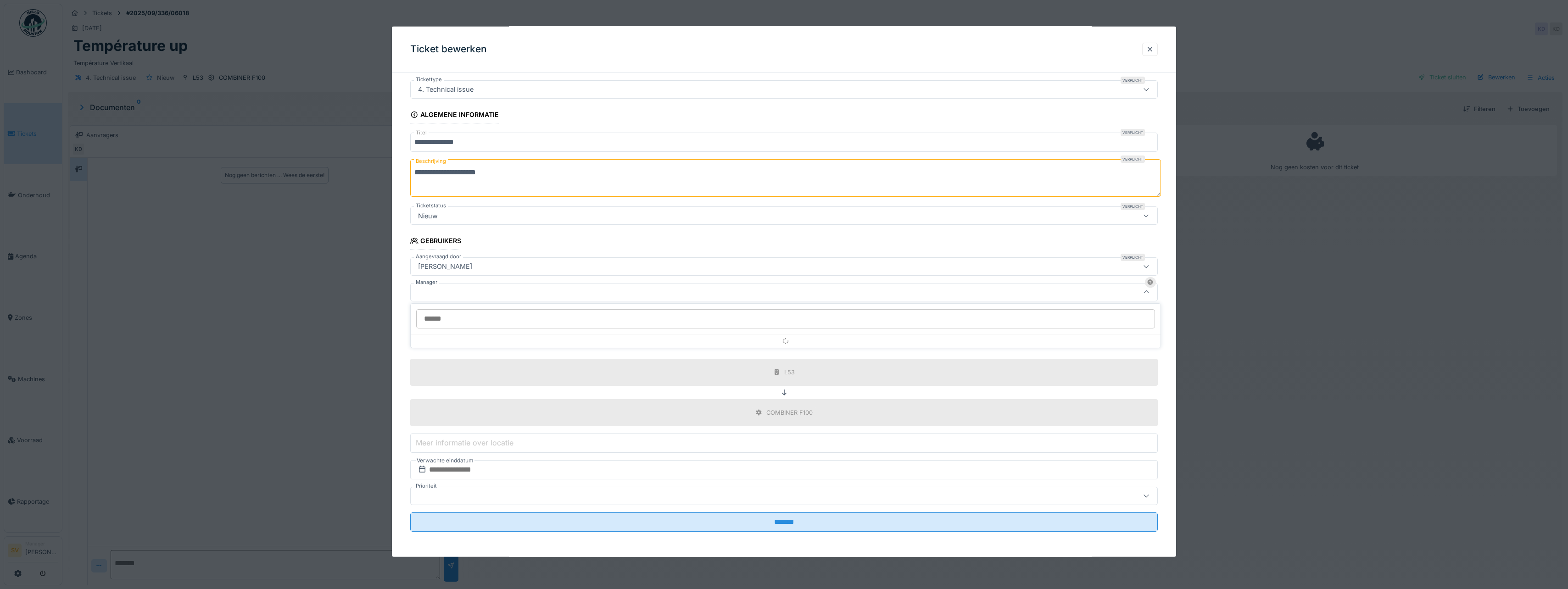
scroll to position [27, 0]
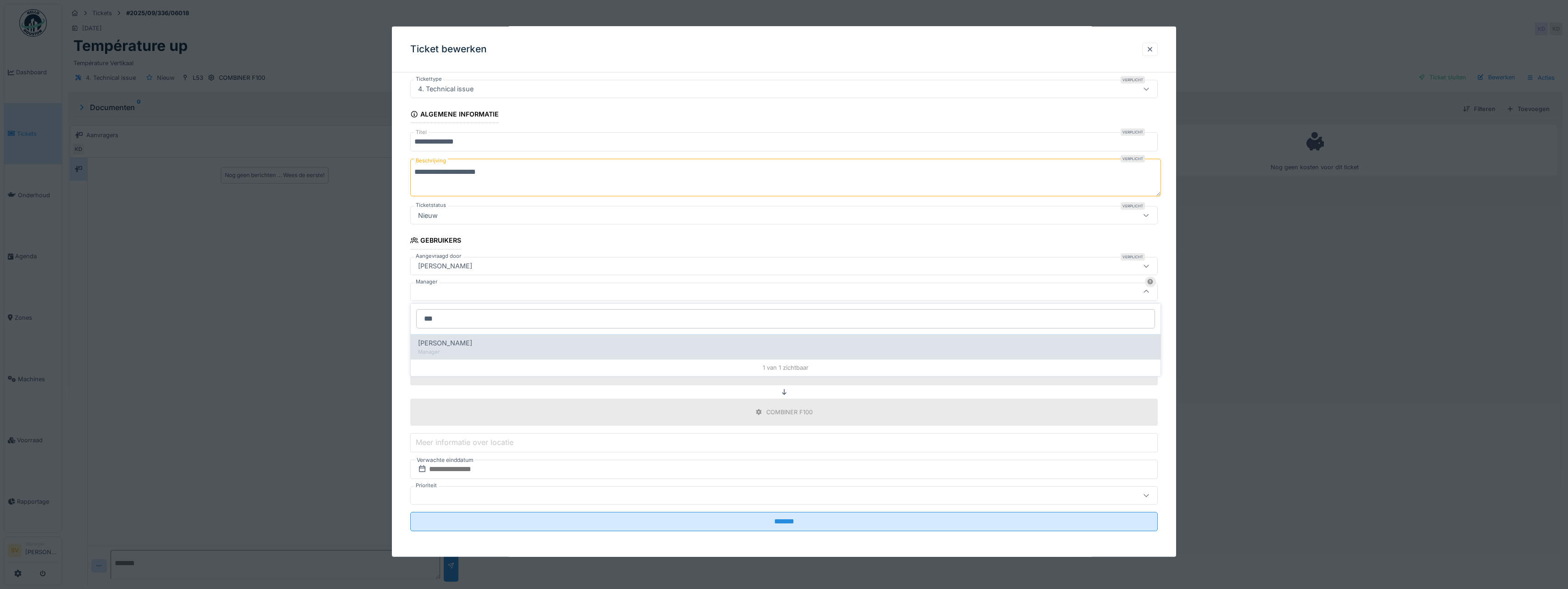
type input "***"
click at [449, 345] on span "Patrick Schroijen" at bounding box center [445, 343] width 54 height 10
type input "****"
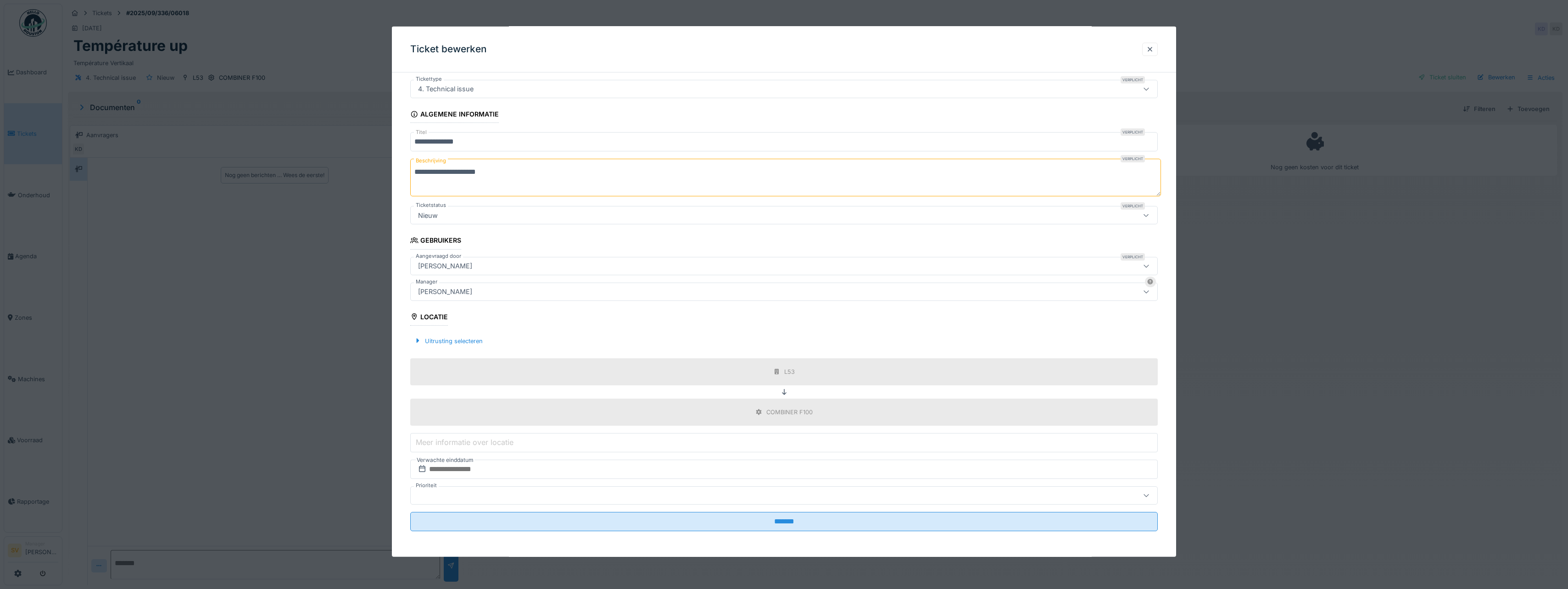
scroll to position [7, 0]
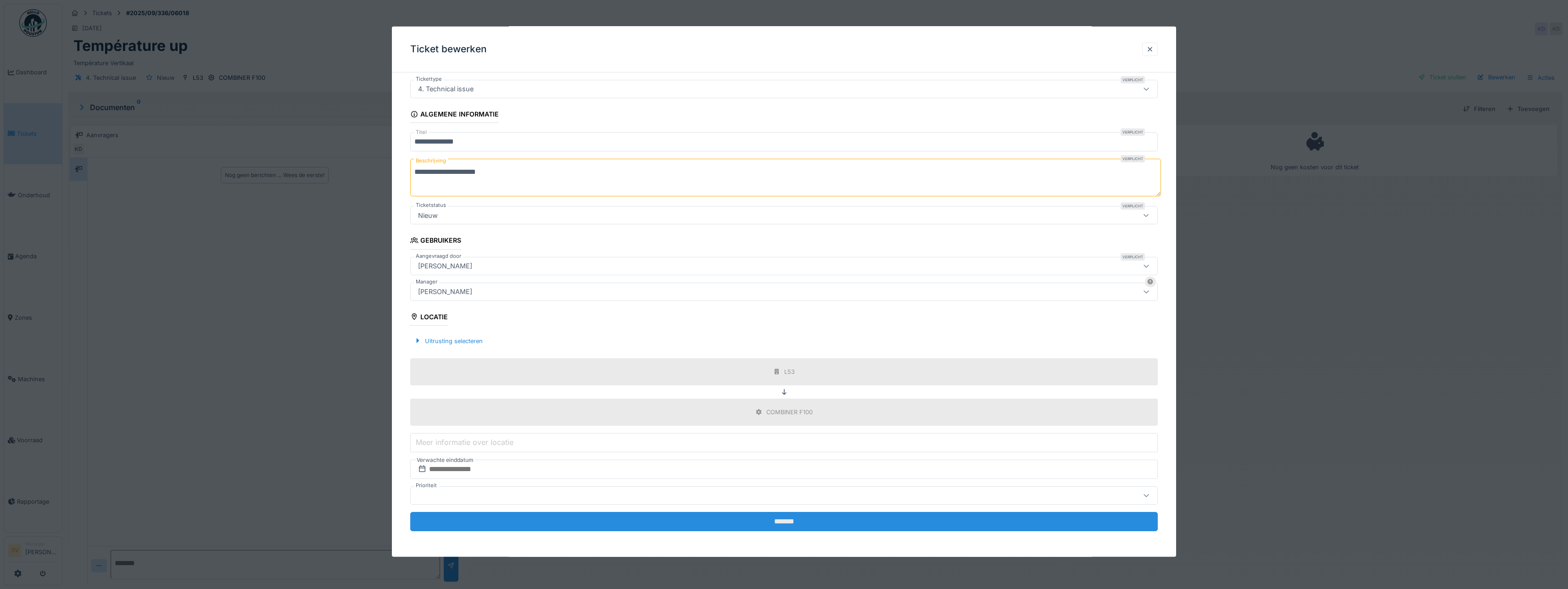
click at [736, 525] on input "*******" at bounding box center [784, 521] width 748 height 19
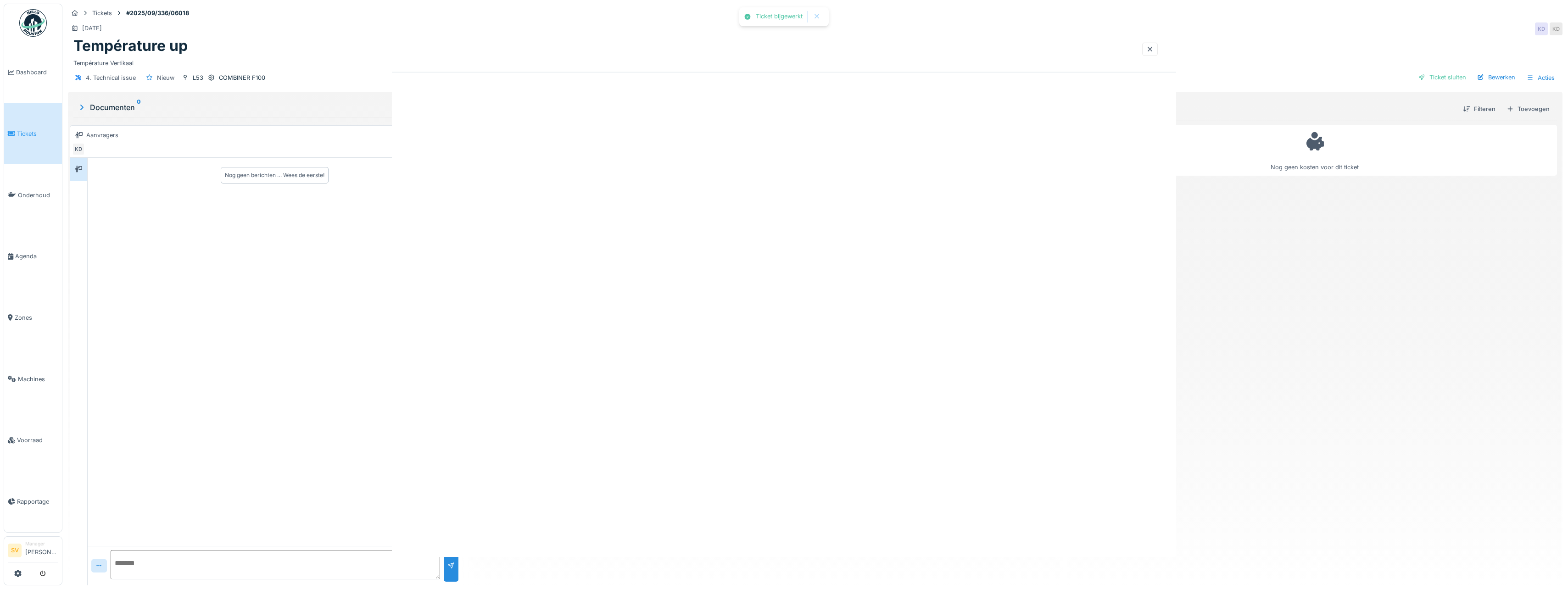
scroll to position [0, 0]
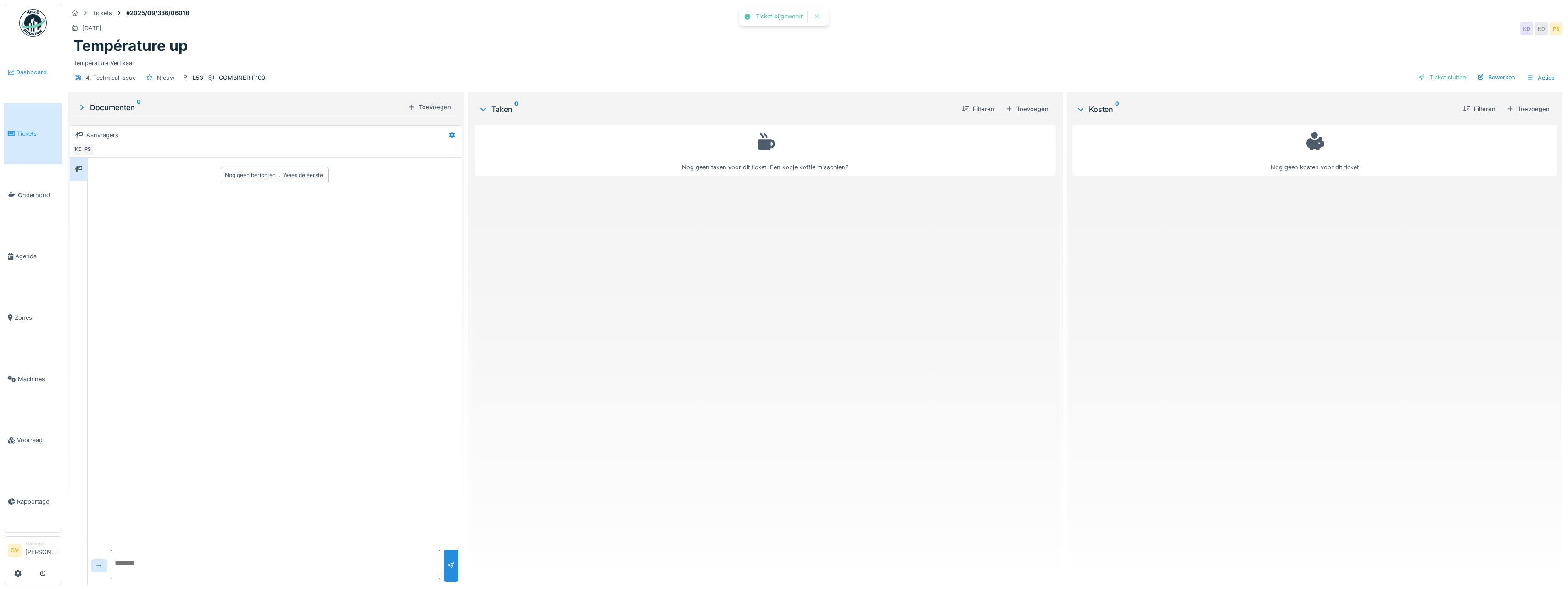
click at [27, 70] on span "Dashboard" at bounding box center [37, 72] width 42 height 9
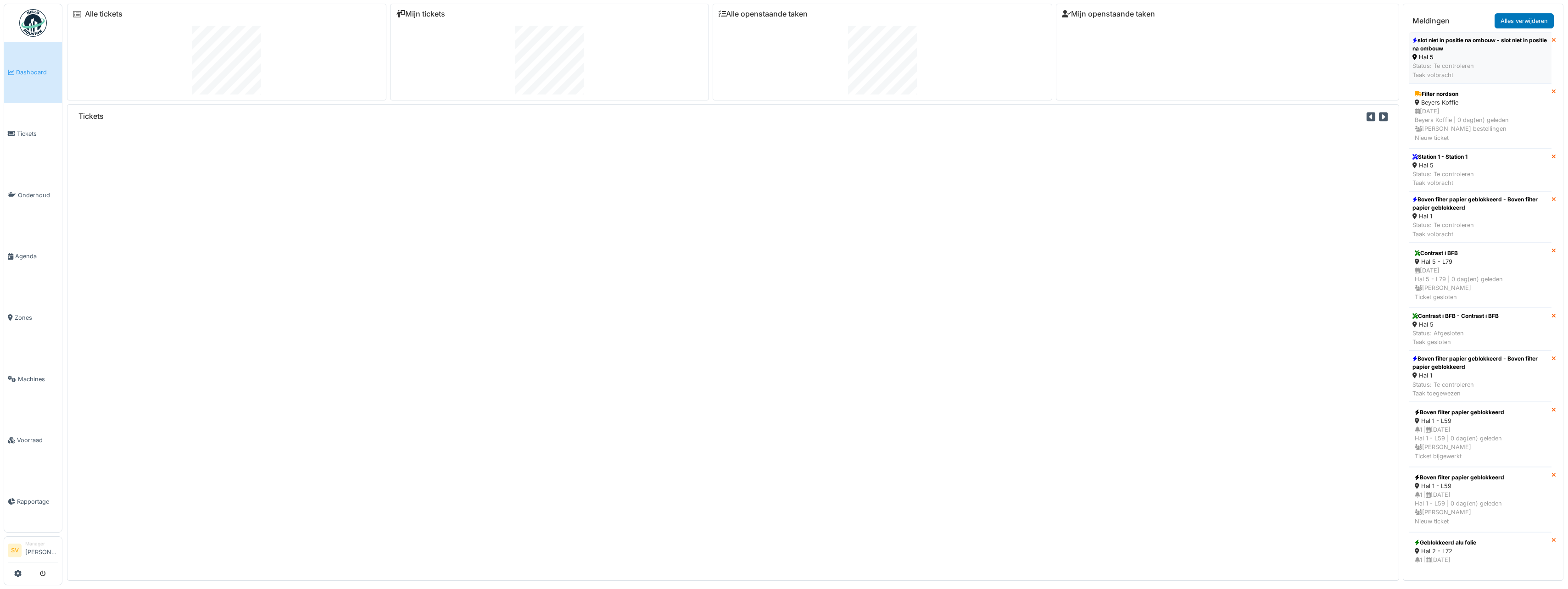
click at [1455, 75] on div "Status: Te controleren Taak volbracht" at bounding box center [1480, 70] width 136 height 17
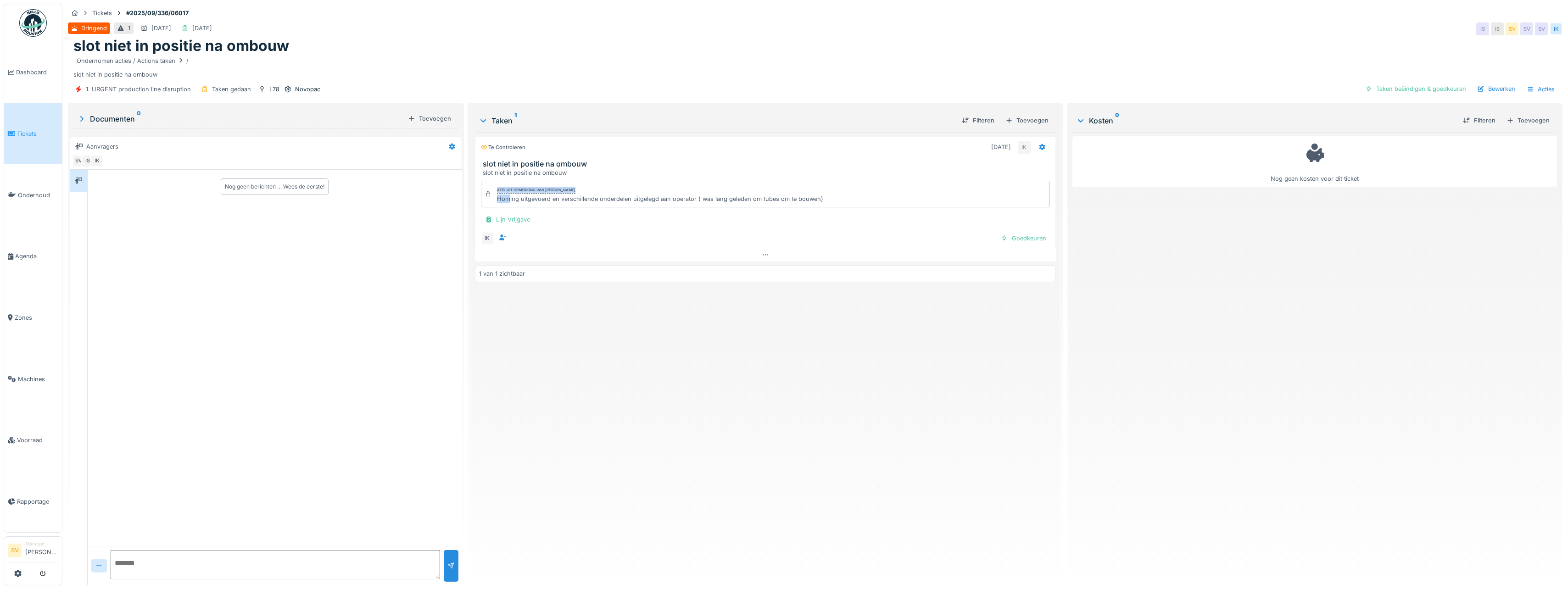
drag, startPoint x: 491, startPoint y: 198, endPoint x: 505, endPoint y: 203, distance: 14.9
click at [505, 203] on div "Afsluit opmerking van [PERSON_NAME] Homing uitgevoerd en verschillende onderdel…" at bounding box center [765, 193] width 569 height 27
drag, startPoint x: 505, startPoint y: 203, endPoint x: 567, endPoint y: 229, distance: 67.2
click at [567, 229] on div "Afsluit opmerking van [PERSON_NAME] Homing uitgevoerd en verschillende onderdel…" at bounding box center [765, 213] width 581 height 72
drag, startPoint x: 495, startPoint y: 198, endPoint x: 641, endPoint y: 212, distance: 146.7
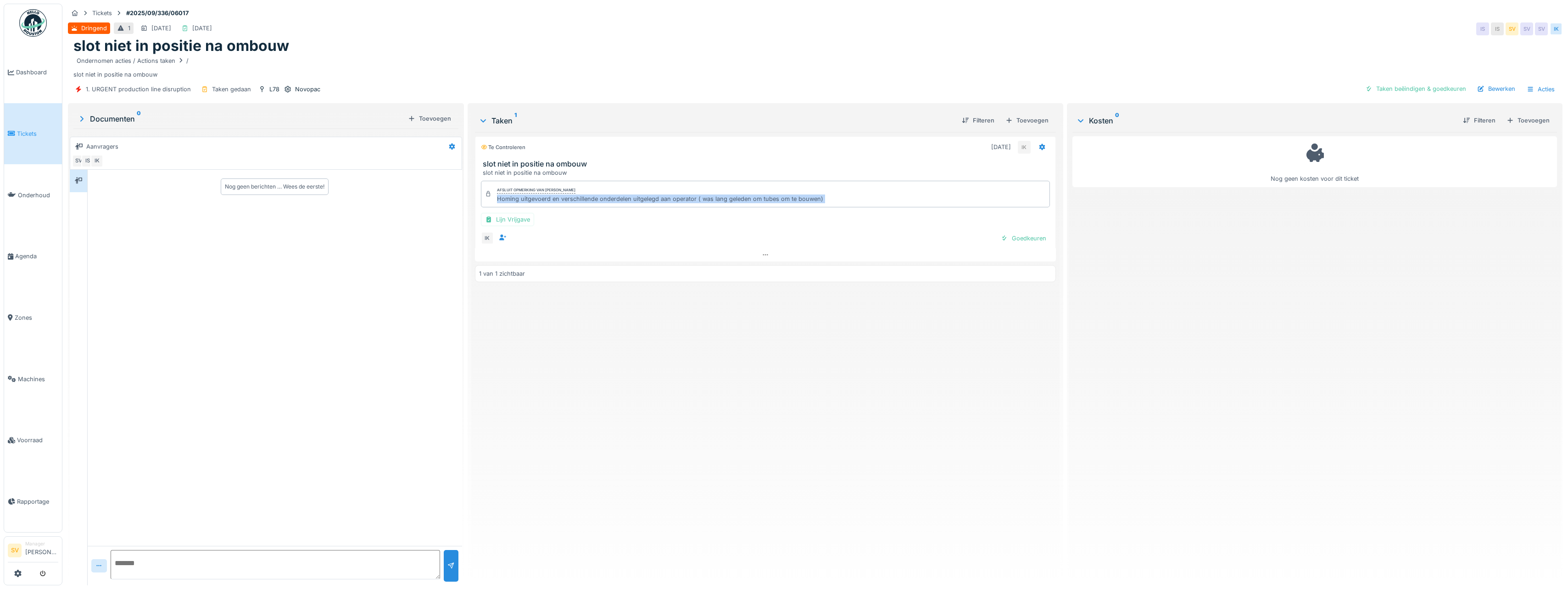
click at [641, 212] on div "Afsluit opmerking van [PERSON_NAME] Homing uitgevoerd en verschillende onderdel…" at bounding box center [765, 213] width 581 height 72
copy div "Homing uitgevoerd en verschillende onderdelen uitgelegd aan operator ( was lang…"
